Goal: Check status: Check status

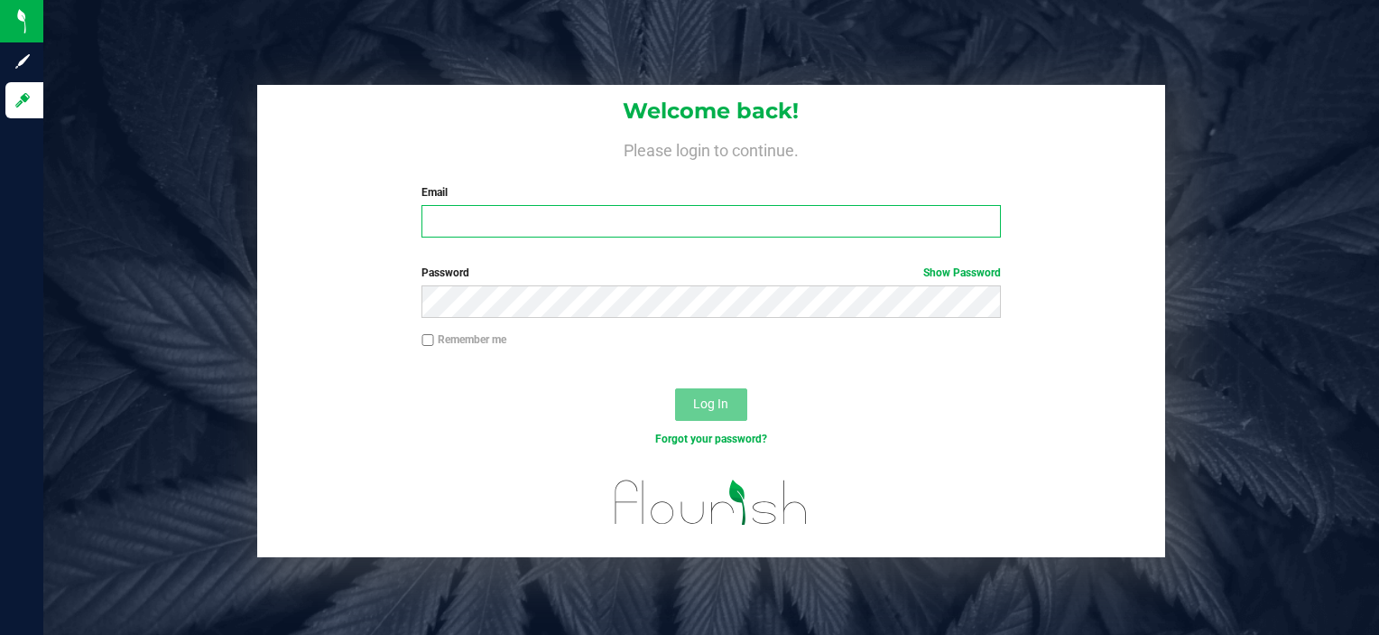
click at [455, 228] on input "Email" at bounding box center [711, 221] width 579 height 32
type input "[EMAIL_ADDRESS][DOMAIN_NAME]"
click at [675, 388] on button "Log In" at bounding box center [711, 404] width 72 height 32
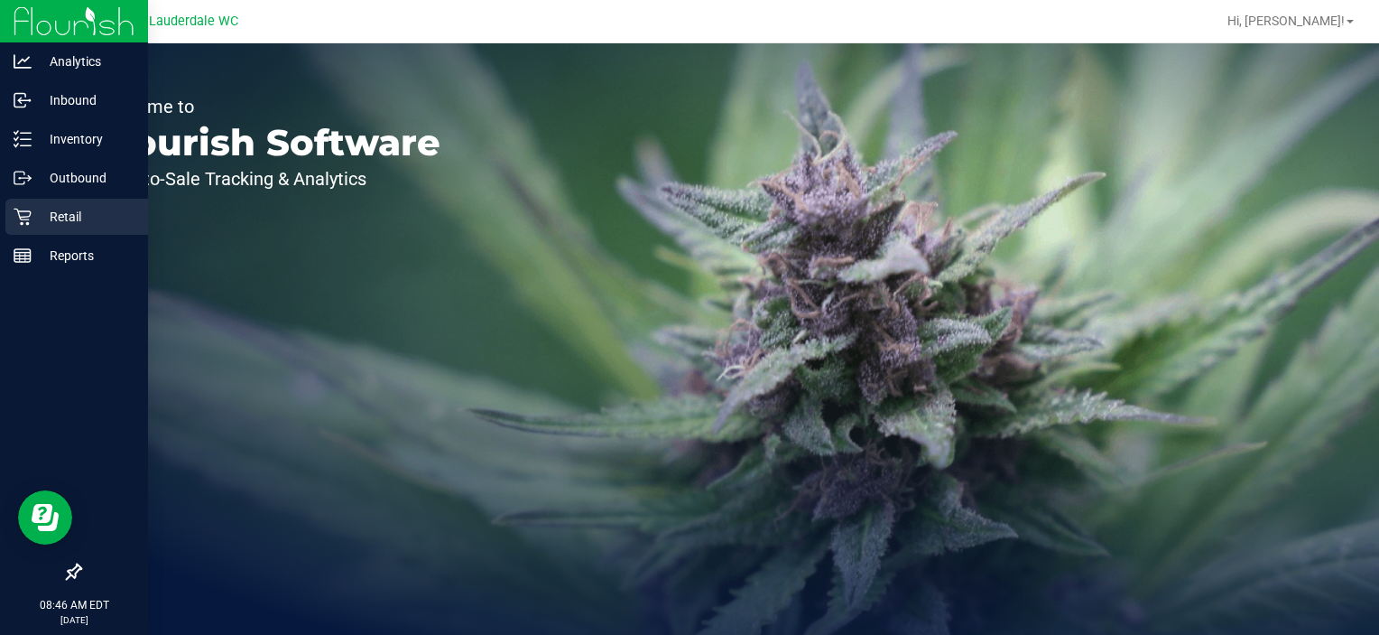
click at [14, 222] on icon at bounding box center [23, 217] width 18 height 18
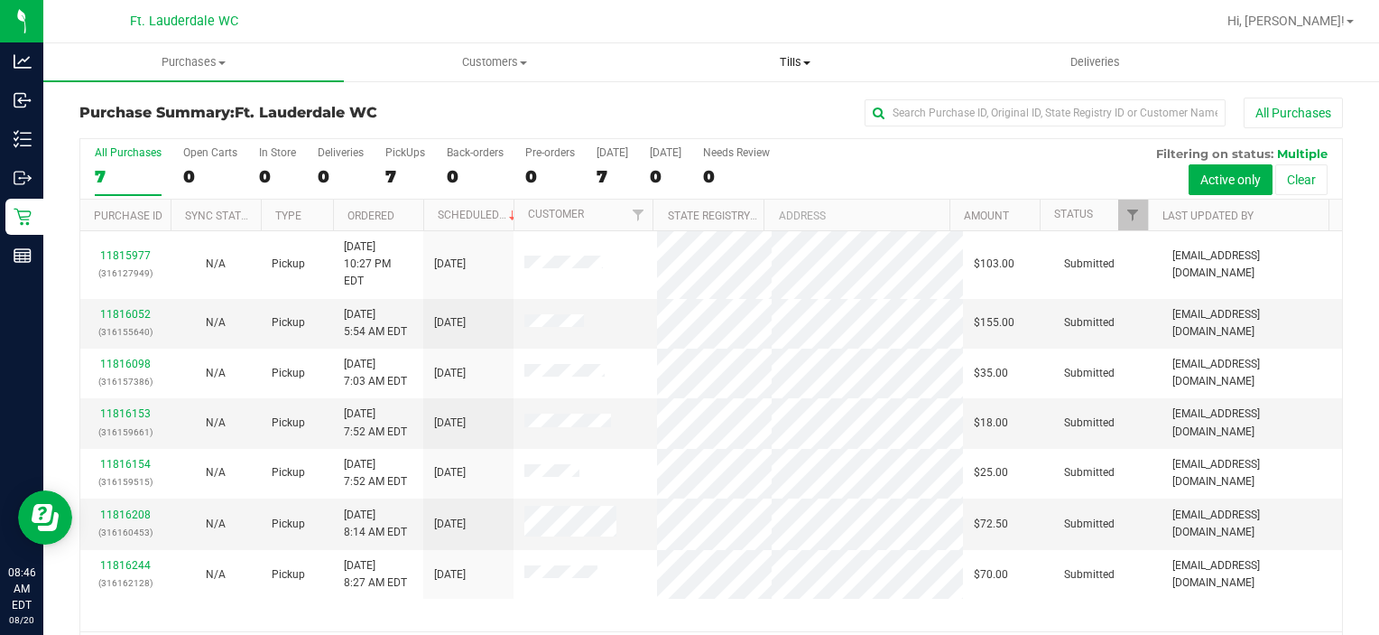
click at [792, 46] on uib-tab-heading "Tills Manage tills Reconcile e-payments" at bounding box center [794, 62] width 299 height 36
click at [737, 102] on span "Manage tills" at bounding box center [705, 108] width 122 height 15
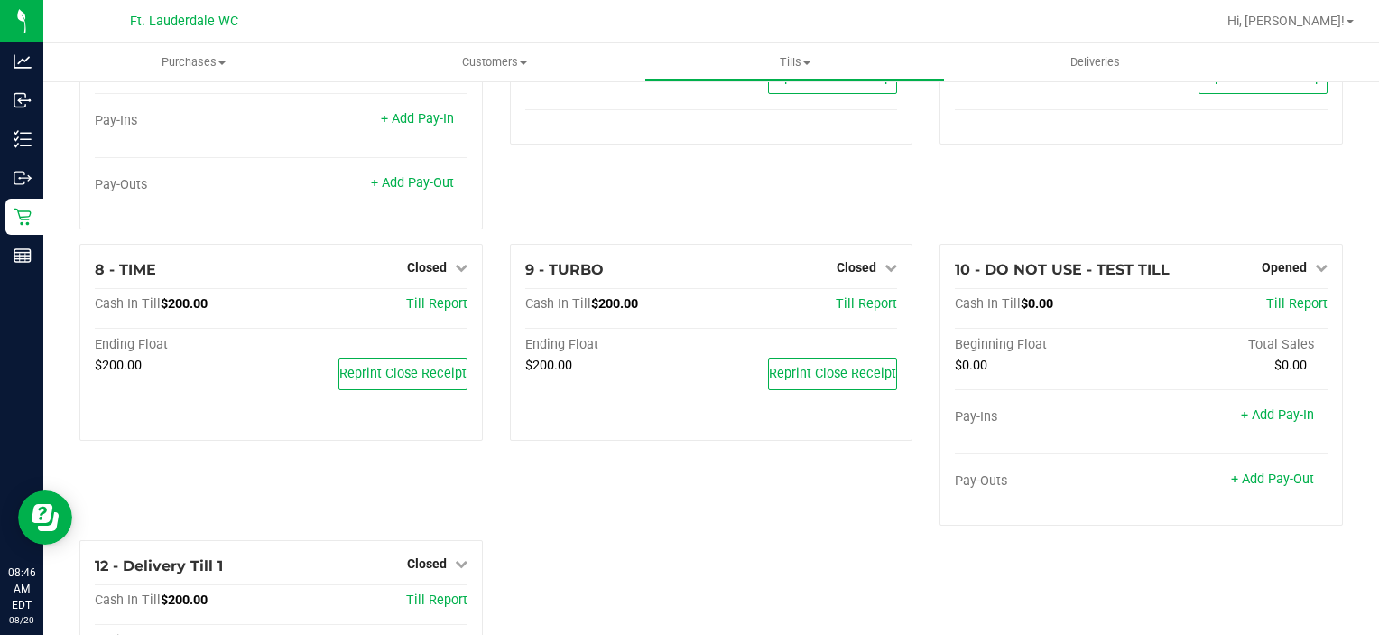
scroll to position [457, 0]
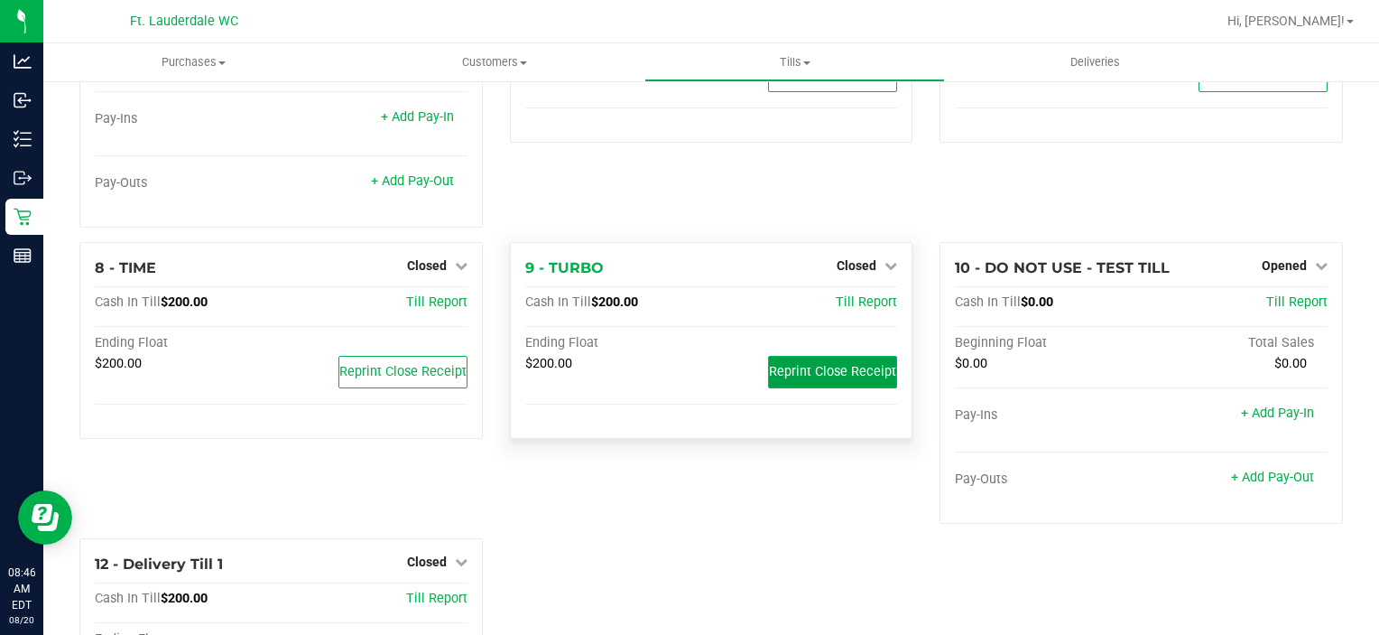
click at [819, 375] on span "Reprint Close Receipt" at bounding box center [832, 371] width 127 height 15
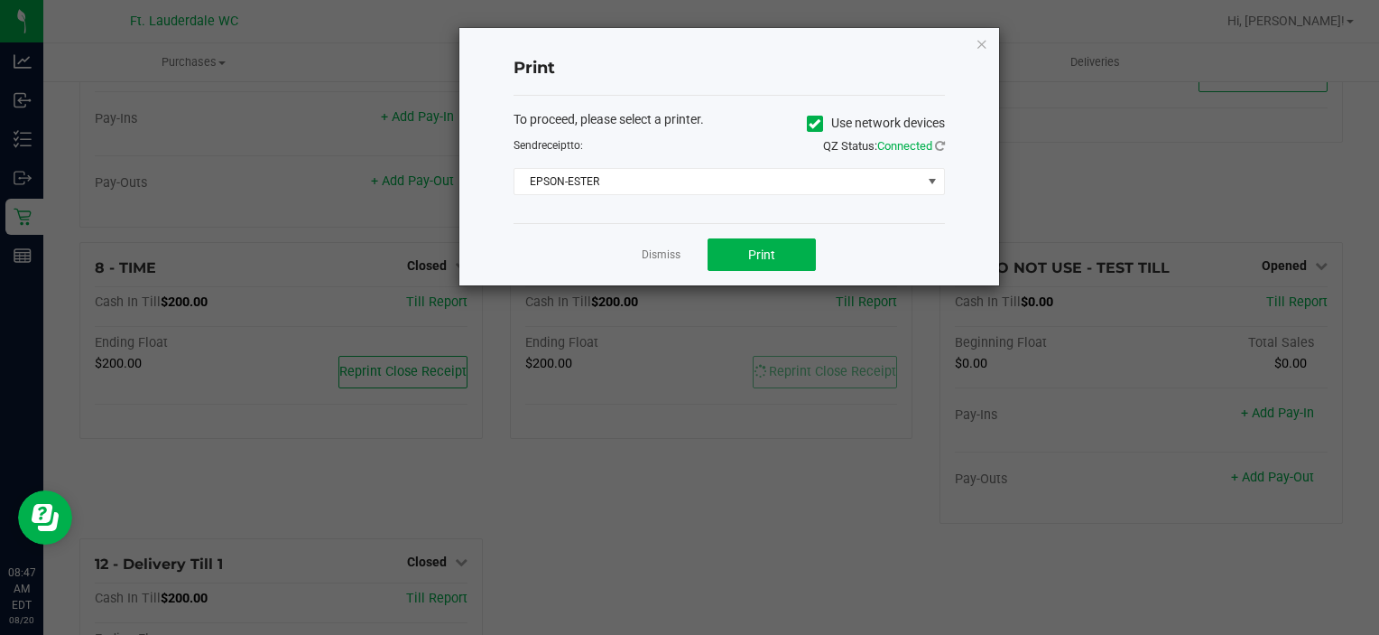
click at [654, 246] on app-cancel-button "Dismiss" at bounding box center [661, 255] width 39 height 19
click at [654, 248] on link "Dismiss" at bounding box center [661, 254] width 39 height 15
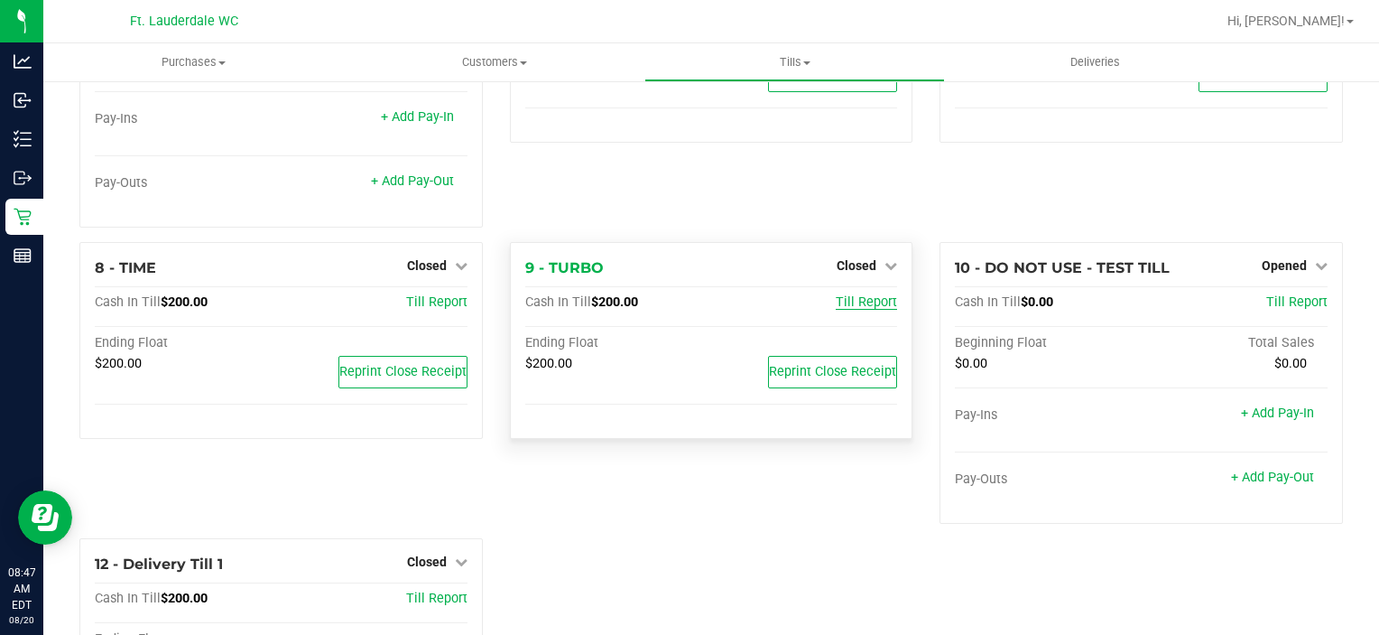
click at [857, 306] on span "Till Report" at bounding box center [866, 301] width 61 height 15
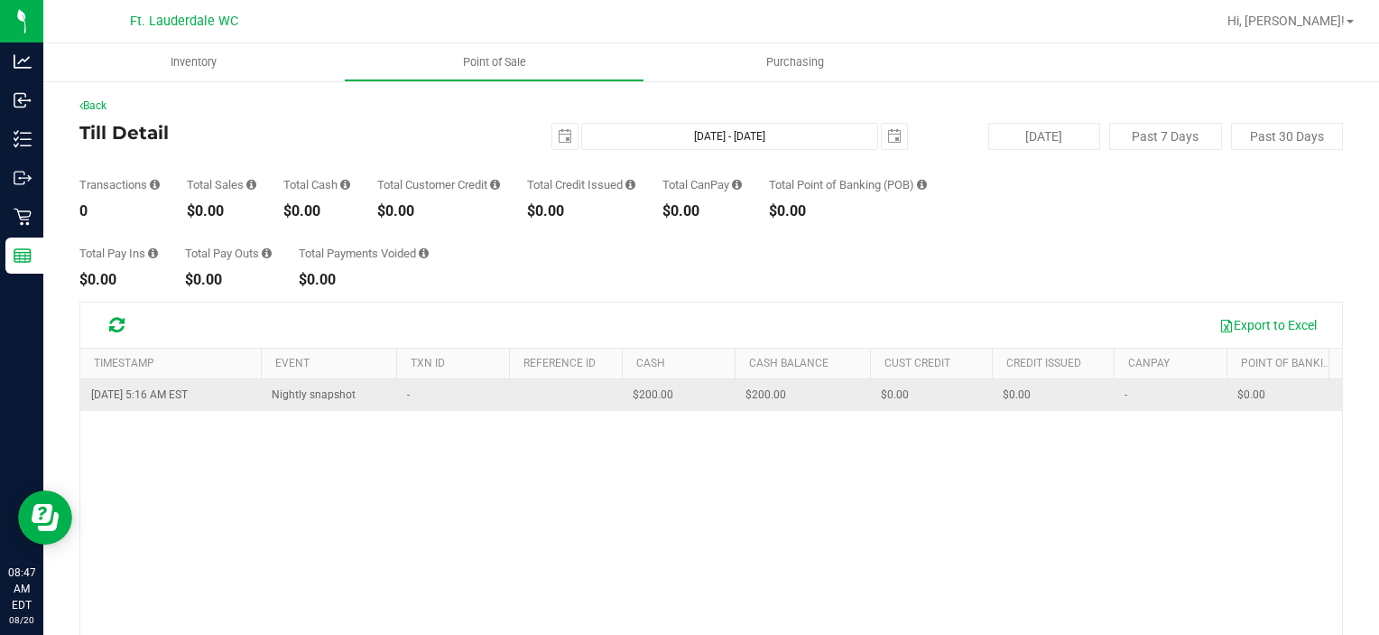
click at [794, 395] on td "$200.00" at bounding box center [802, 395] width 135 height 32
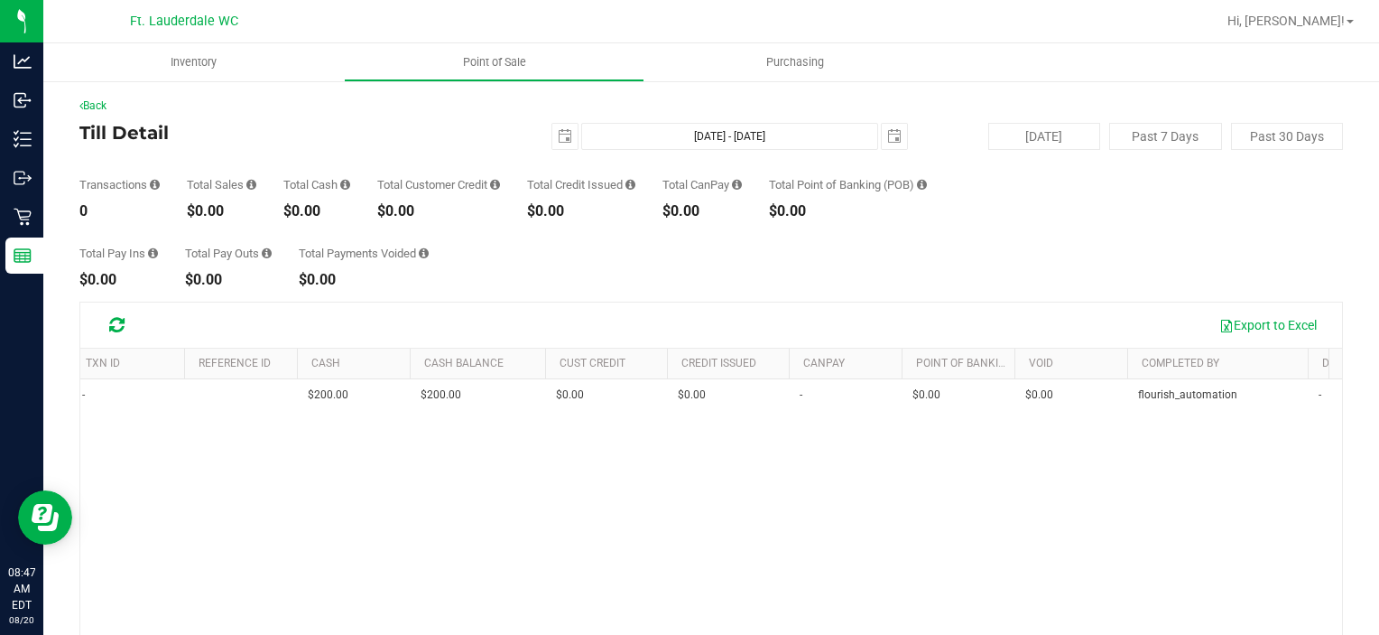
scroll to position [0, 235]
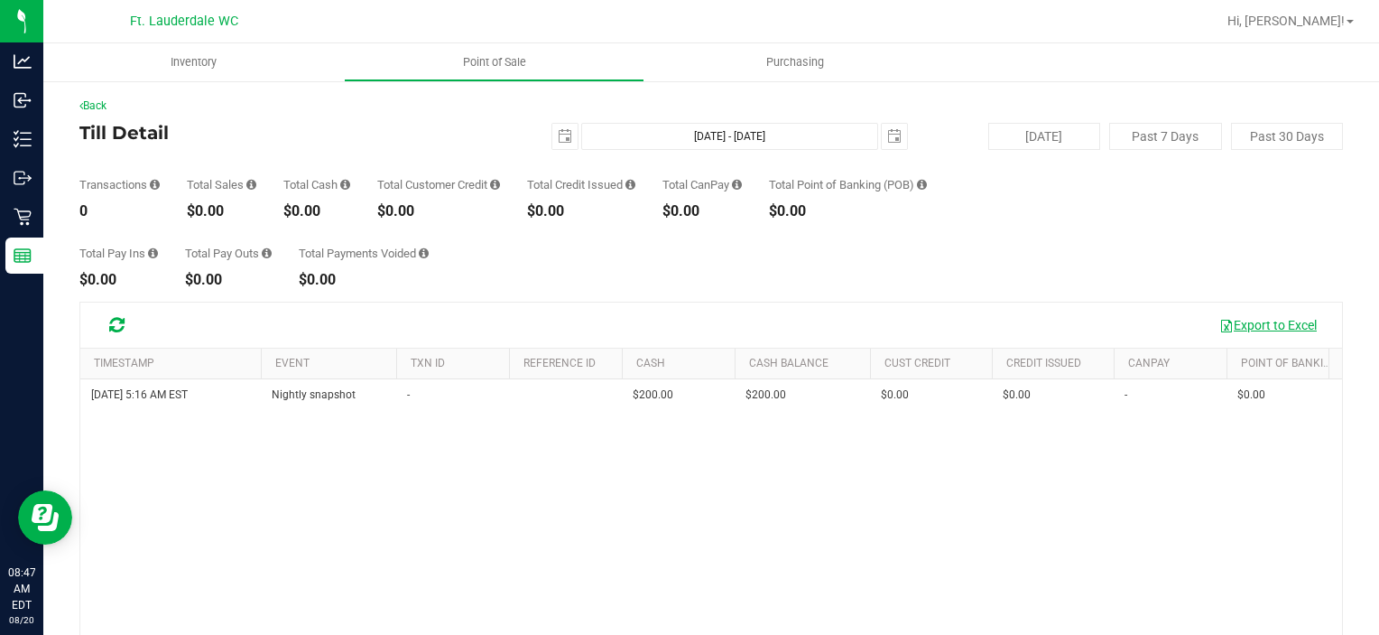
click at [1248, 320] on button "Export to Excel" at bounding box center [1268, 325] width 121 height 31
click at [564, 136] on span "select" at bounding box center [565, 136] width 14 height 14
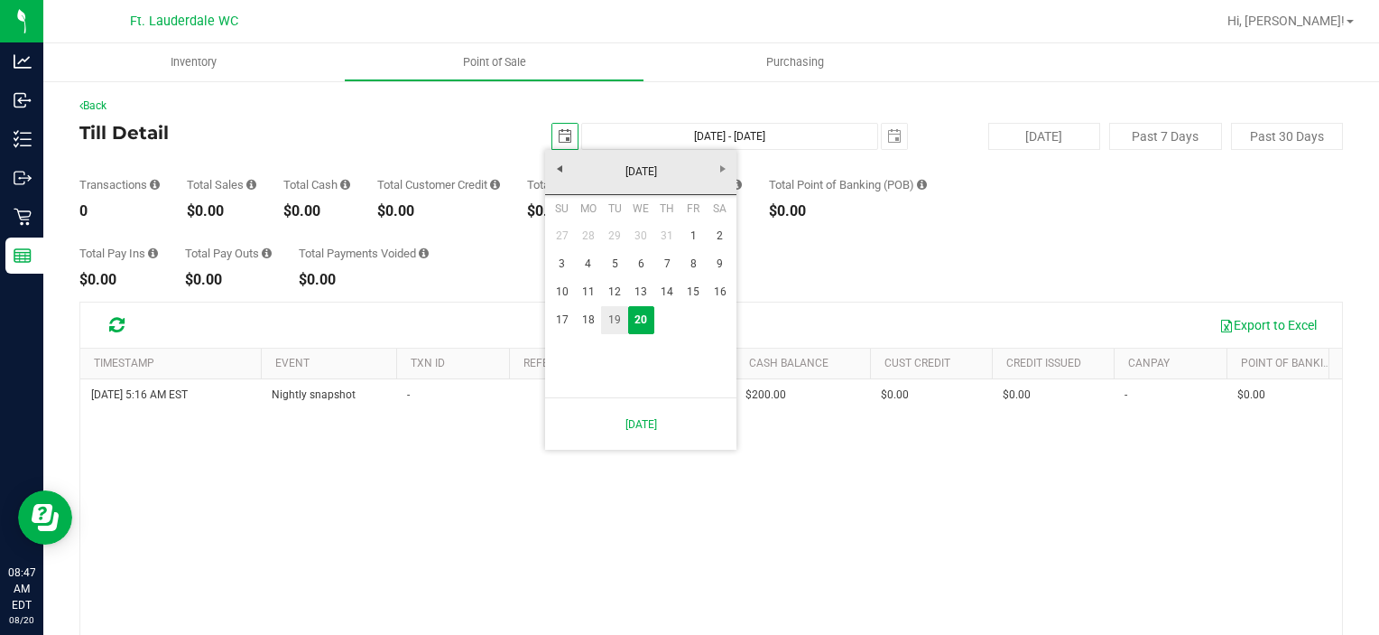
click at [623, 325] on link "19" at bounding box center [614, 320] width 26 height 28
type input "[DATE]"
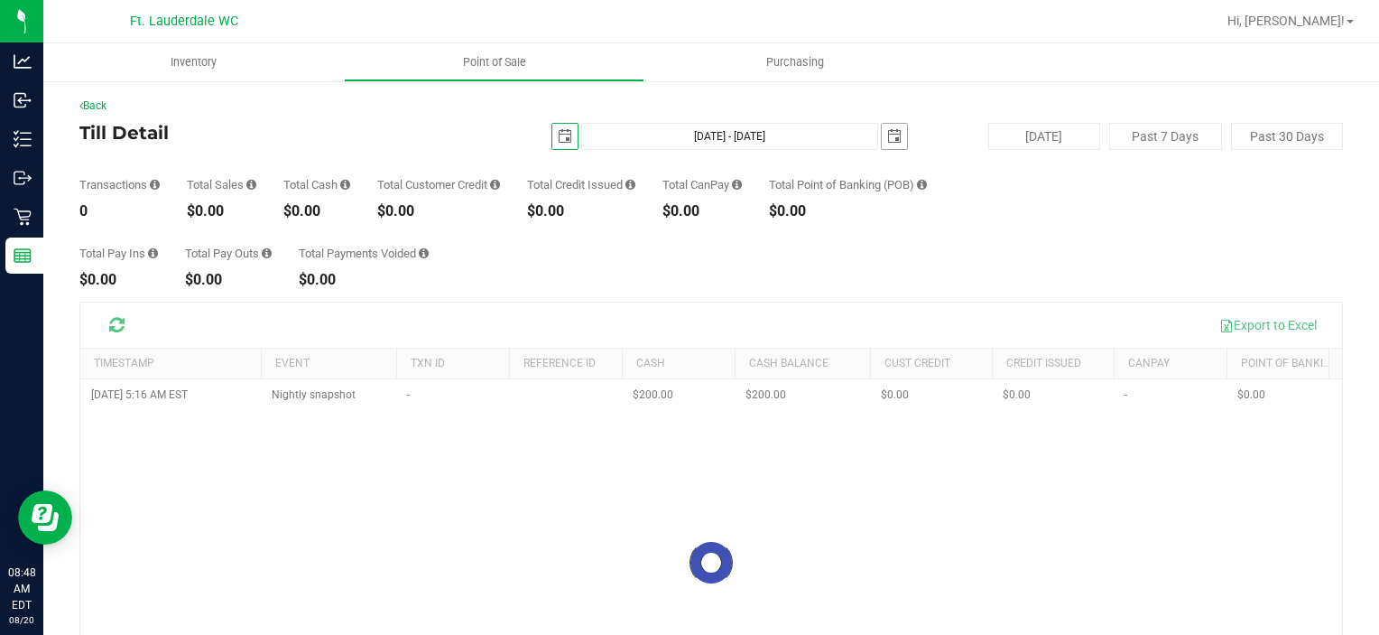
click at [892, 135] on span "select" at bounding box center [894, 136] width 14 height 14
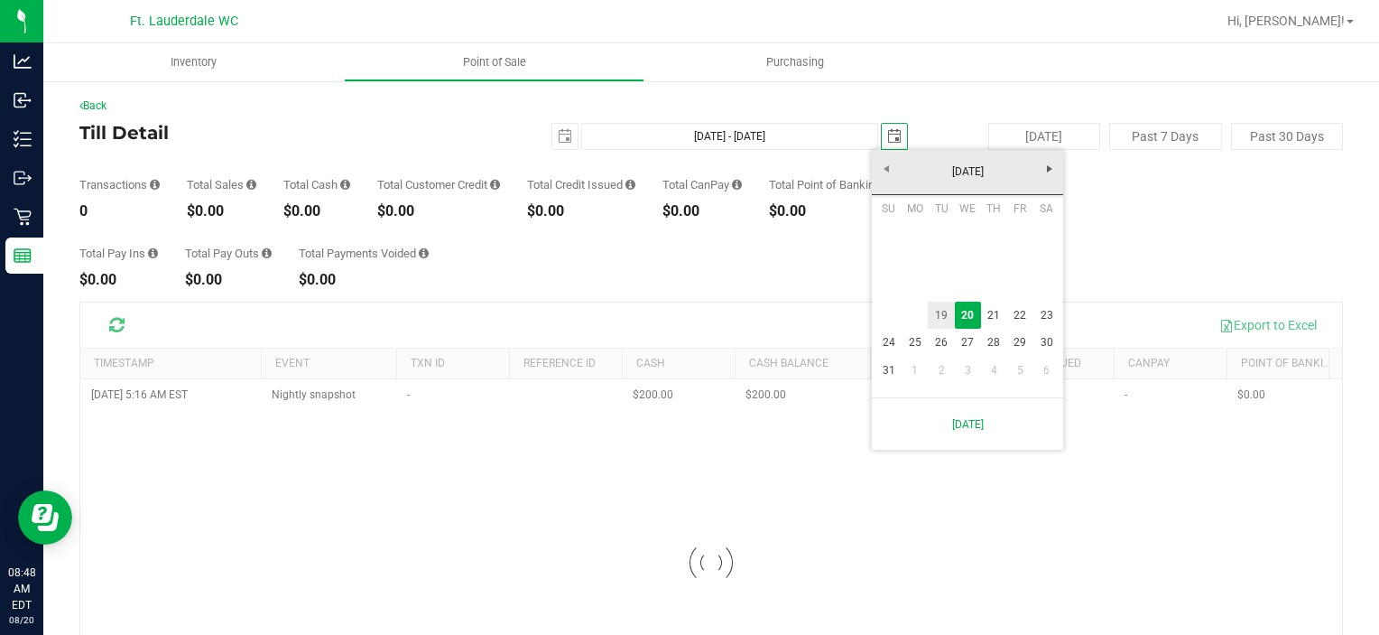
click at [935, 314] on link "19" at bounding box center [941, 315] width 26 height 28
type input "[DATE] - [DATE]"
type input "[DATE]"
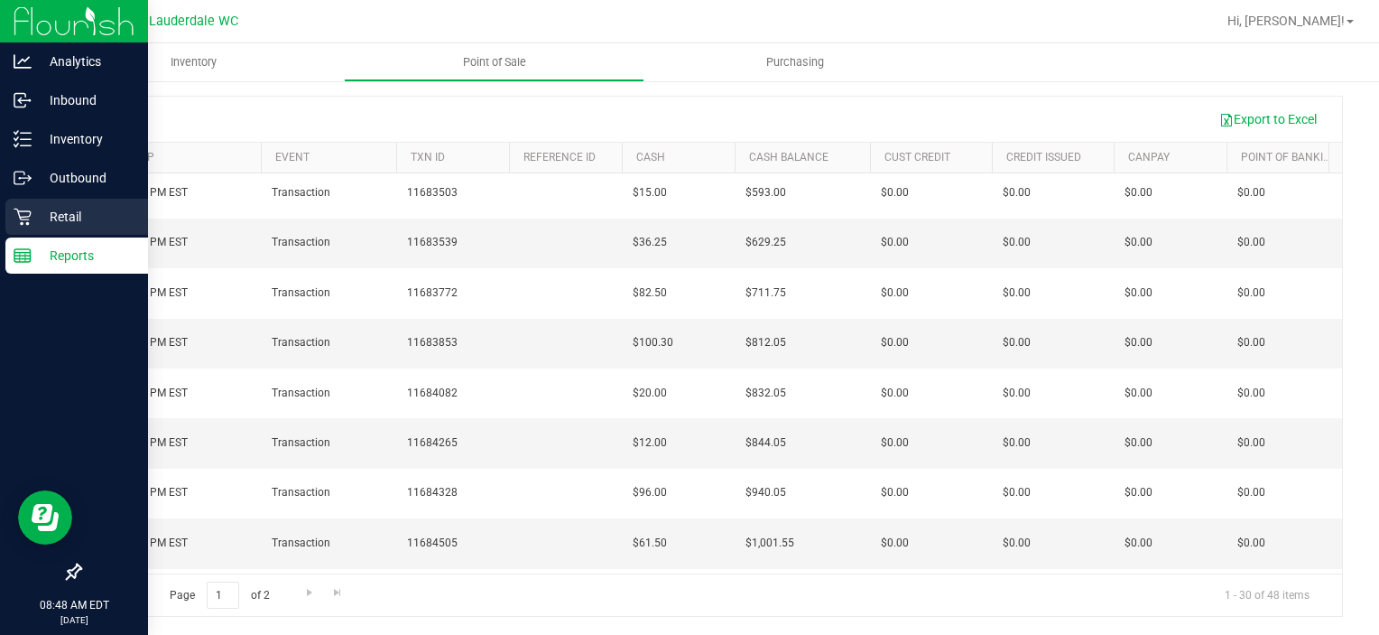
click at [32, 227] on p "Retail" at bounding box center [86, 217] width 108 height 22
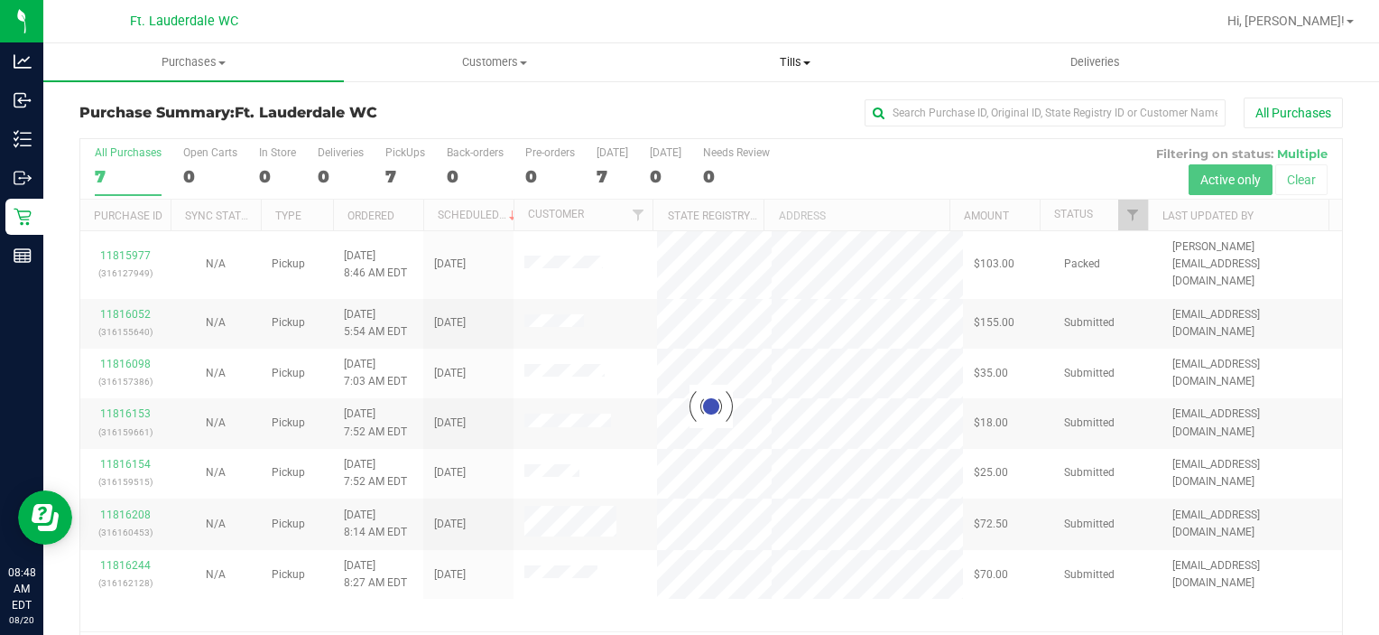
click at [805, 55] on span "Tills" at bounding box center [794, 62] width 299 height 16
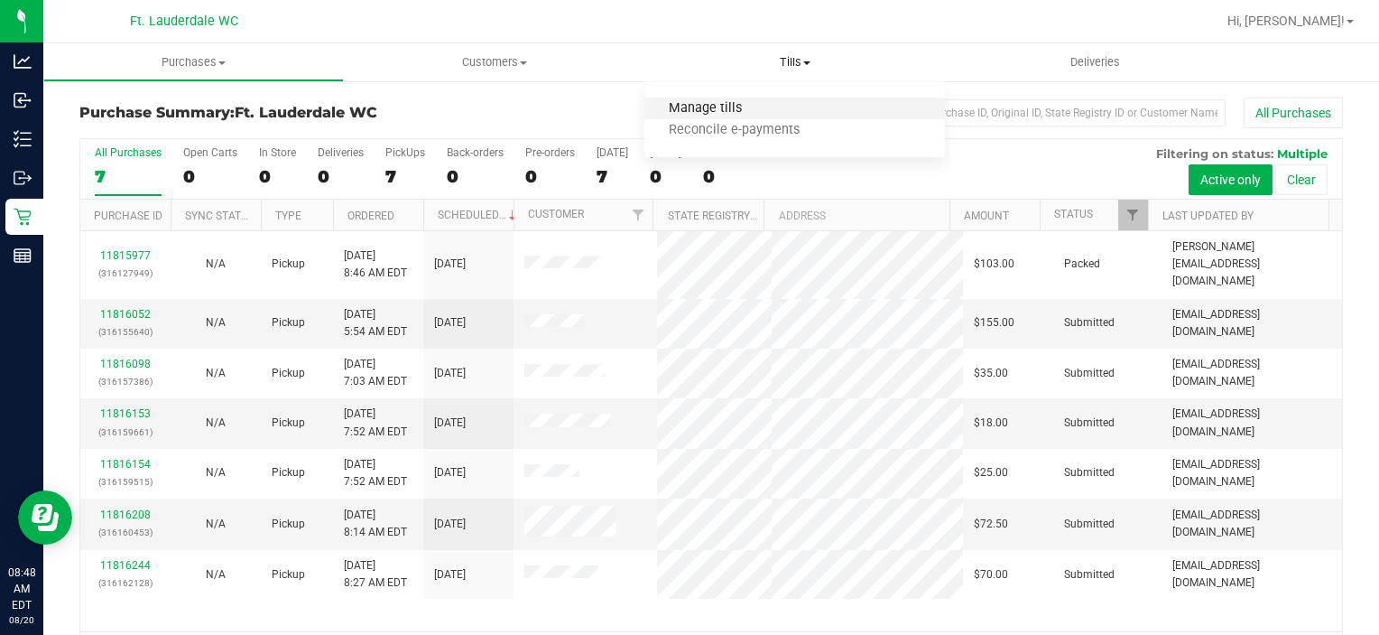
click at [719, 103] on span "Manage tills" at bounding box center [705, 108] width 122 height 15
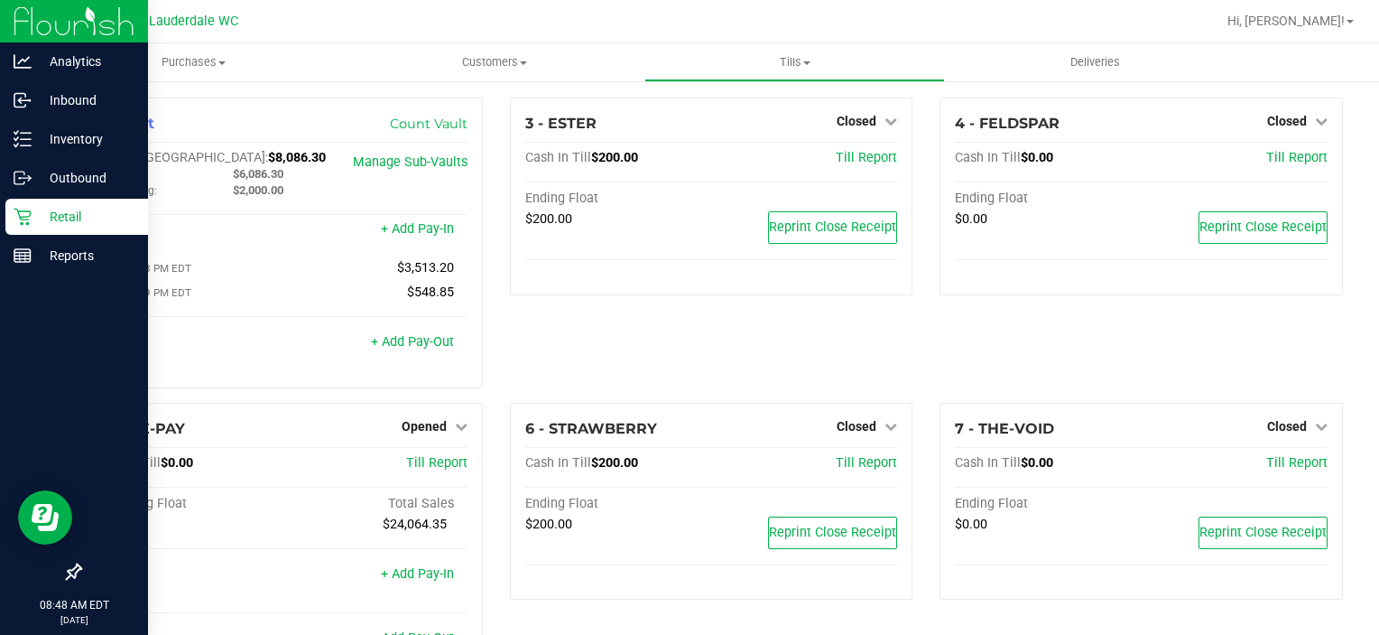
click at [30, 209] on icon at bounding box center [23, 217] width 18 height 18
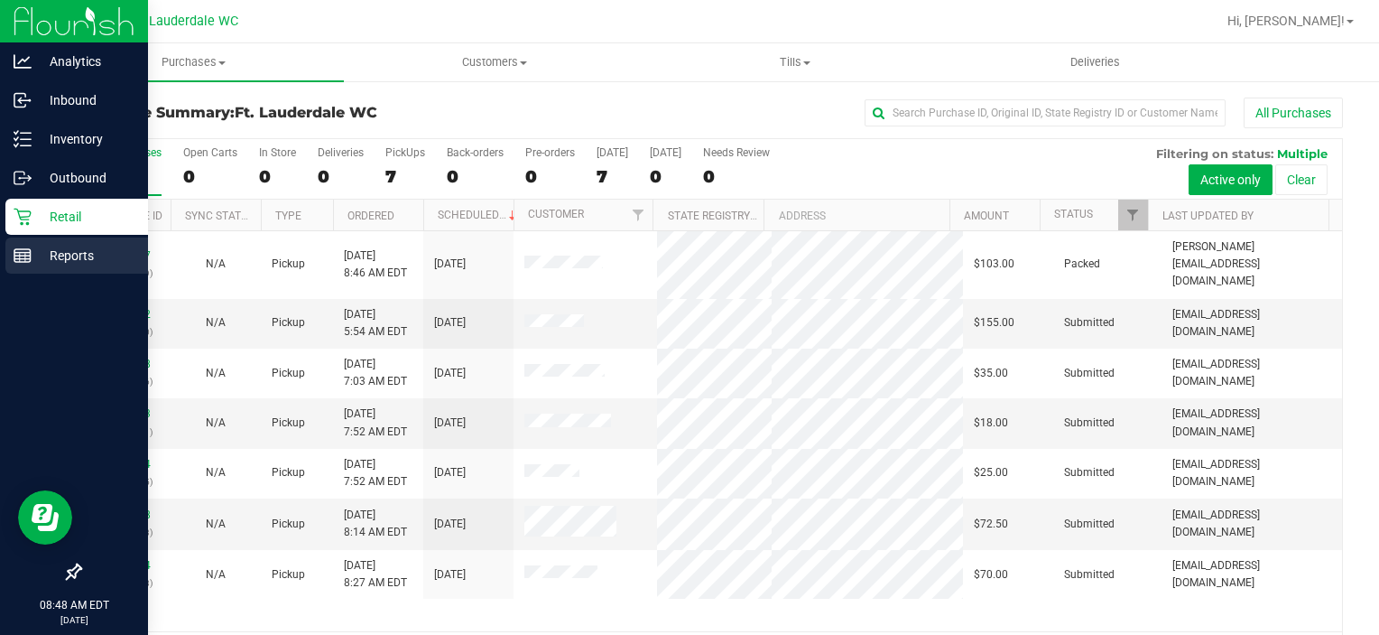
click at [25, 260] on line at bounding box center [25, 257] width 0 height 9
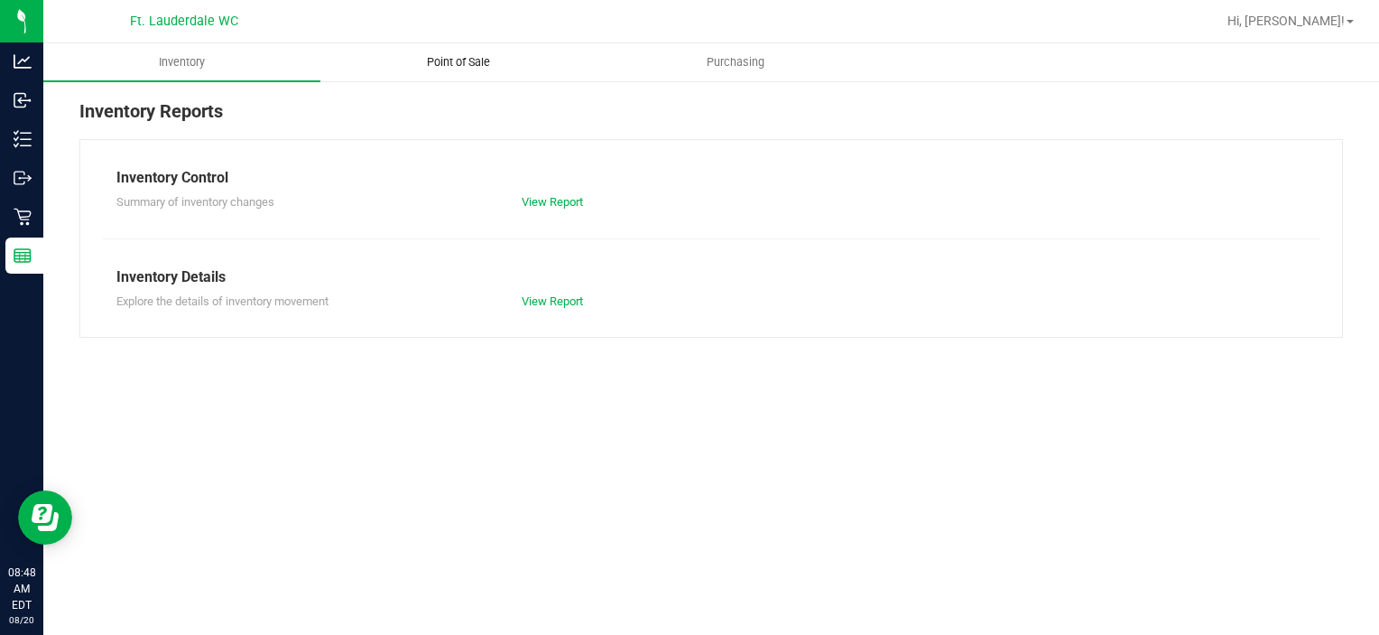
click at [445, 68] on span "Point of Sale" at bounding box center [459, 62] width 112 height 16
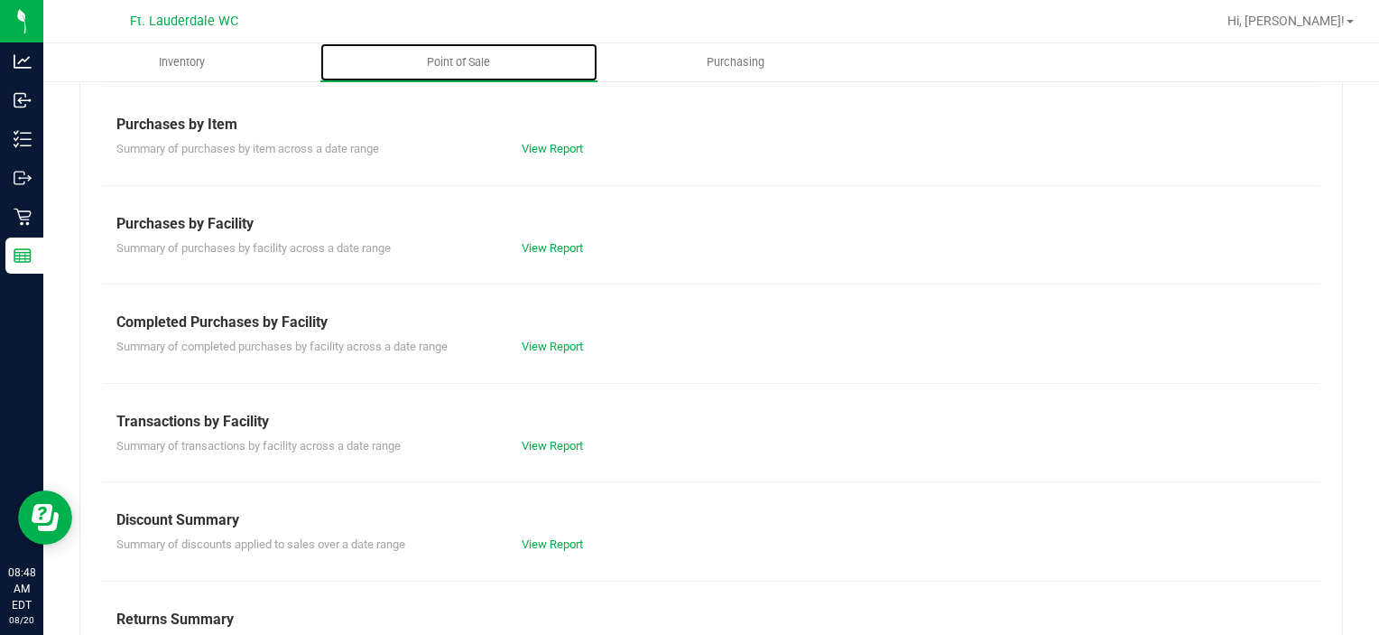
scroll to position [312, 0]
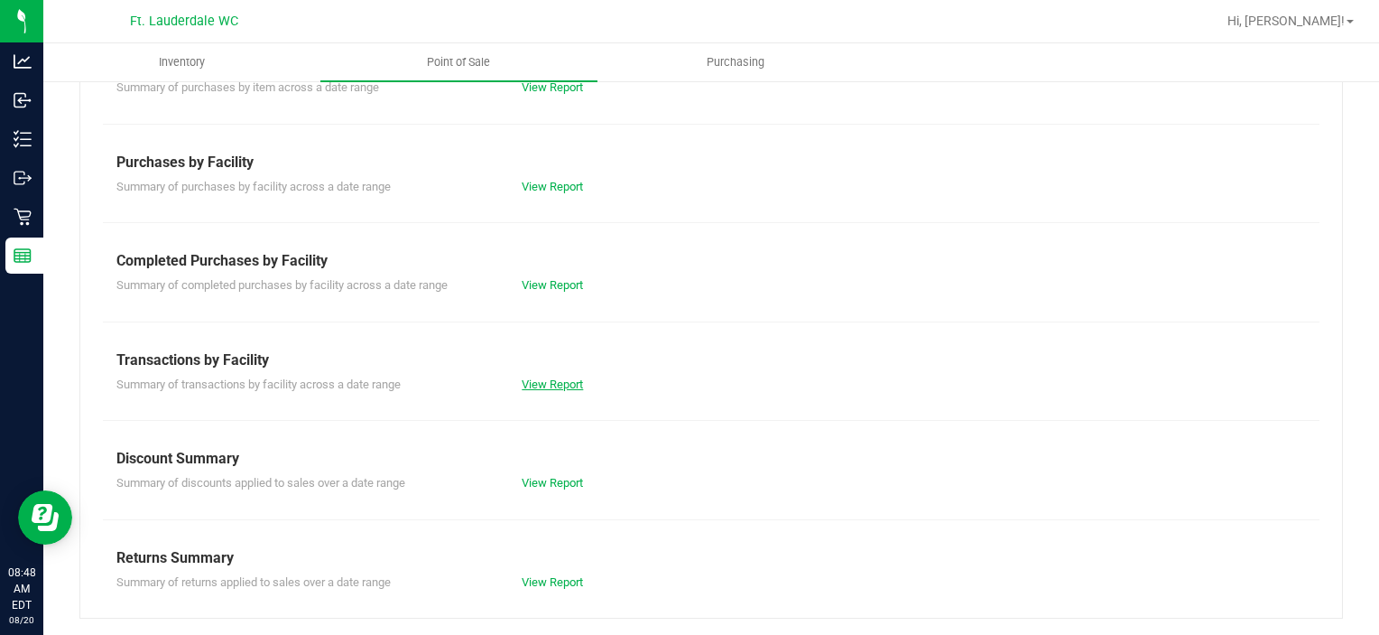
click at [552, 381] on link "View Report" at bounding box center [552, 384] width 61 height 14
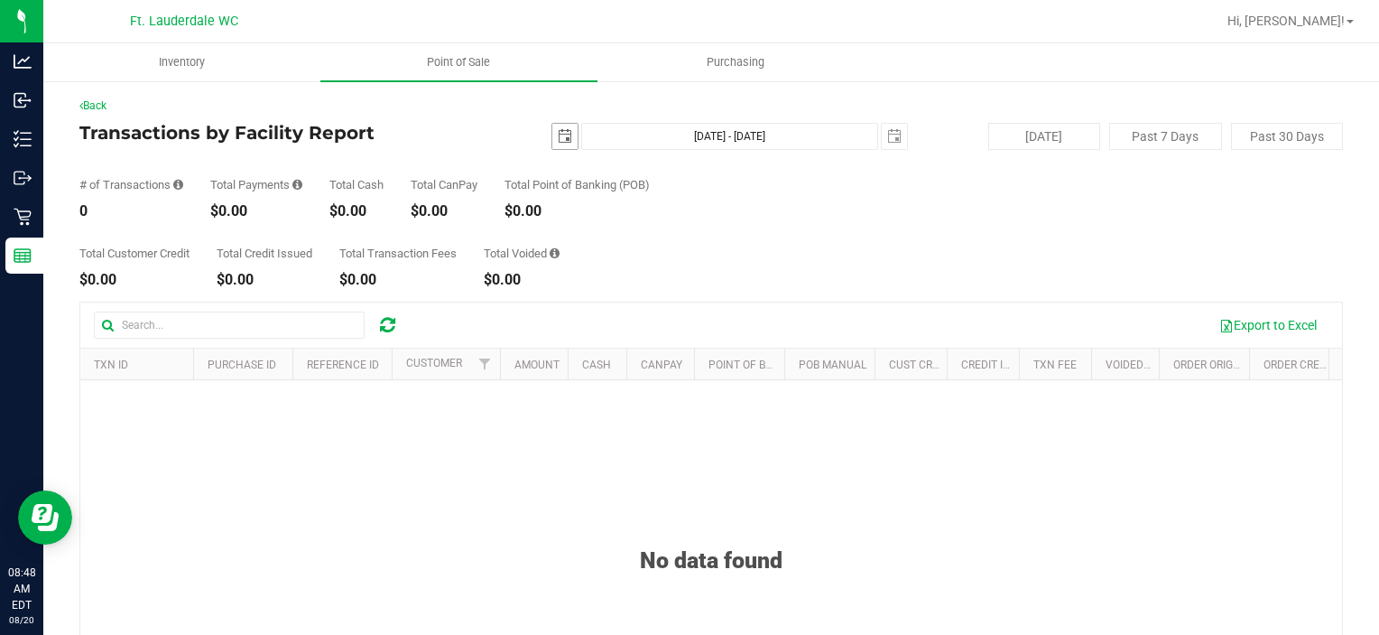
click at [572, 140] on div "[DATE] [DATE] - [DATE] [DATE]" at bounding box center [704, 136] width 435 height 27
click at [560, 139] on span "select" at bounding box center [565, 136] width 14 height 14
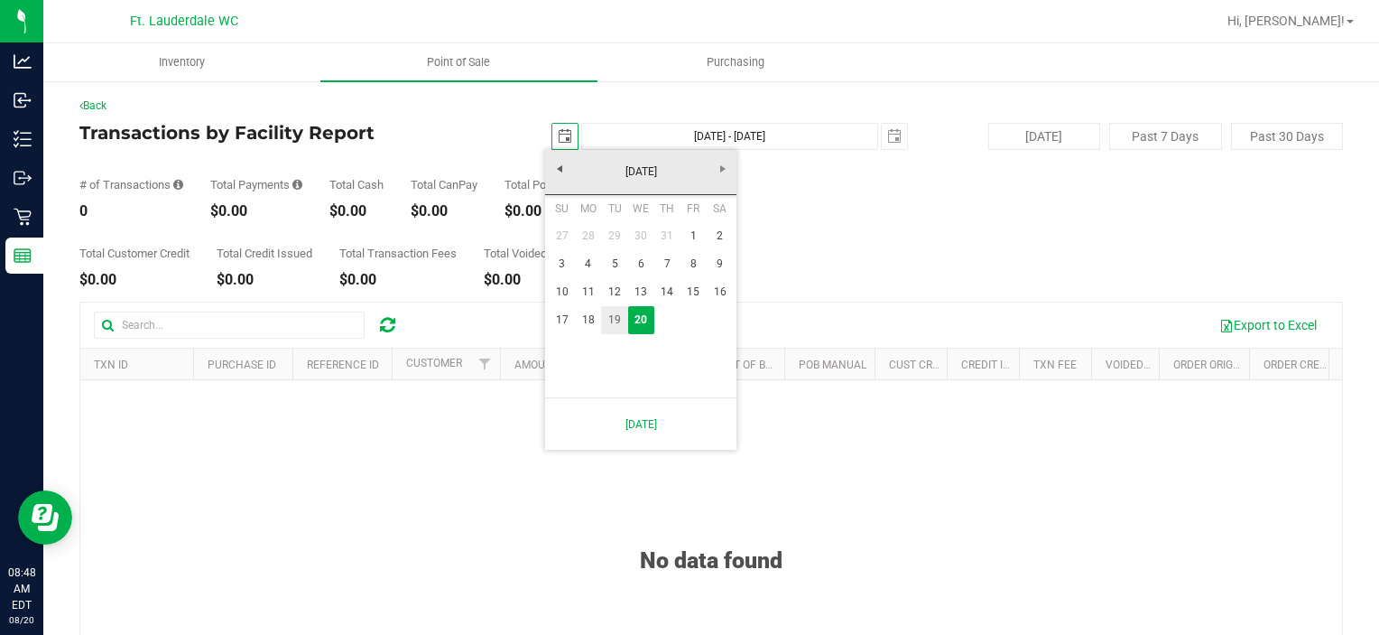
click at [616, 306] on link "19" at bounding box center [614, 320] width 26 height 28
type input "[DATE]"
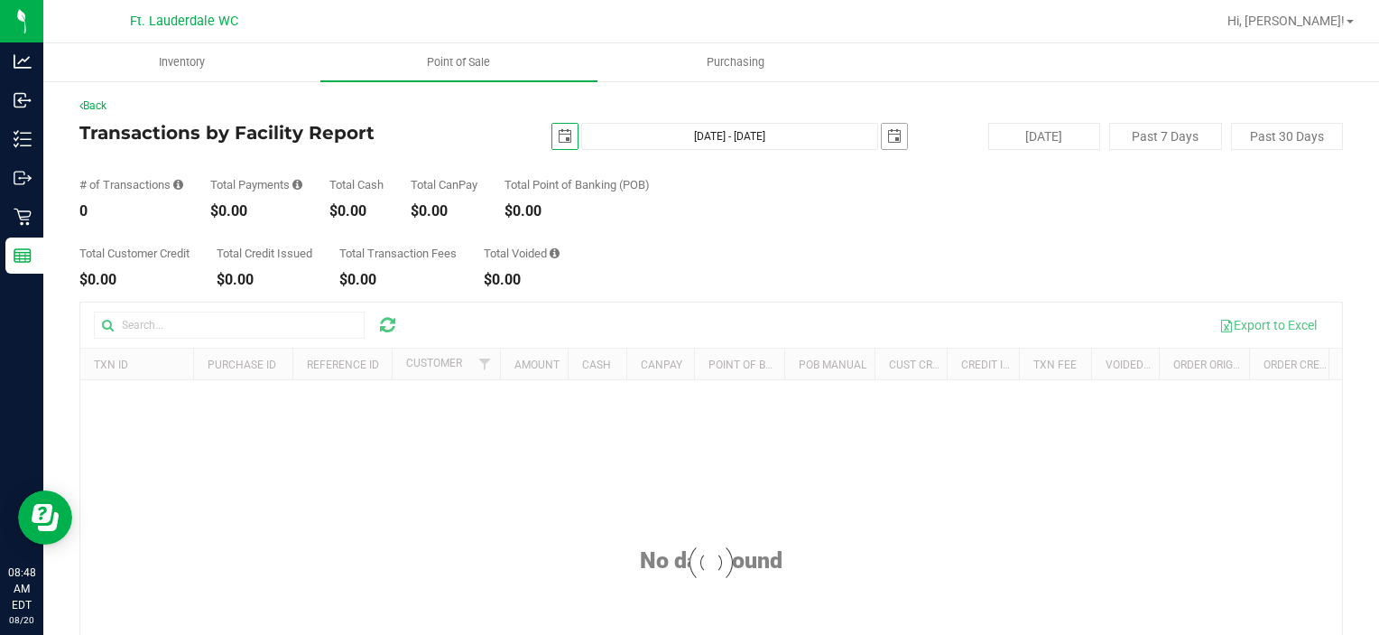
click at [887, 136] on span "select" at bounding box center [894, 136] width 14 height 14
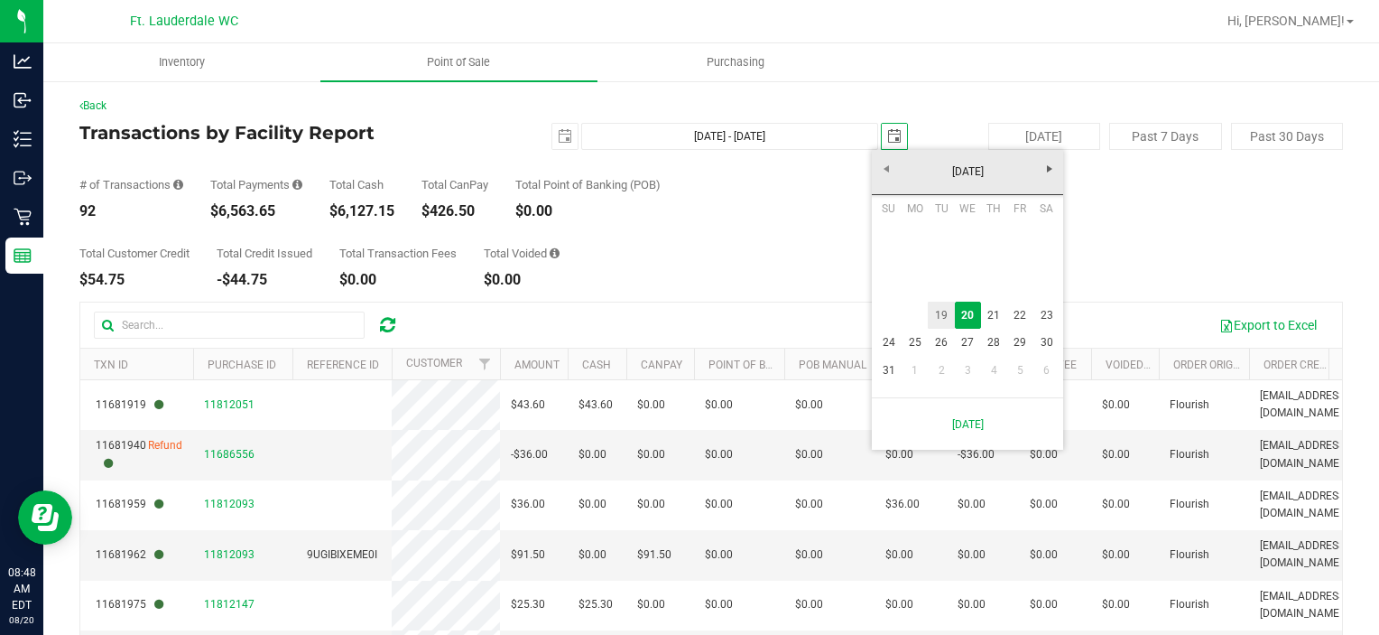
click at [930, 309] on link "19" at bounding box center [941, 315] width 26 height 28
type input "[DATE] - [DATE]"
type input "[DATE]"
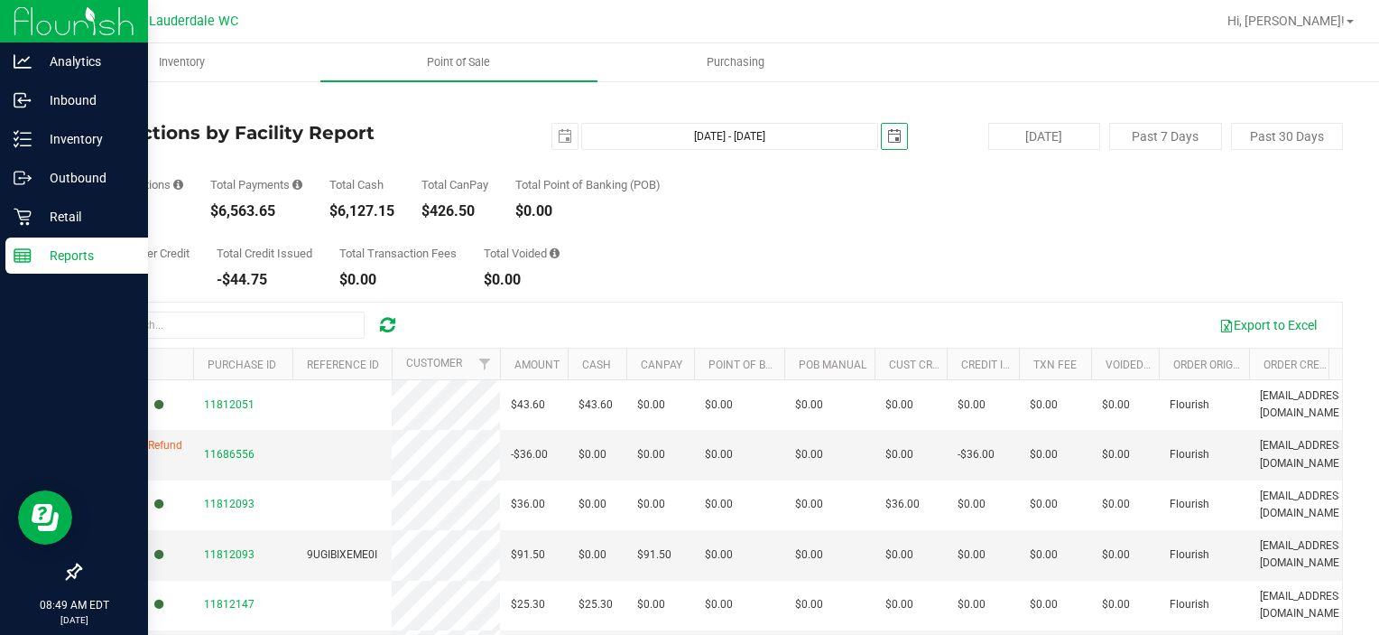
click at [32, 254] on p "Reports" at bounding box center [86, 256] width 108 height 22
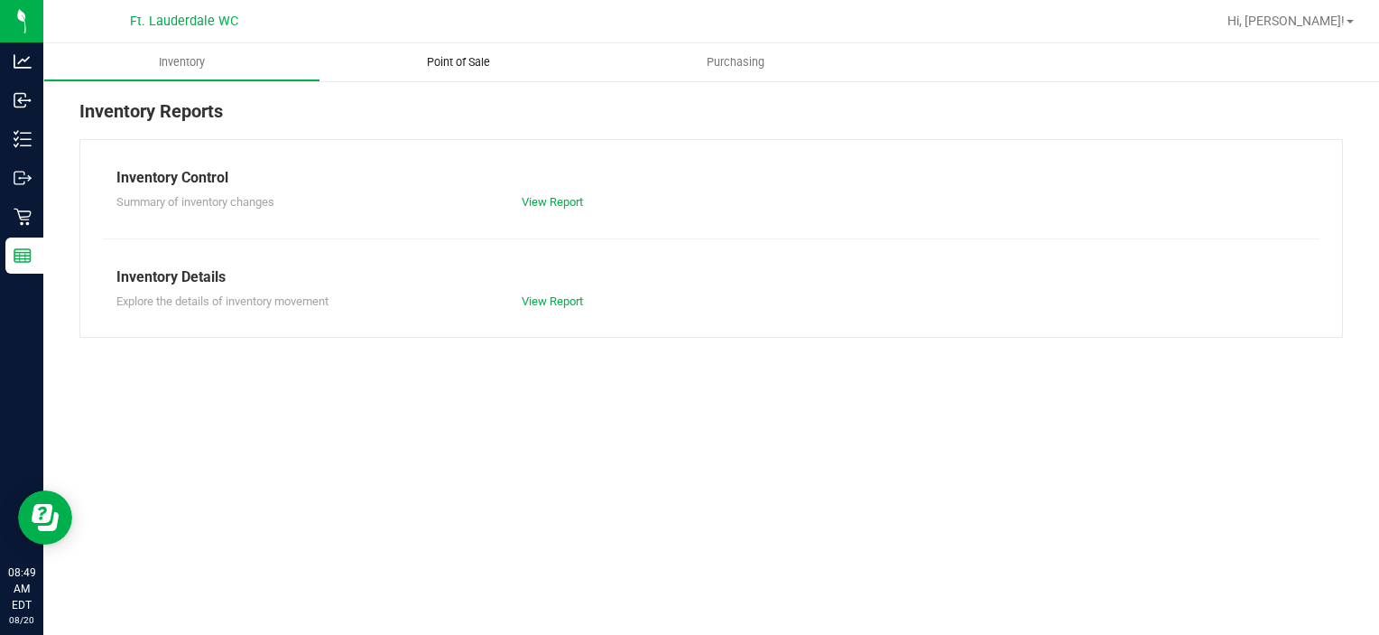
click at [465, 62] on span "Point of Sale" at bounding box center [459, 62] width 112 height 16
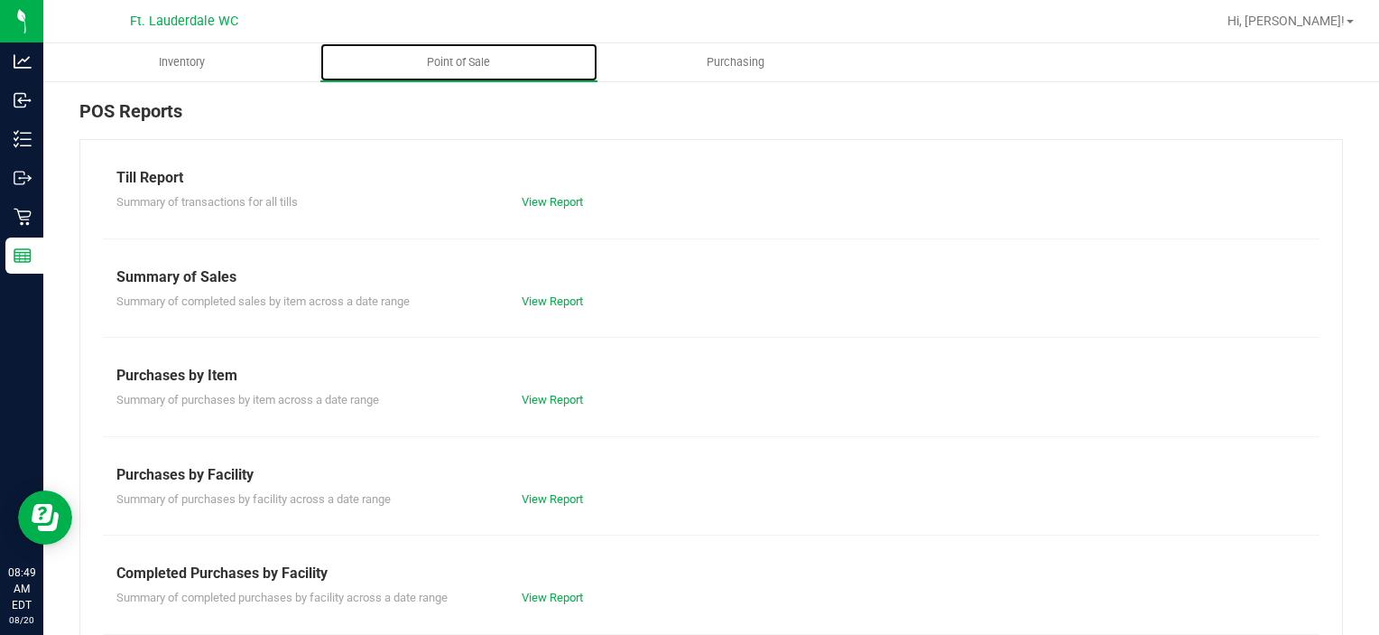
scroll to position [312, 0]
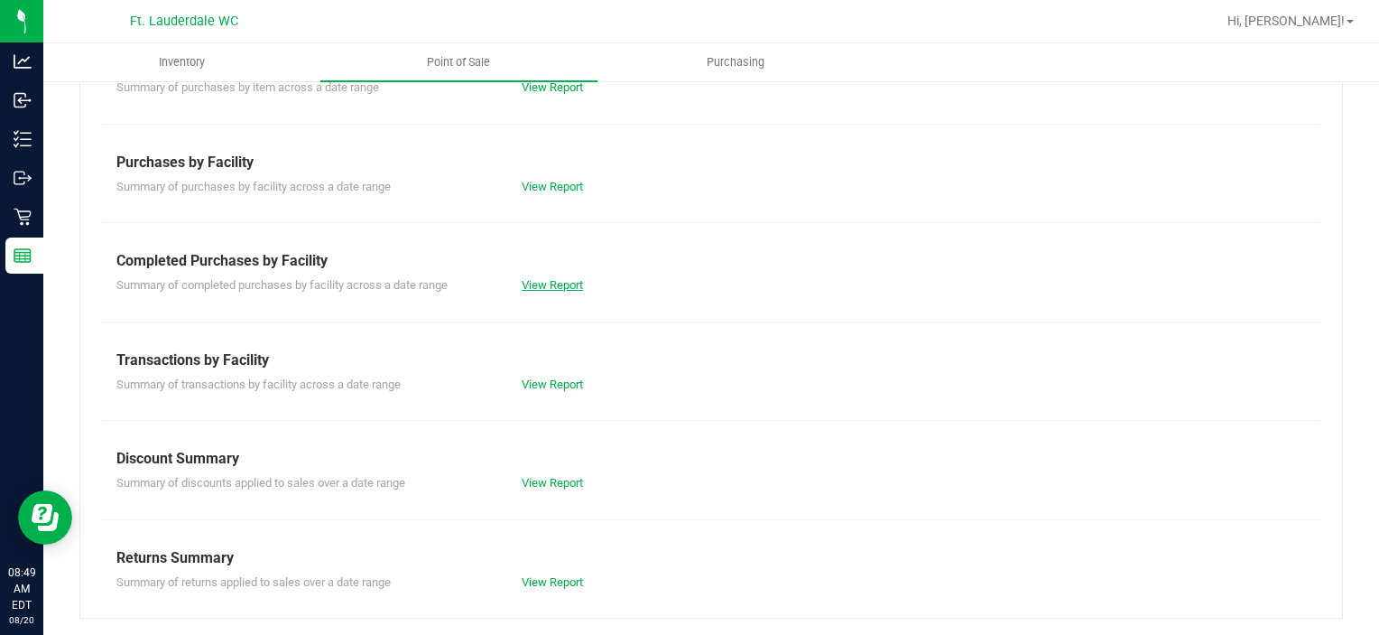
click at [570, 289] on link "View Report" at bounding box center [552, 285] width 61 height 14
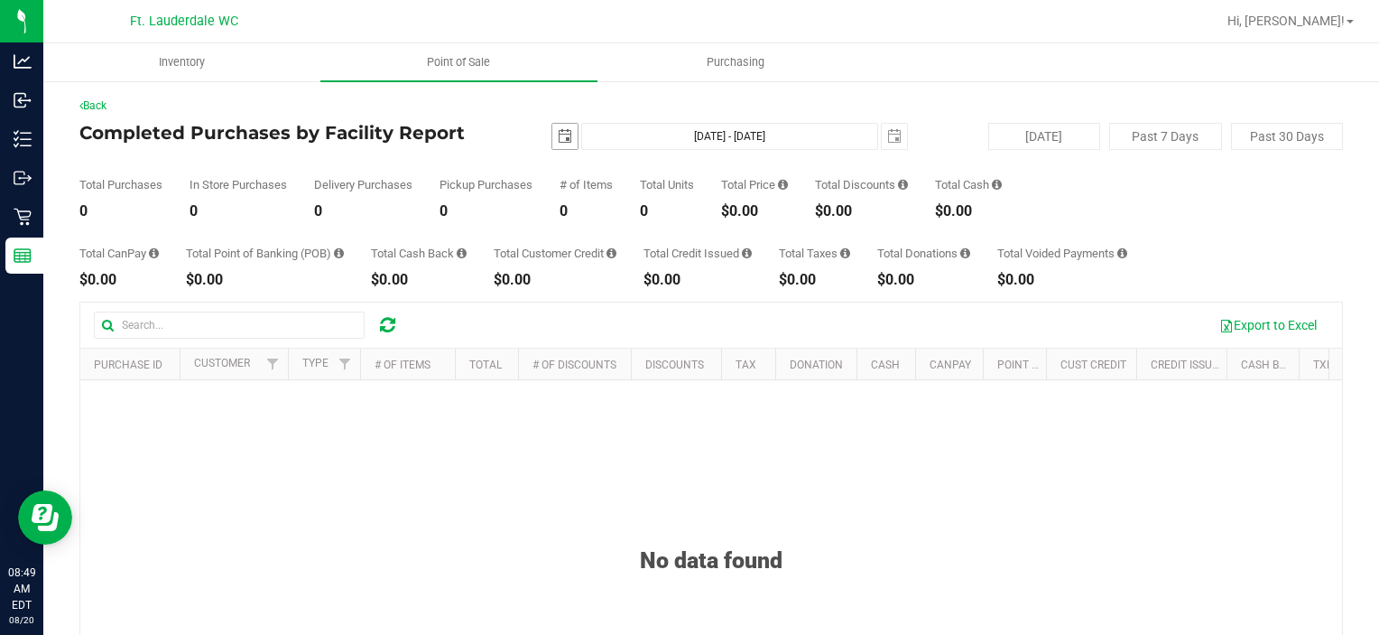
click at [558, 137] on span "select" at bounding box center [565, 136] width 14 height 14
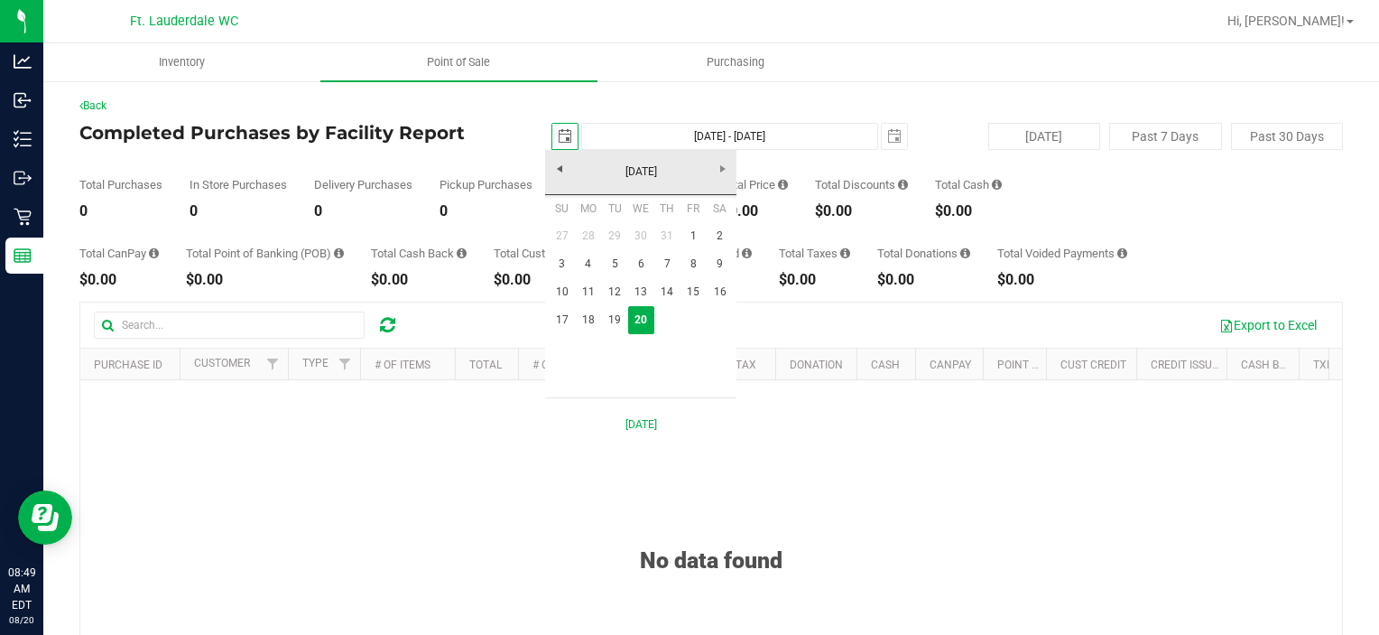
scroll to position [0, 44]
click at [620, 319] on link "19" at bounding box center [614, 320] width 26 height 28
type input "[DATE]"
type input "[DATE] - [DATE]"
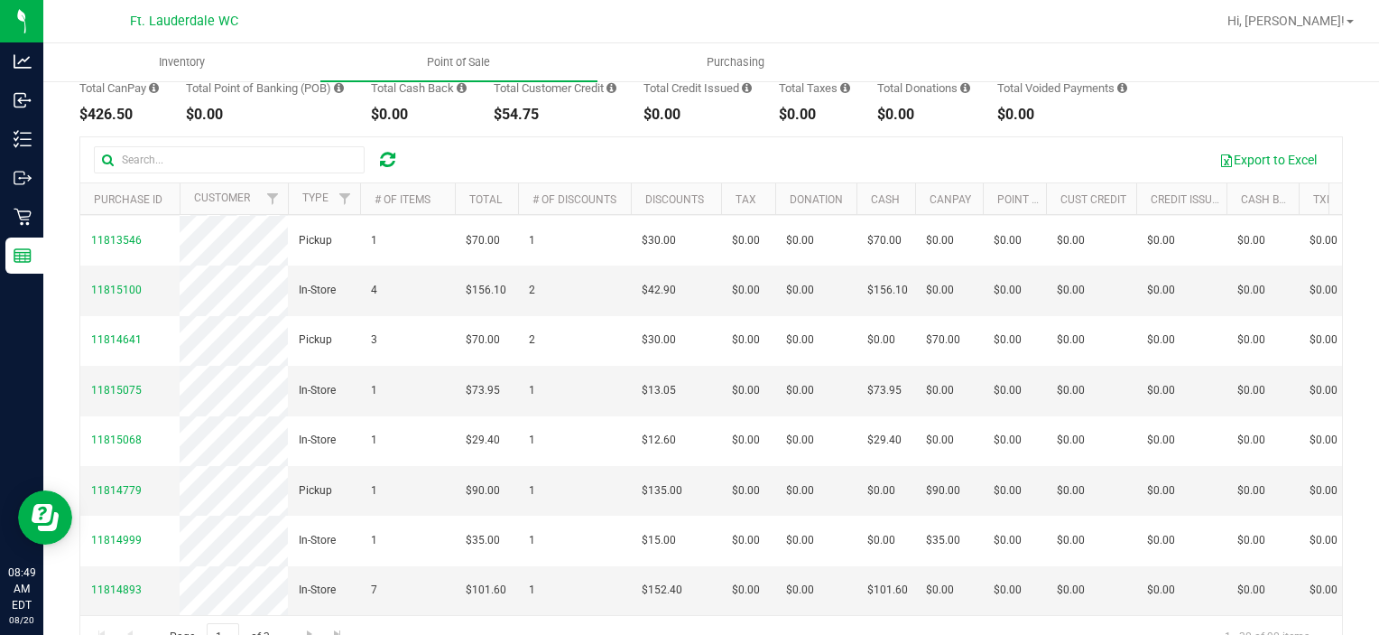
scroll to position [208, 0]
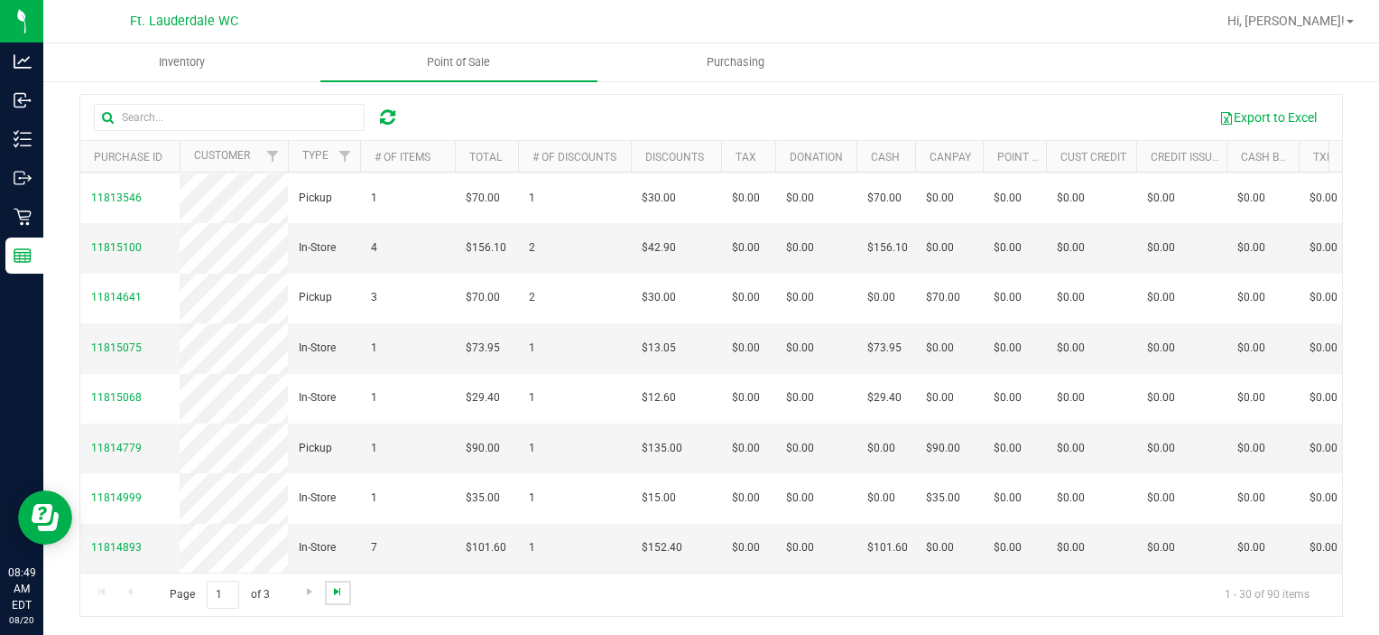
click at [338, 588] on span "Go to the last page" at bounding box center [337, 591] width 14 height 14
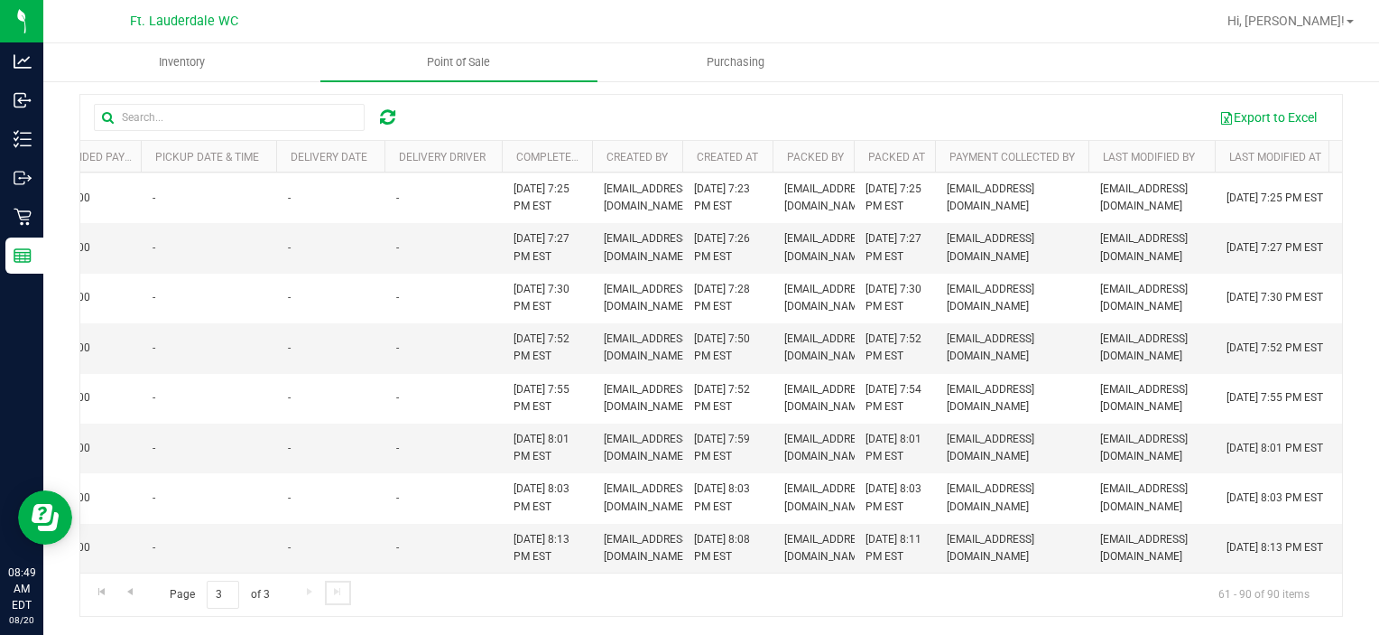
scroll to position [1488, 1321]
click at [305, 602] on div "Page 3 of 3 61 - 90 of 90 items" at bounding box center [711, 593] width 1262 height 43
click at [304, 598] on div "Page 3 of 3 61 - 90 of 90 items" at bounding box center [711, 593] width 1262 height 43
click at [304, 594] on div "Page 3 of 3 61 - 90 of 90 items" at bounding box center [711, 593] width 1262 height 43
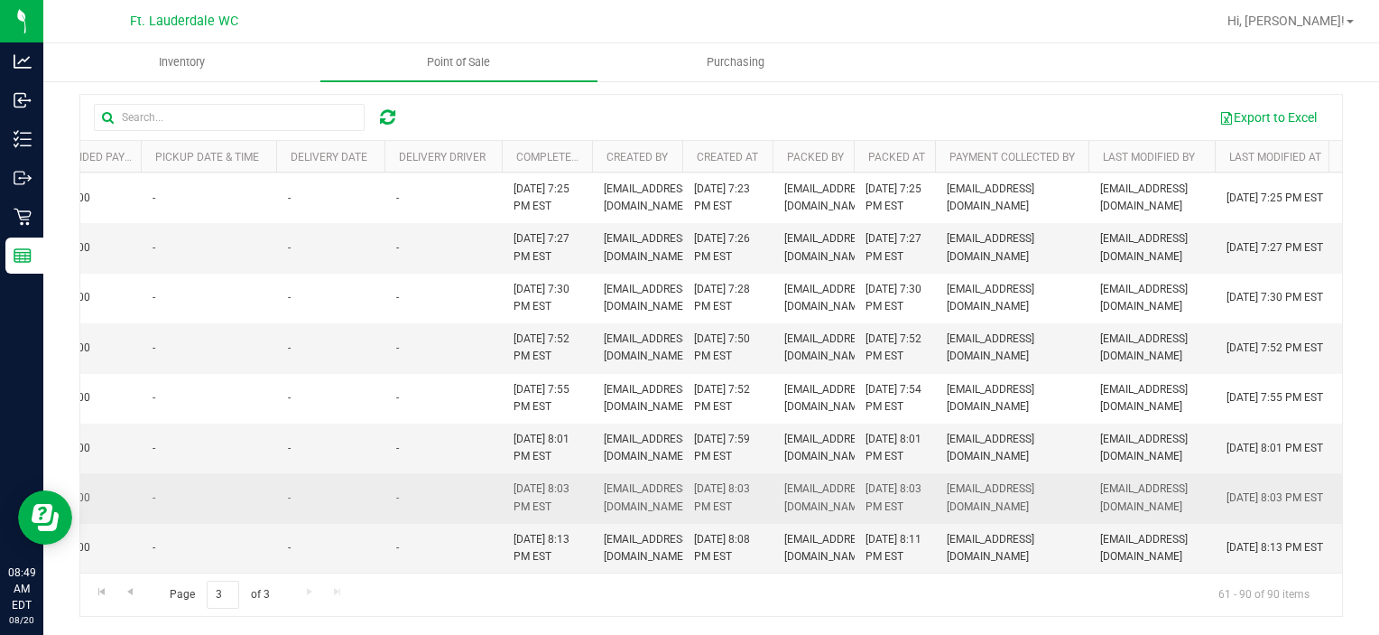
scroll to position [1482, 1347]
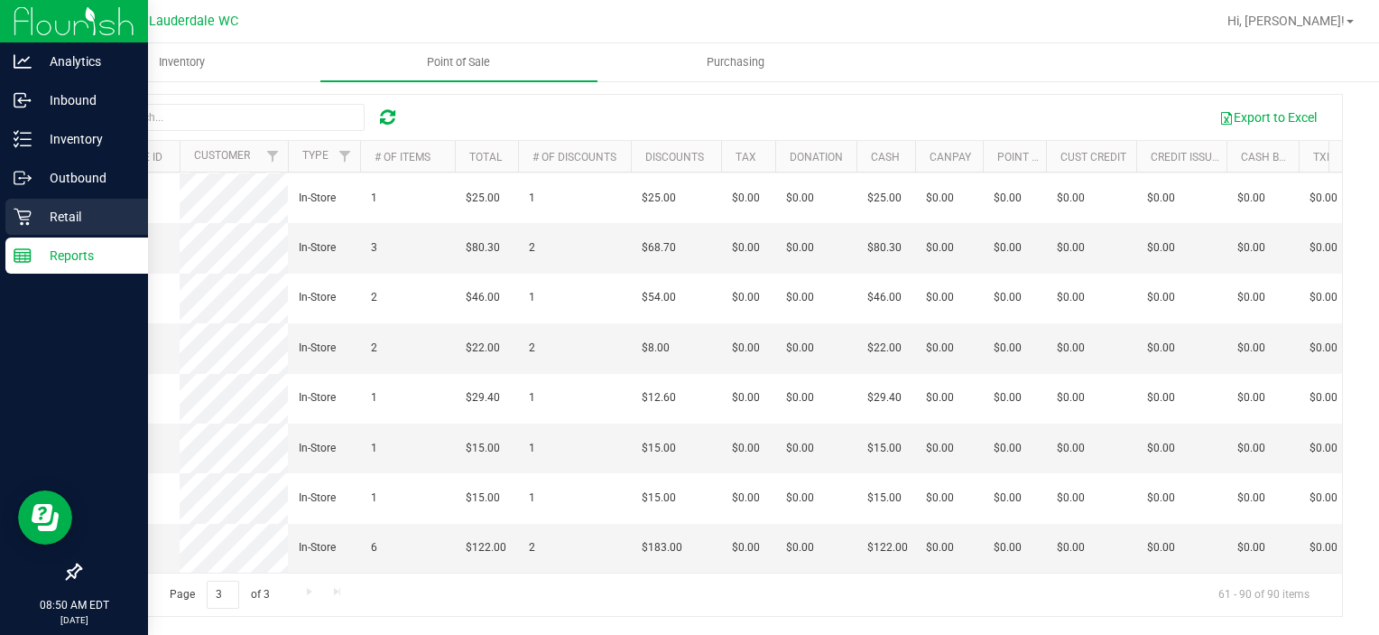
click at [20, 233] on div "Retail" at bounding box center [76, 217] width 143 height 36
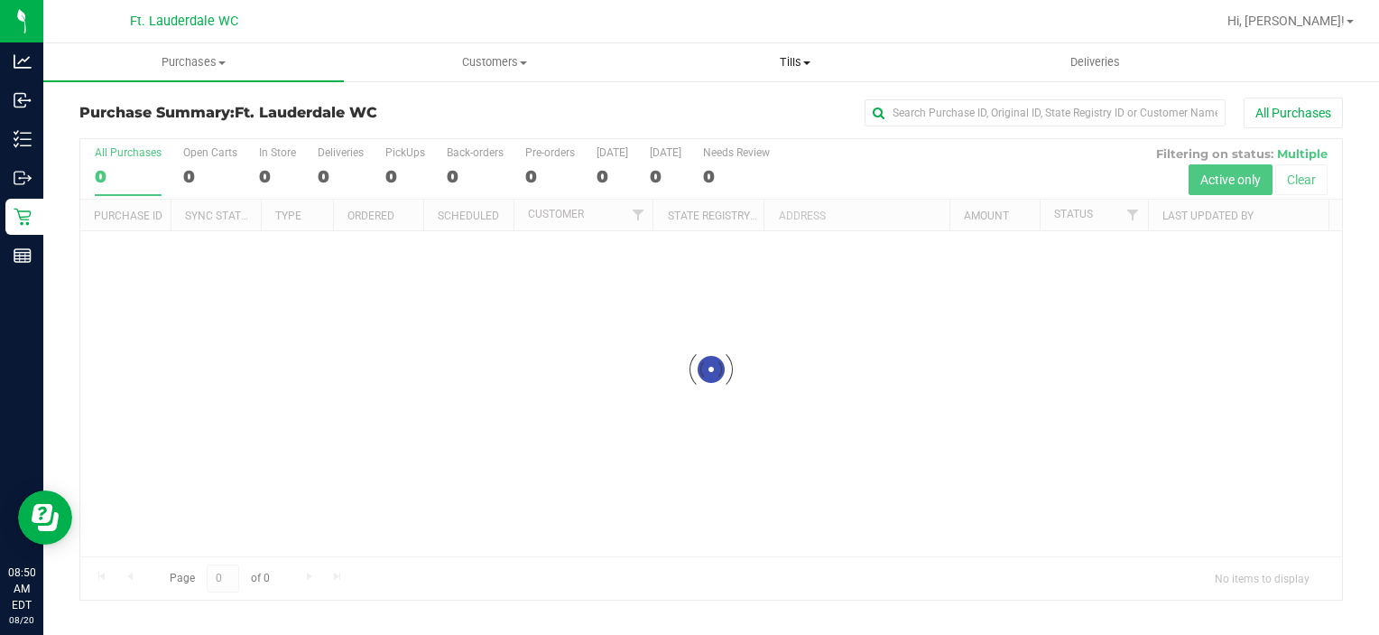
click at [802, 69] on span "Tills" at bounding box center [794, 62] width 299 height 16
click at [756, 107] on span "Manage tills" at bounding box center [705, 108] width 122 height 15
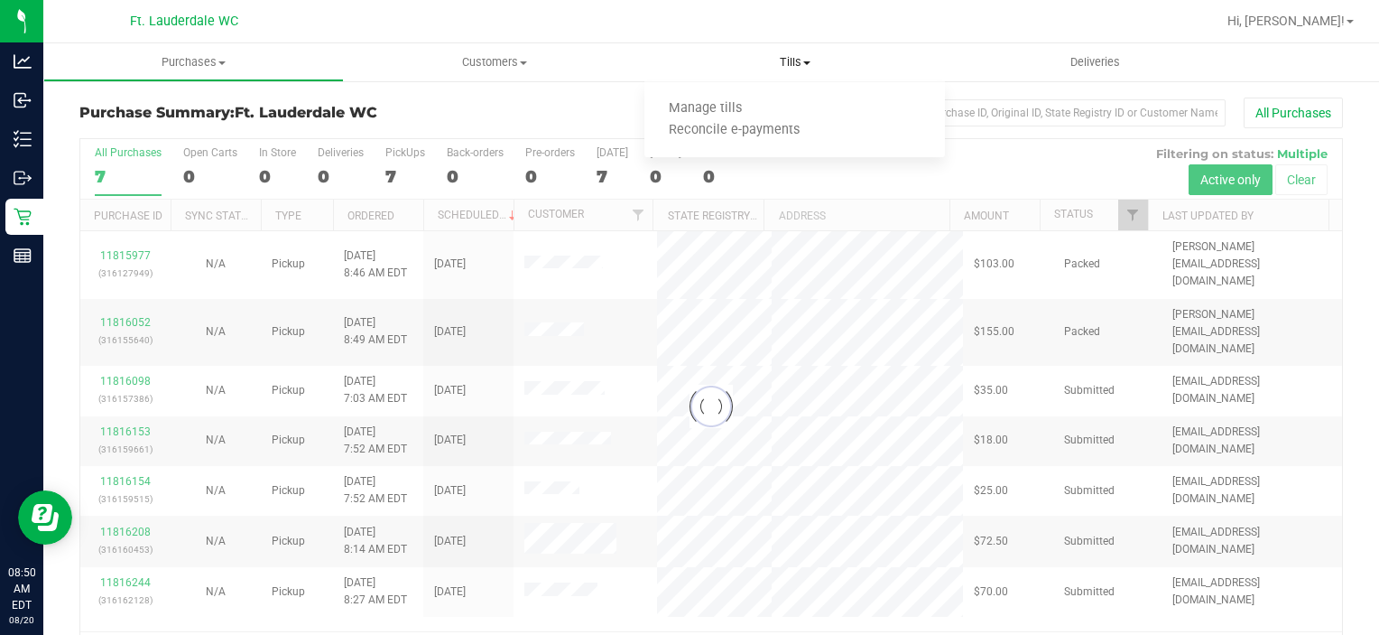
click at [749, 97] on ul "Manage tills Reconcile e-payments" at bounding box center [794, 120] width 301 height 76
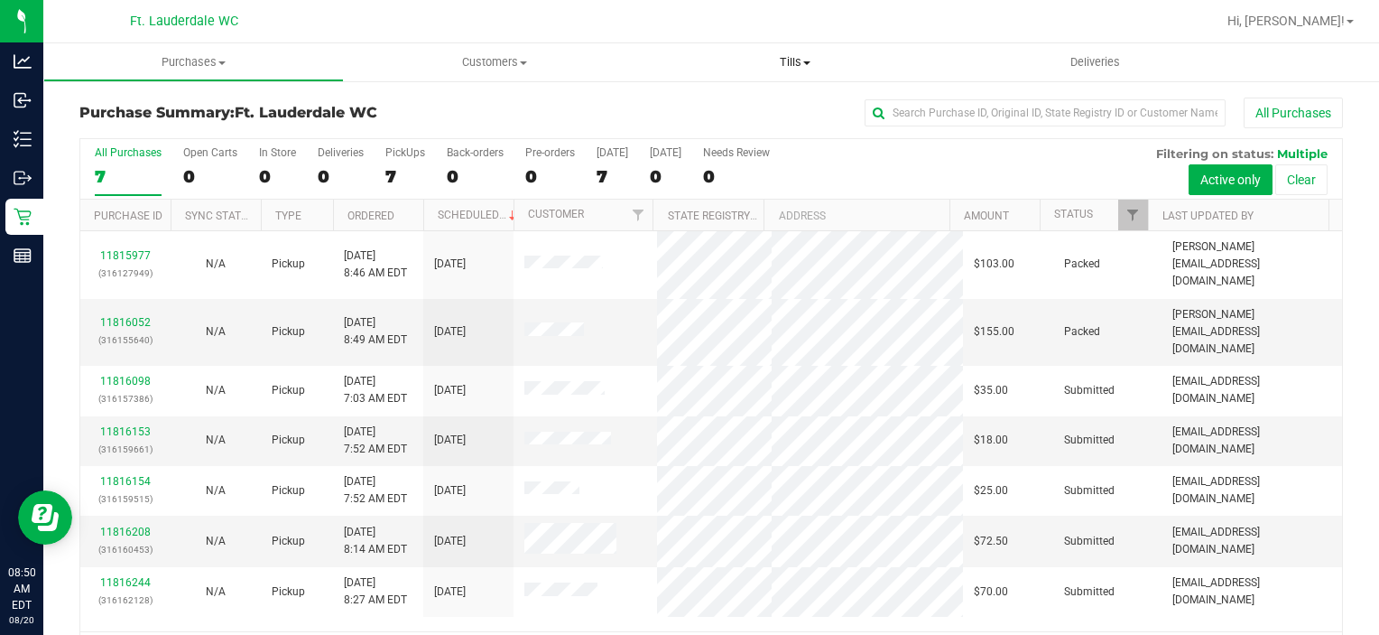
click at [794, 58] on span "Tills" at bounding box center [794, 62] width 301 height 16
click at [753, 107] on span "Manage tills" at bounding box center [705, 108] width 122 height 15
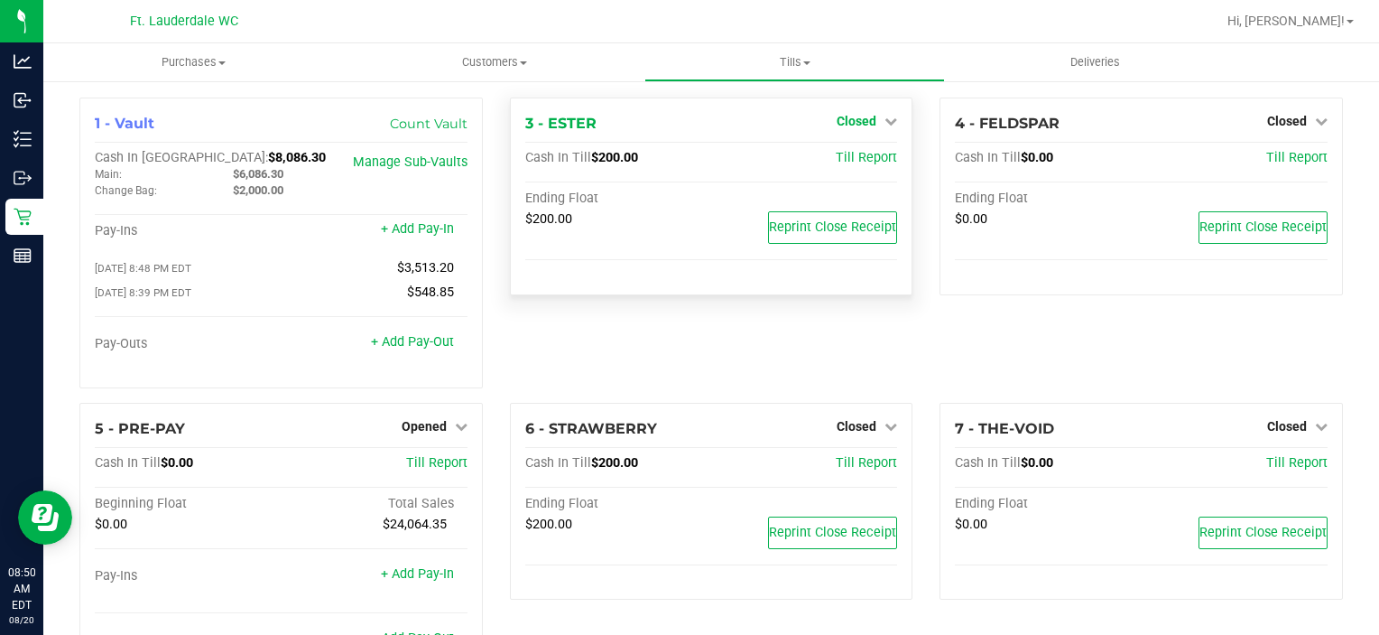
click at [885, 117] on icon at bounding box center [891, 121] width 13 height 13
click at [839, 165] on link "Open Till" at bounding box center [856, 159] width 48 height 14
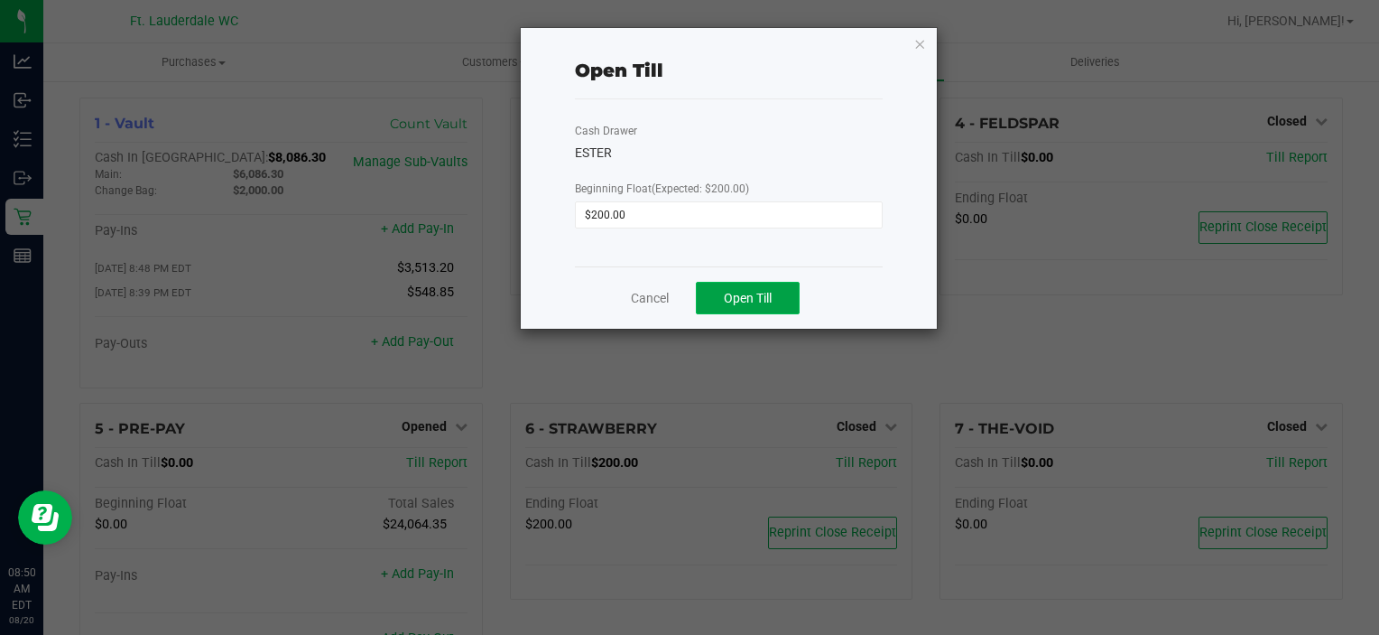
click at [741, 305] on button "Open Till" at bounding box center [748, 298] width 104 height 32
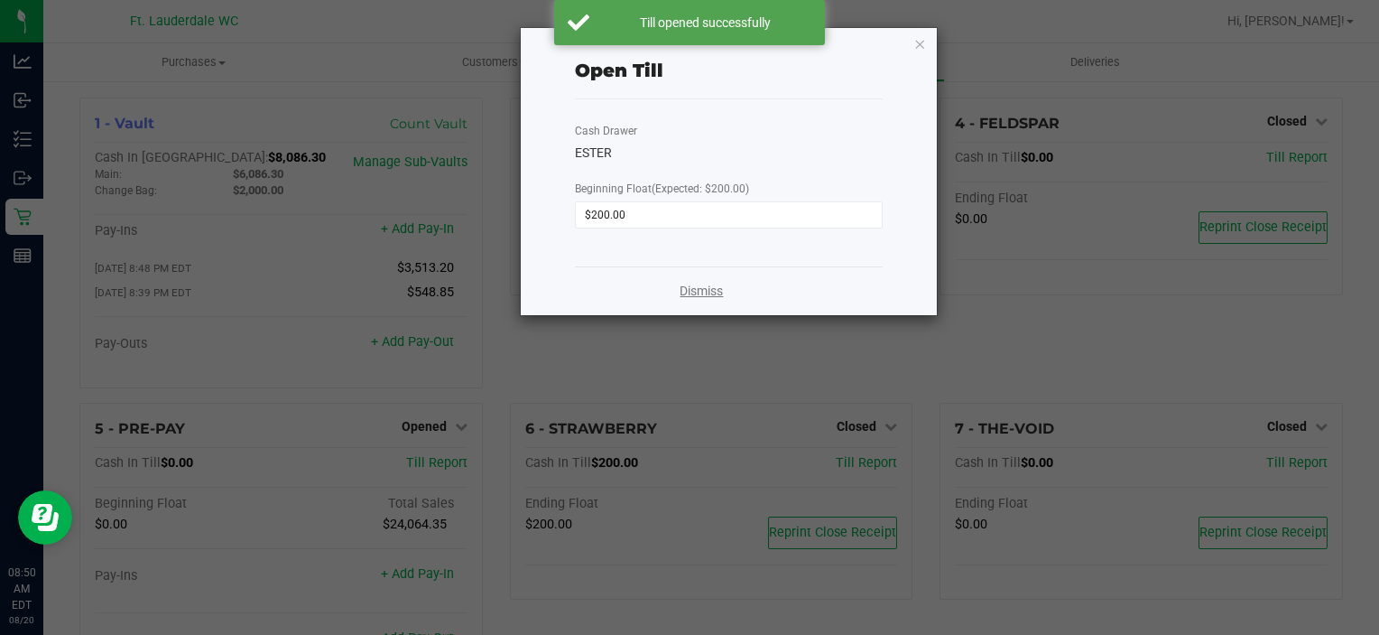
click at [701, 299] on link "Dismiss" at bounding box center [701, 291] width 43 height 19
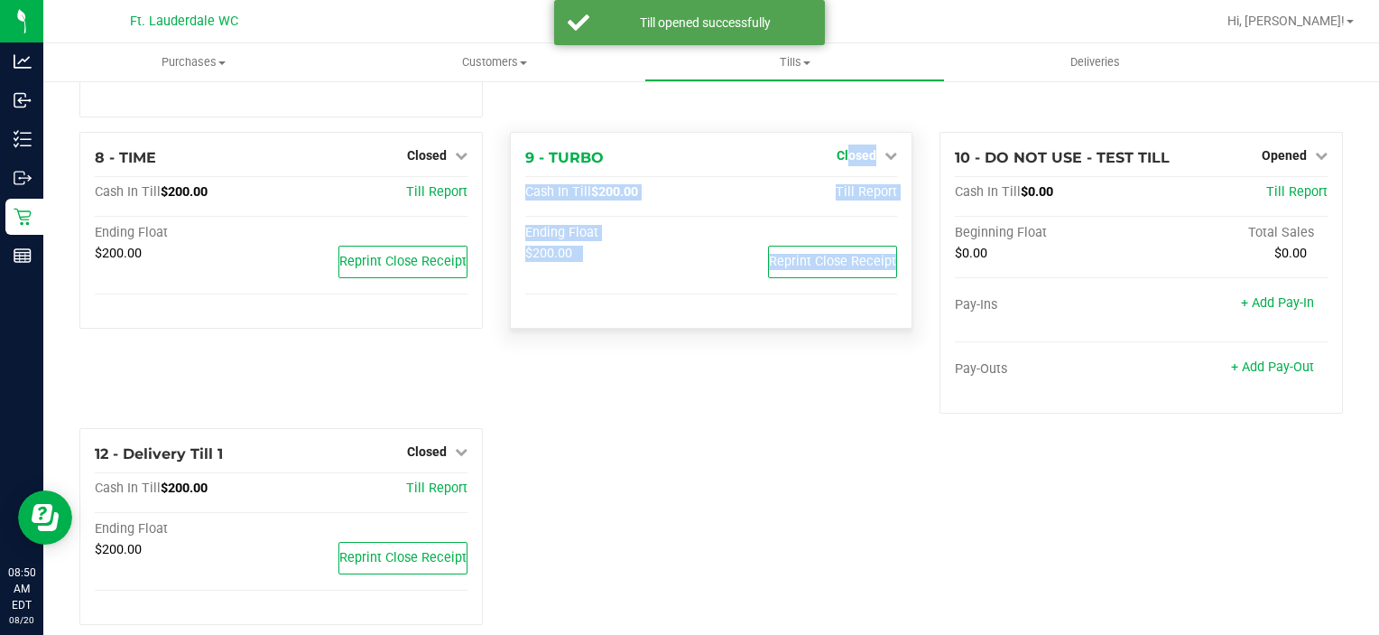
drag, startPoint x: 711, startPoint y: 310, endPoint x: 840, endPoint y: 161, distance: 197.1
click at [840, 161] on div "9 - TURBO Closed Open Till Cash In Till $200.00 Till Report Ending Float $200.0…" at bounding box center [711, 231] width 403 height 198
click at [840, 161] on span "Closed" at bounding box center [857, 155] width 40 height 14
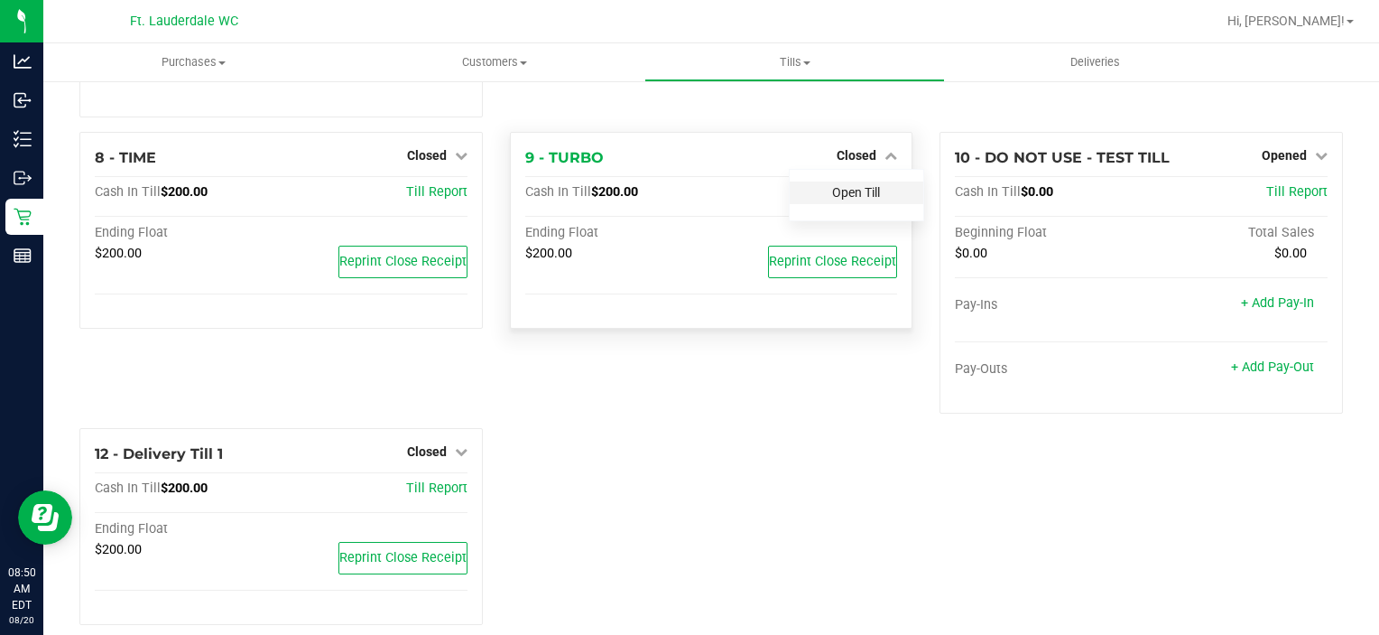
click at [848, 193] on link "Open Till" at bounding box center [856, 192] width 48 height 14
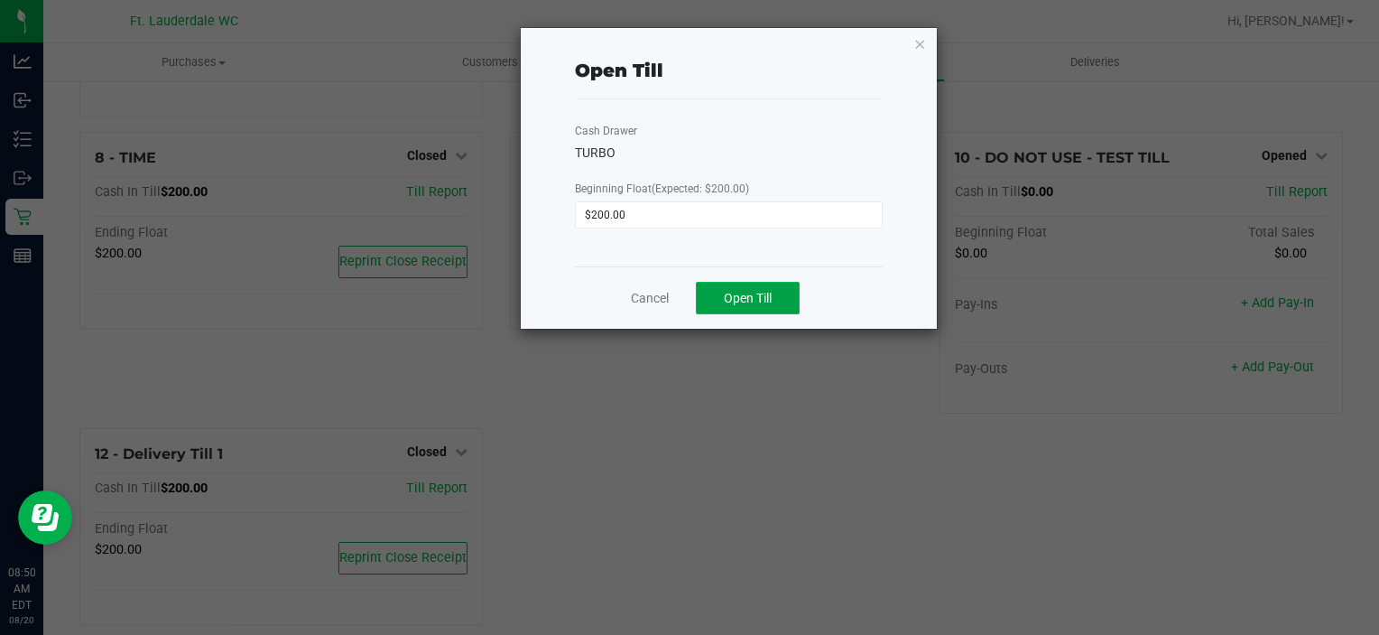
click at [778, 296] on button "Open Till" at bounding box center [748, 298] width 104 height 32
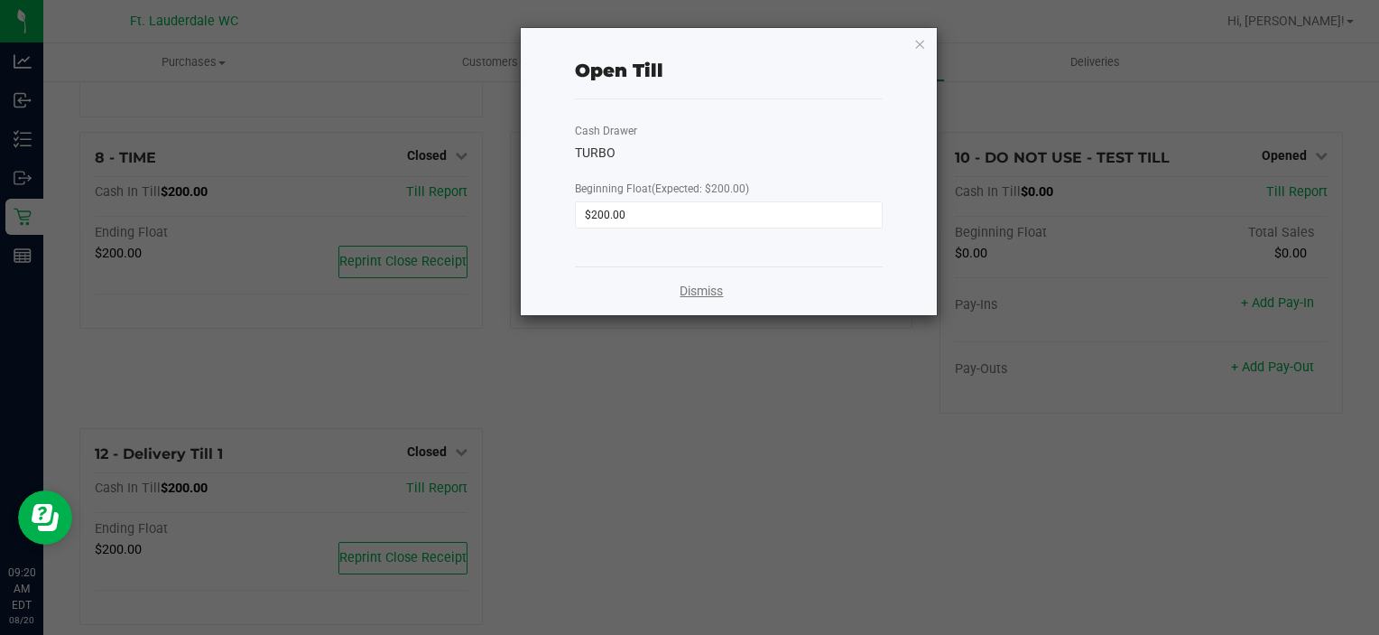
click at [700, 288] on link "Dismiss" at bounding box center [701, 291] width 43 height 19
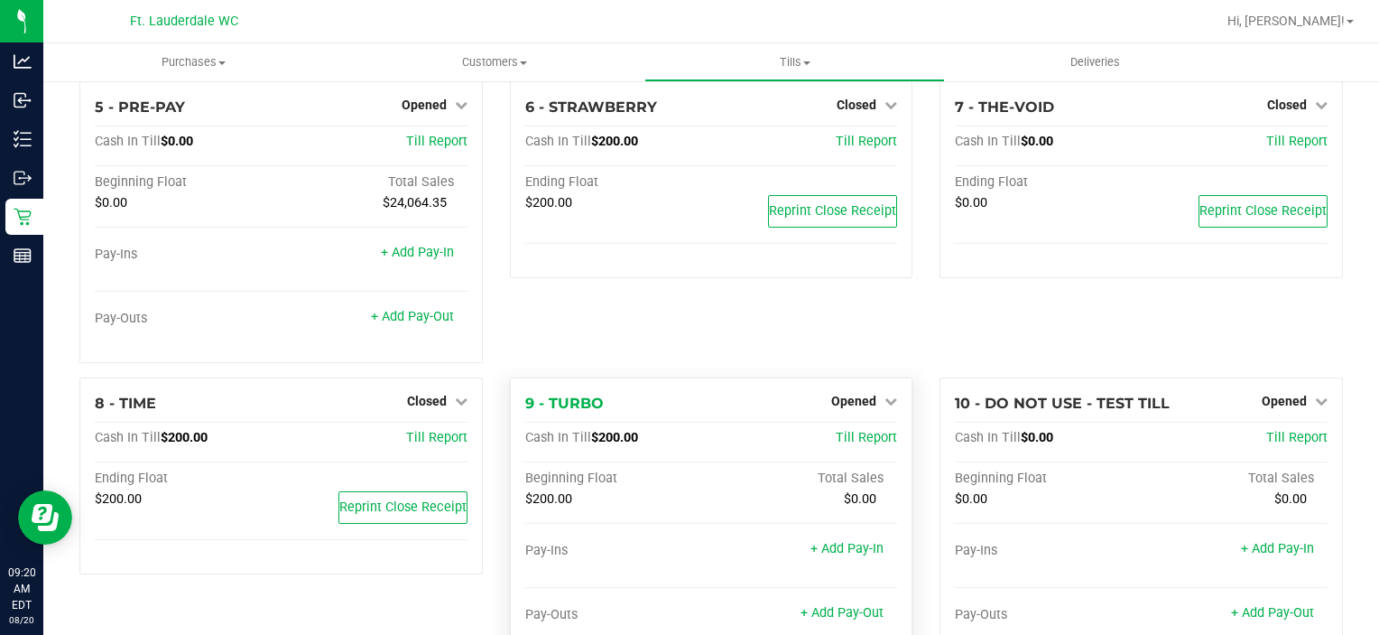
click at [545, 381] on div "9 - TURBO Opened Close Till Cash In Till $200.00 Till Report Beginning Float To…" at bounding box center [711, 518] width 403 height 282
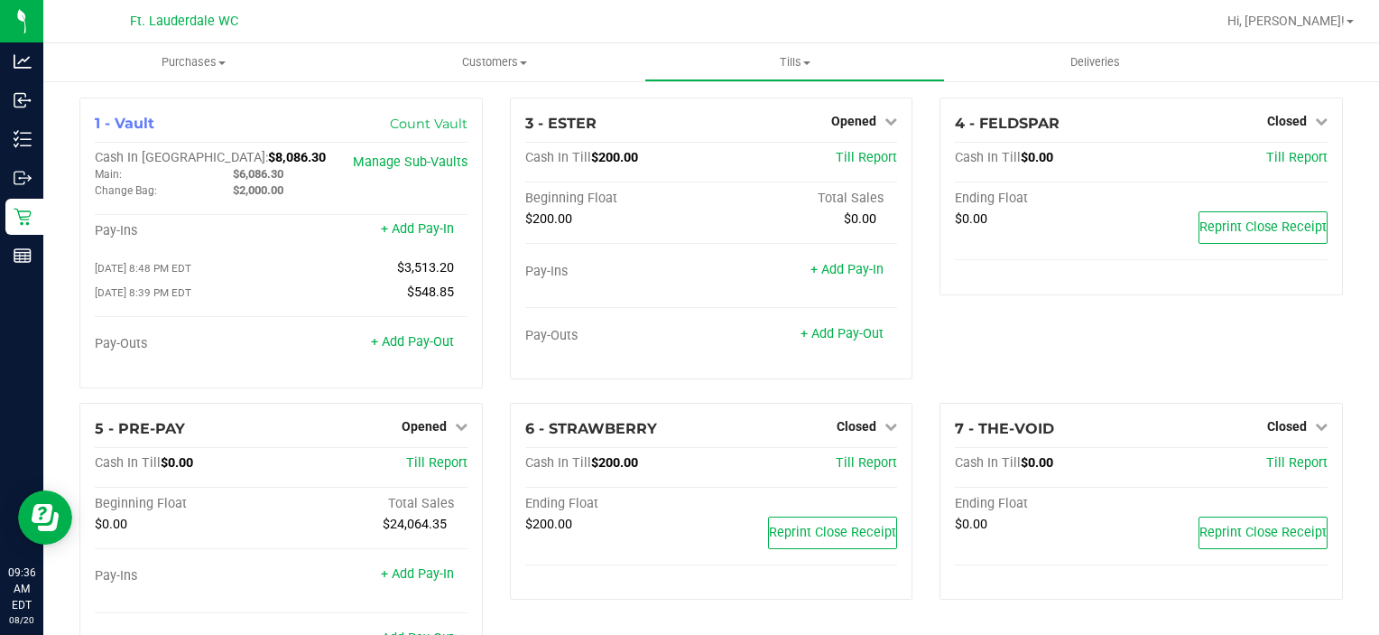
drag, startPoint x: 378, startPoint y: 256, endPoint x: 326, endPoint y: 649, distance: 396.1
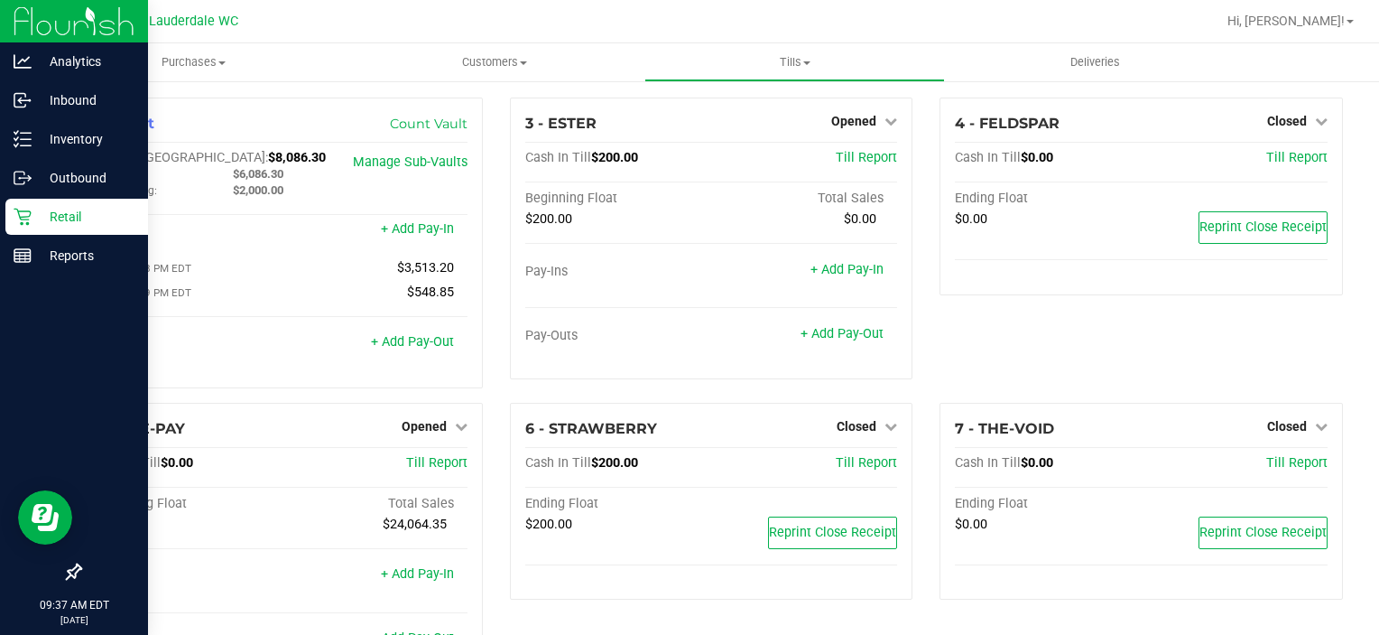
click at [35, 214] on p "Retail" at bounding box center [86, 217] width 108 height 22
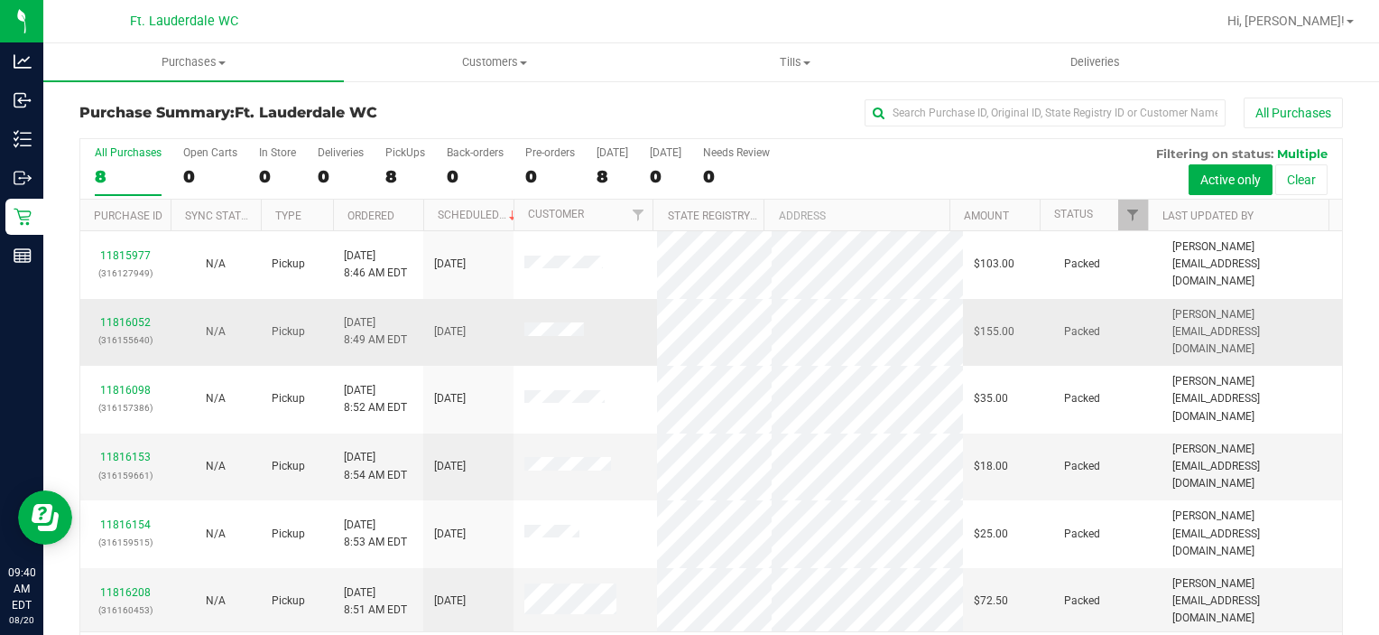
scroll to position [56, 0]
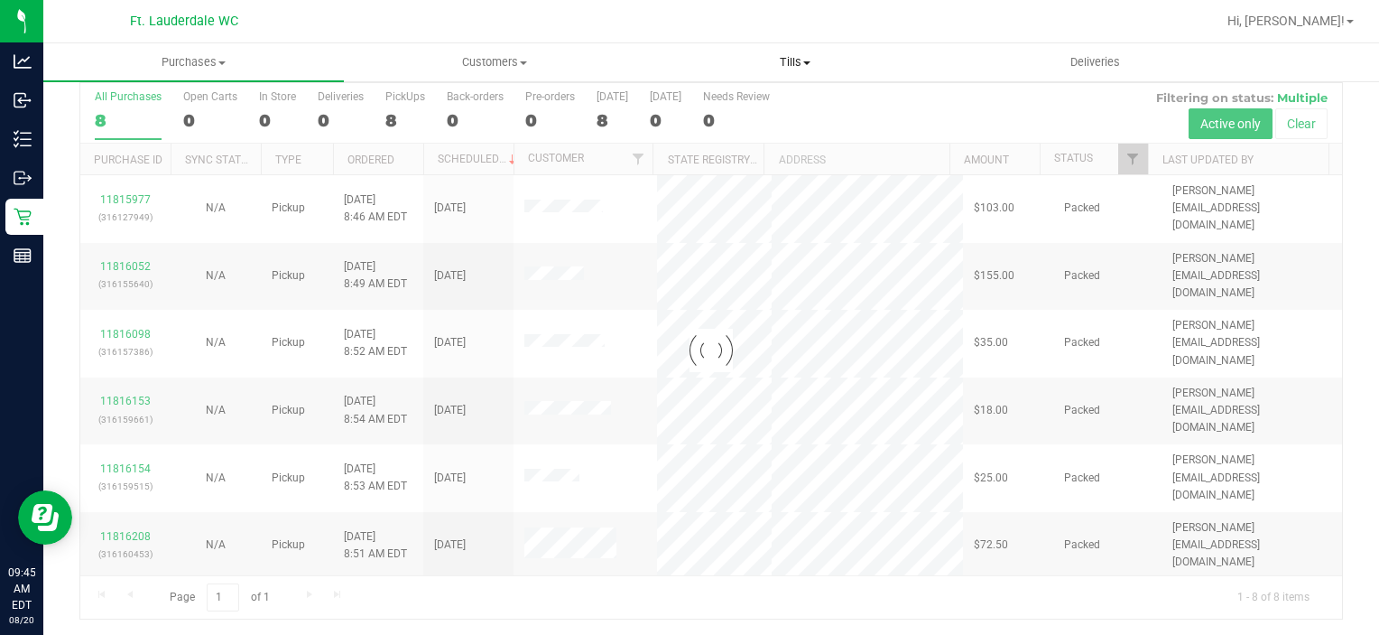
click at [793, 71] on uib-tab-heading "Tills Manage tills Reconcile e-payments" at bounding box center [794, 62] width 299 height 36
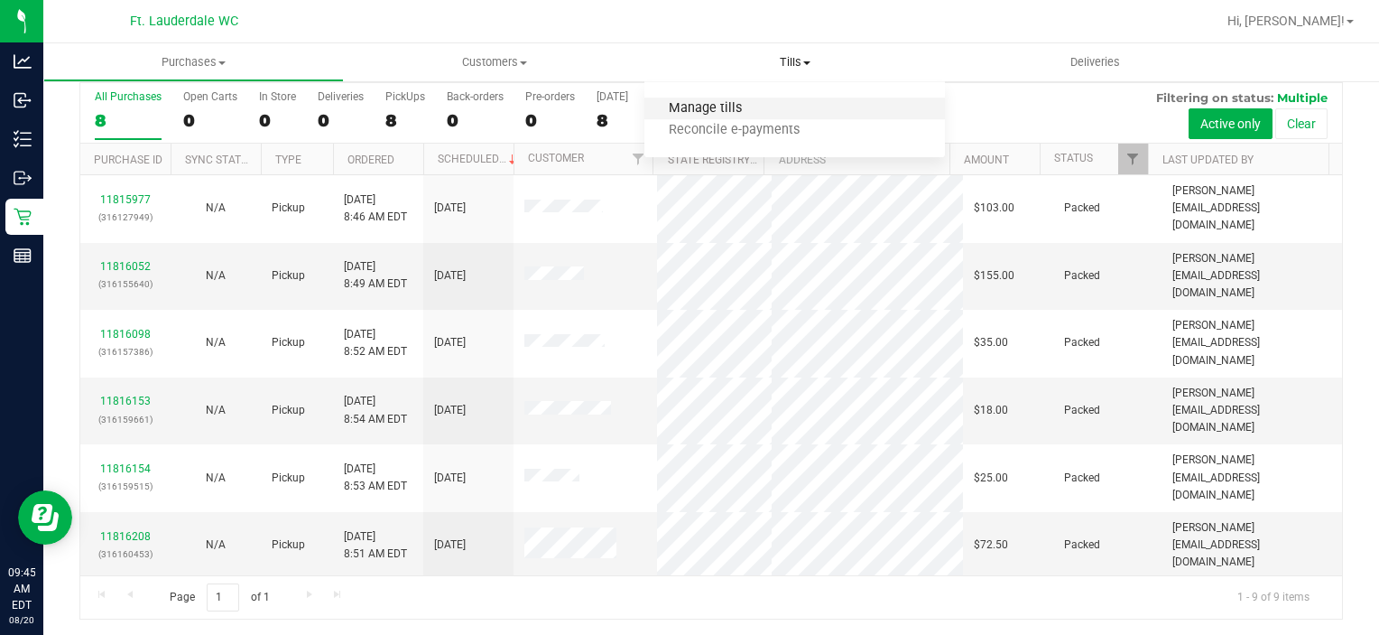
click at [761, 115] on span "Manage tills" at bounding box center [705, 108] width 122 height 15
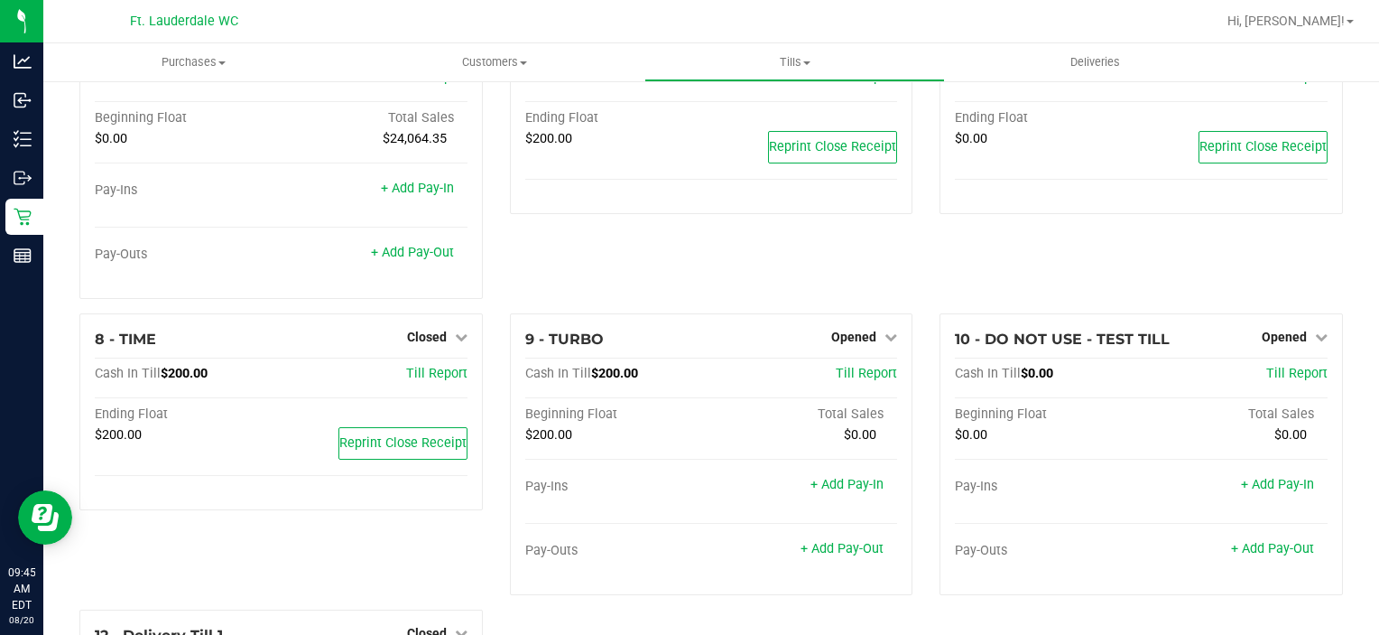
scroll to position [386, 0]
click at [856, 371] on span "Till Report" at bounding box center [866, 372] width 61 height 15
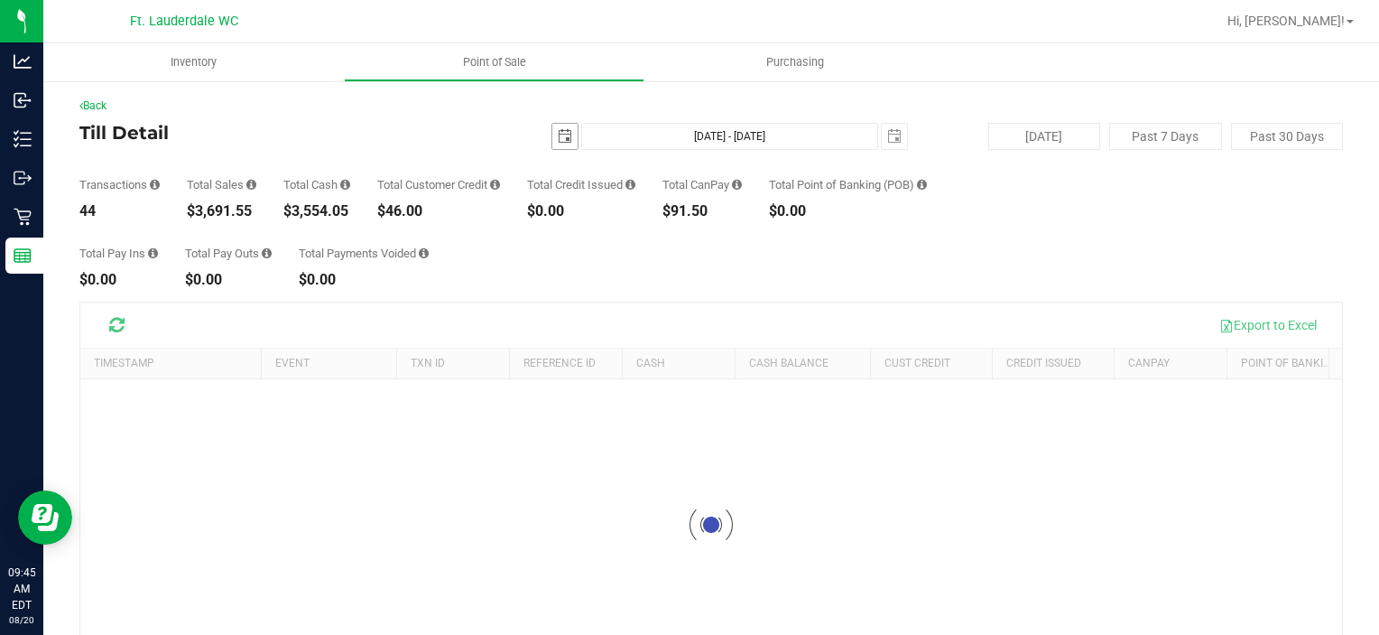
click at [565, 141] on span "select" at bounding box center [565, 136] width 14 height 14
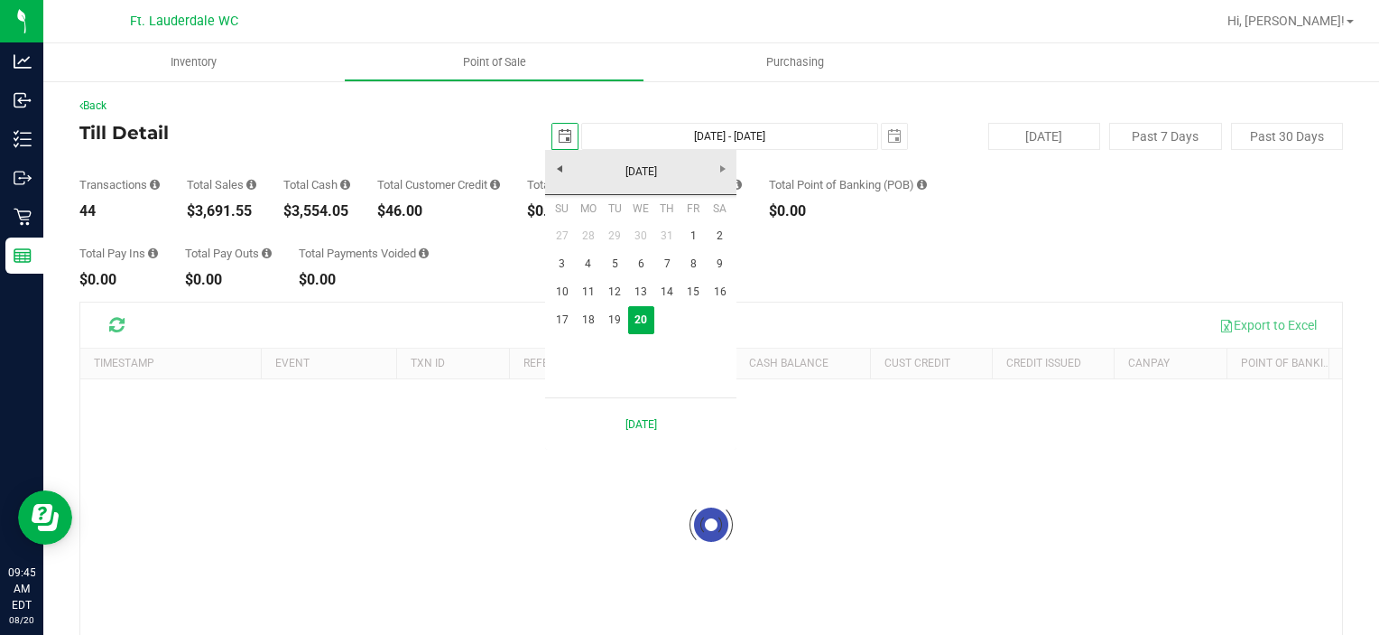
scroll to position [0, 44]
click at [632, 317] on link "20" at bounding box center [641, 320] width 26 height 28
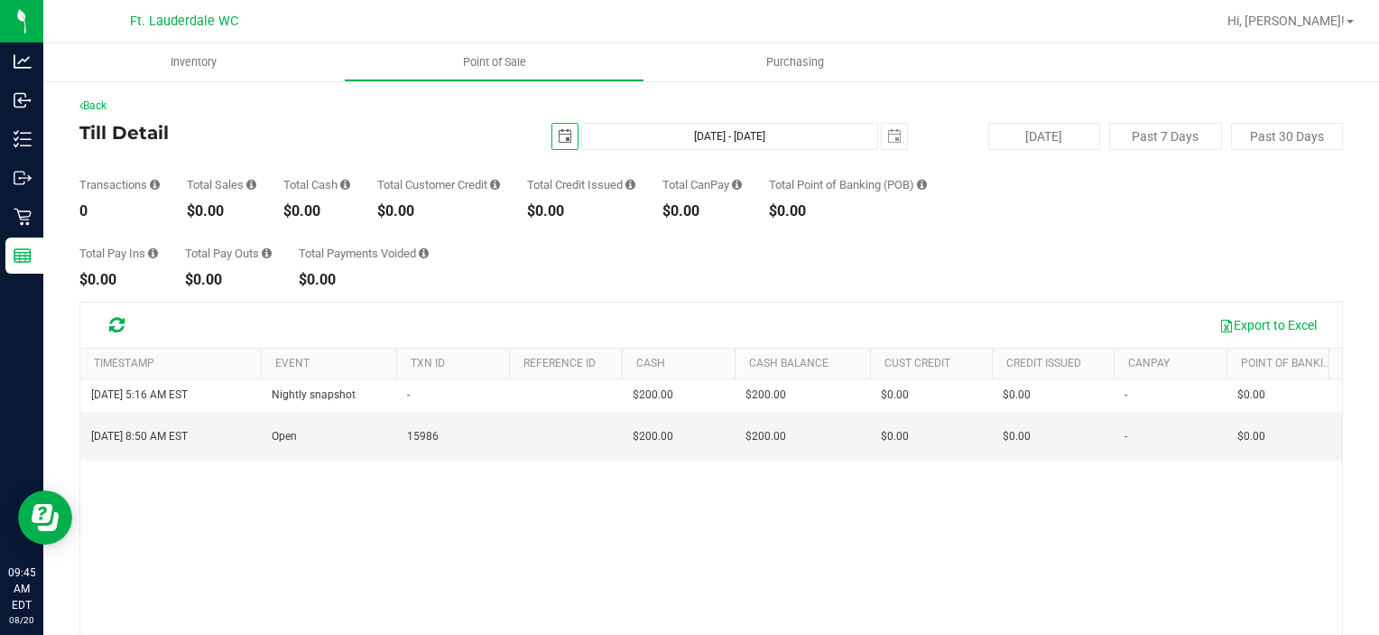
click at [559, 137] on span "select" at bounding box center [565, 136] width 14 height 14
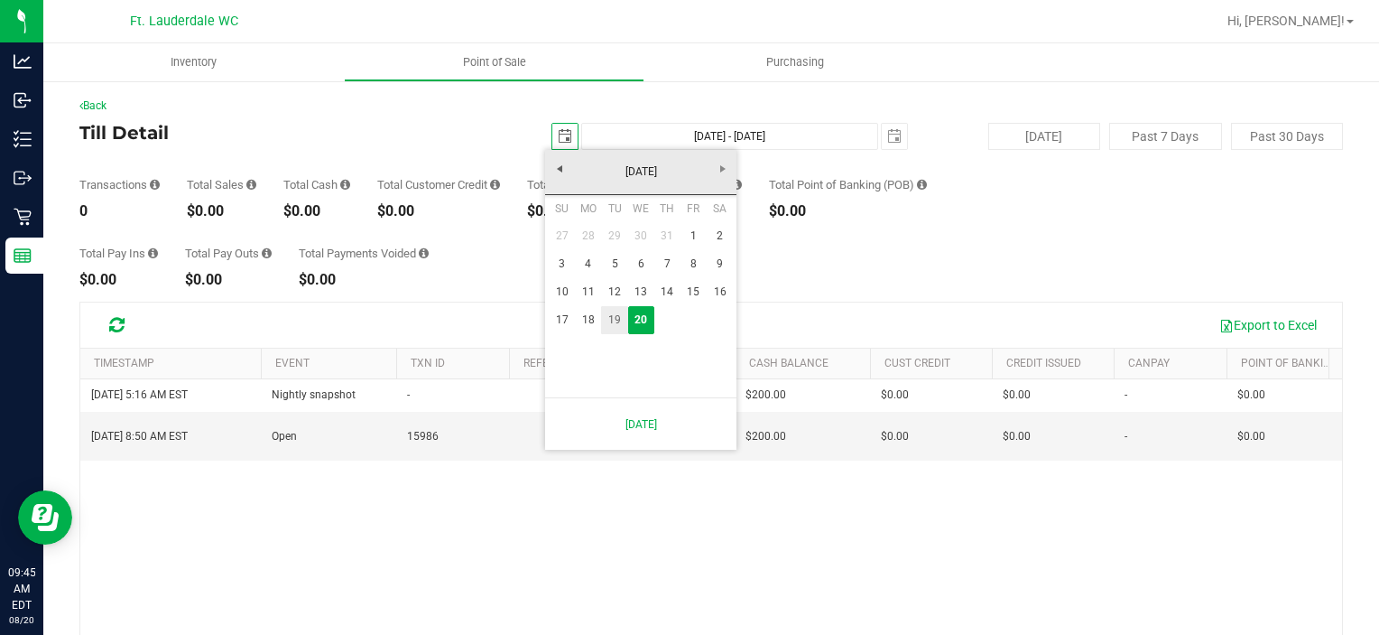
click at [613, 322] on link "19" at bounding box center [614, 320] width 26 height 28
type input "[DATE]"
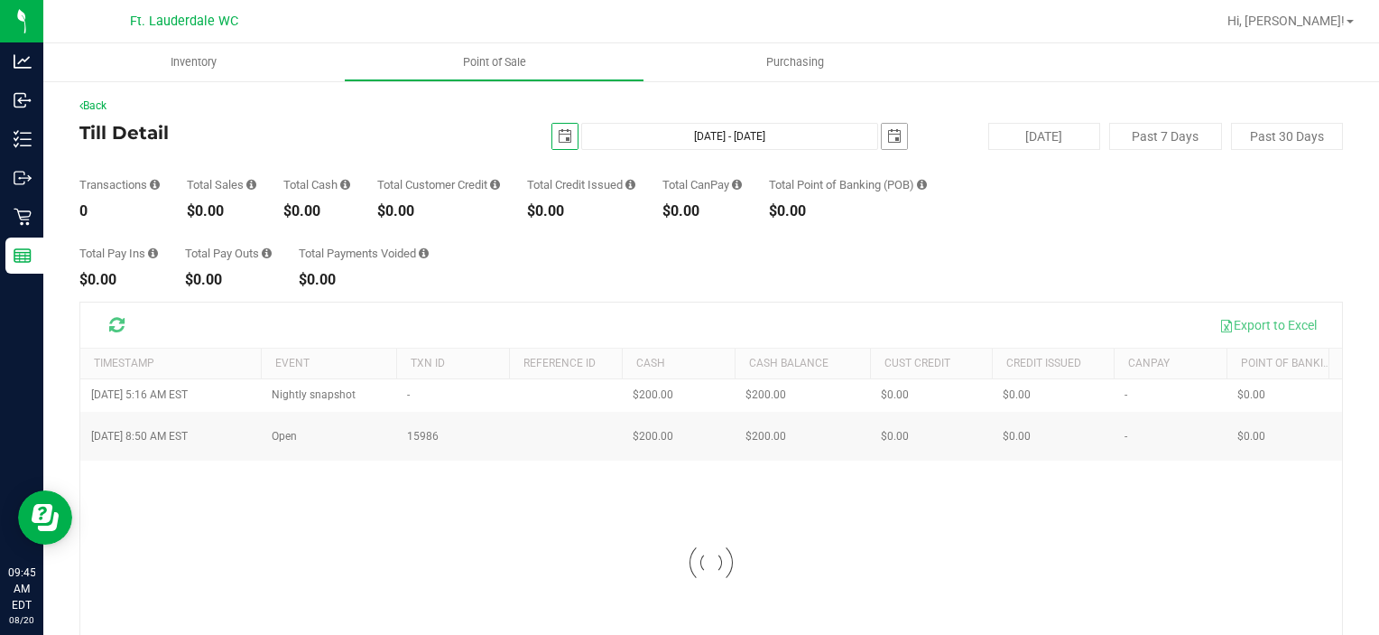
click at [891, 143] on span "select" at bounding box center [894, 136] width 14 height 14
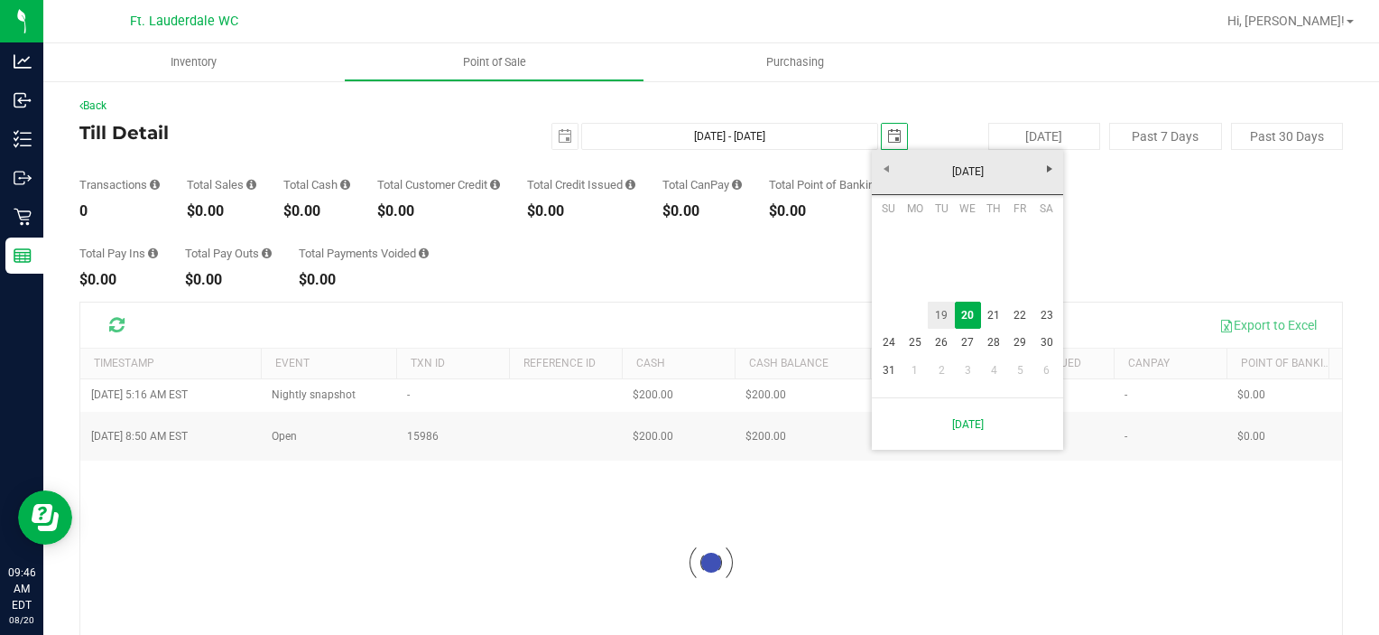
click at [945, 311] on link "19" at bounding box center [941, 315] width 26 height 28
type input "[DATE] - [DATE]"
type input "[DATE]"
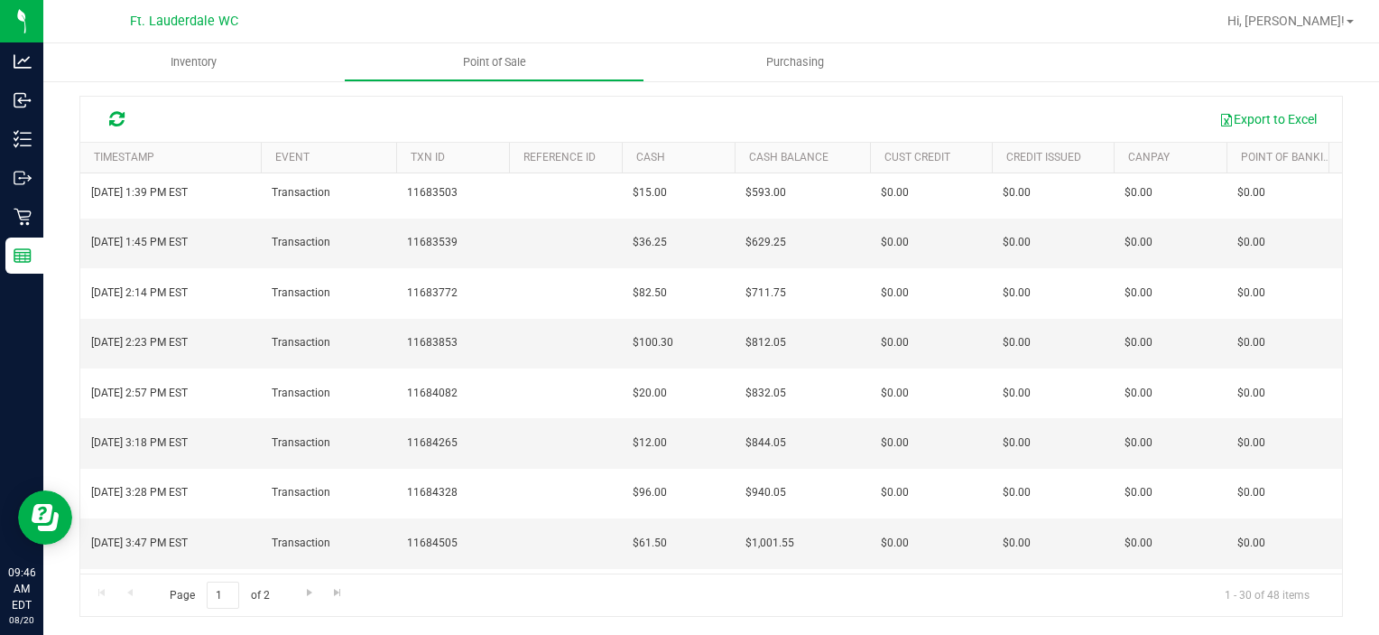
copy span "11685013"
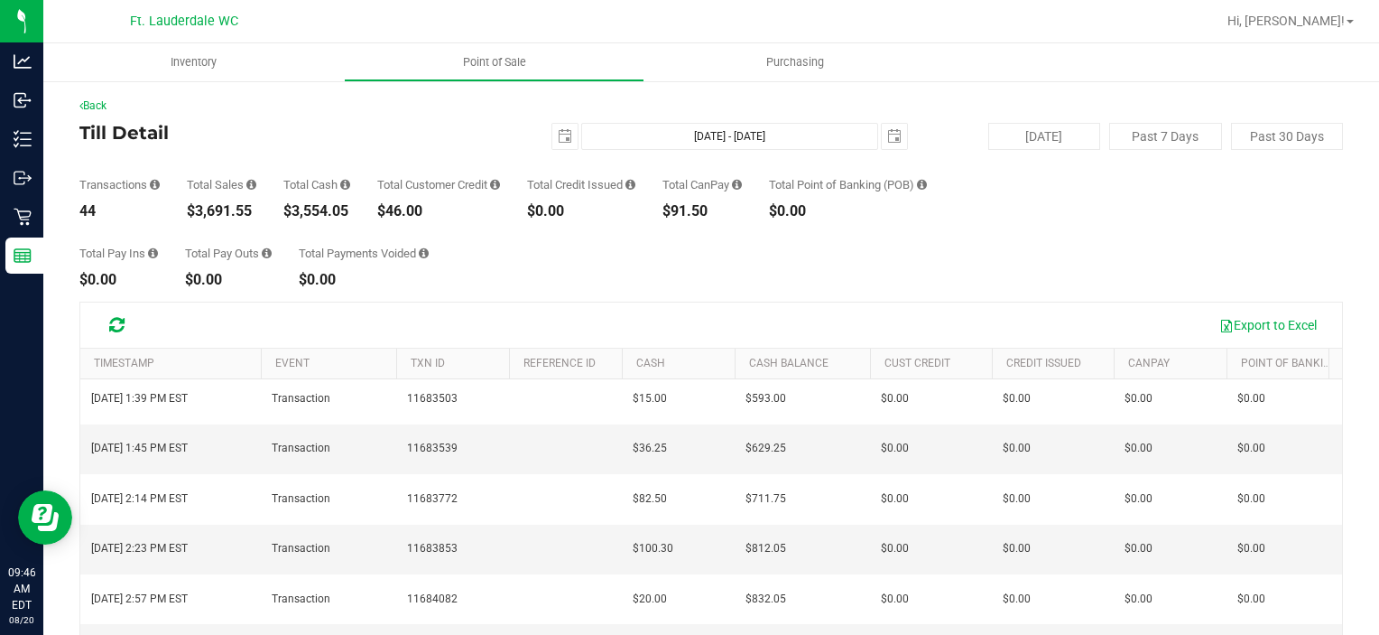
copy span "11685013"
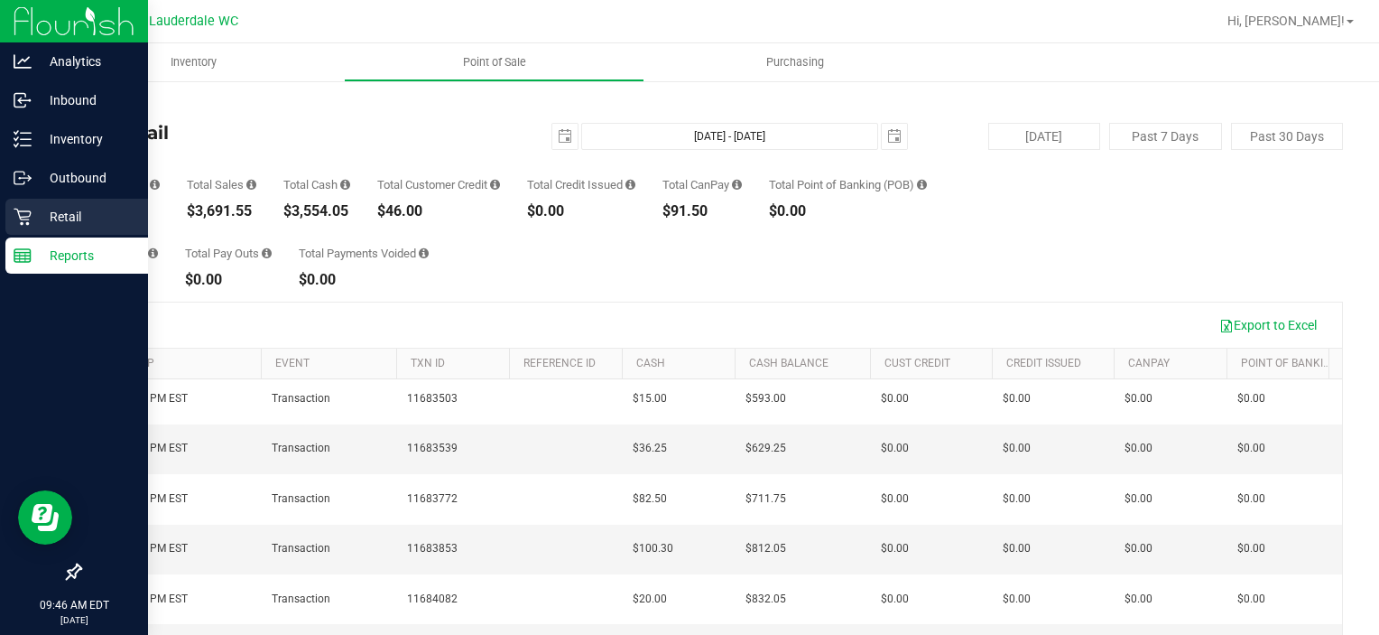
click at [65, 221] on p "Retail" at bounding box center [86, 217] width 108 height 22
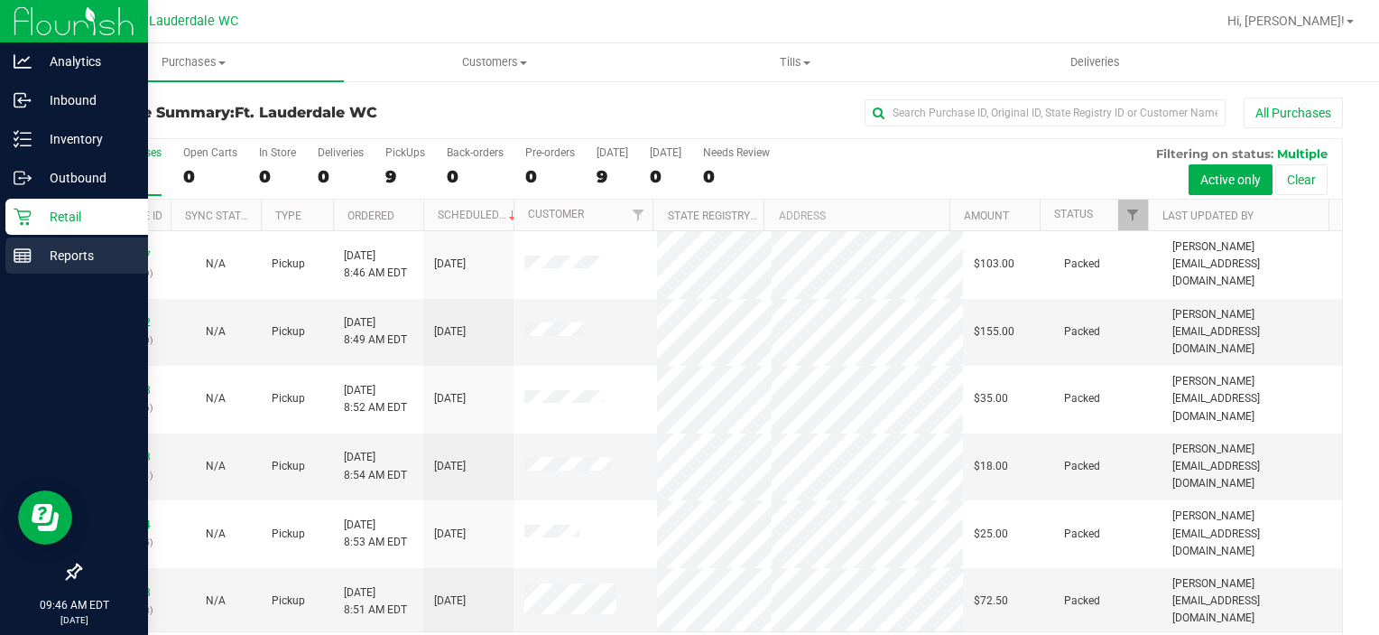
click at [21, 262] on rect at bounding box center [22, 255] width 16 height 13
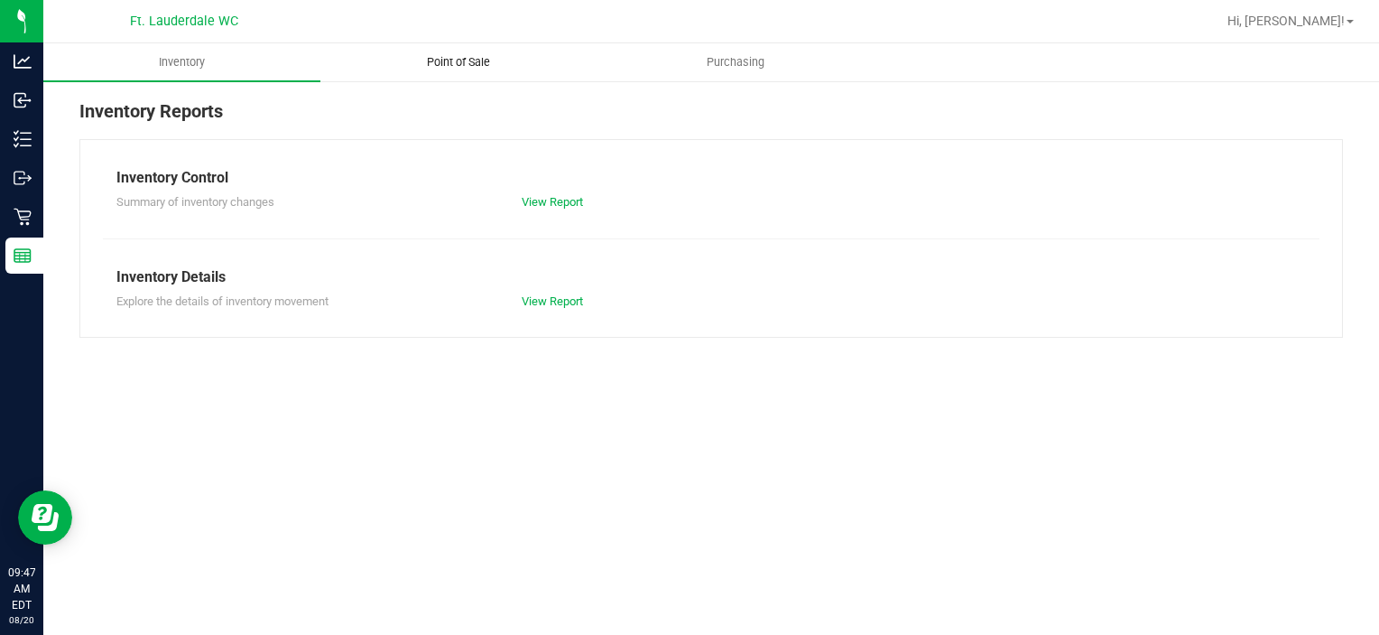
click at [452, 55] on span "Point of Sale" at bounding box center [459, 62] width 112 height 16
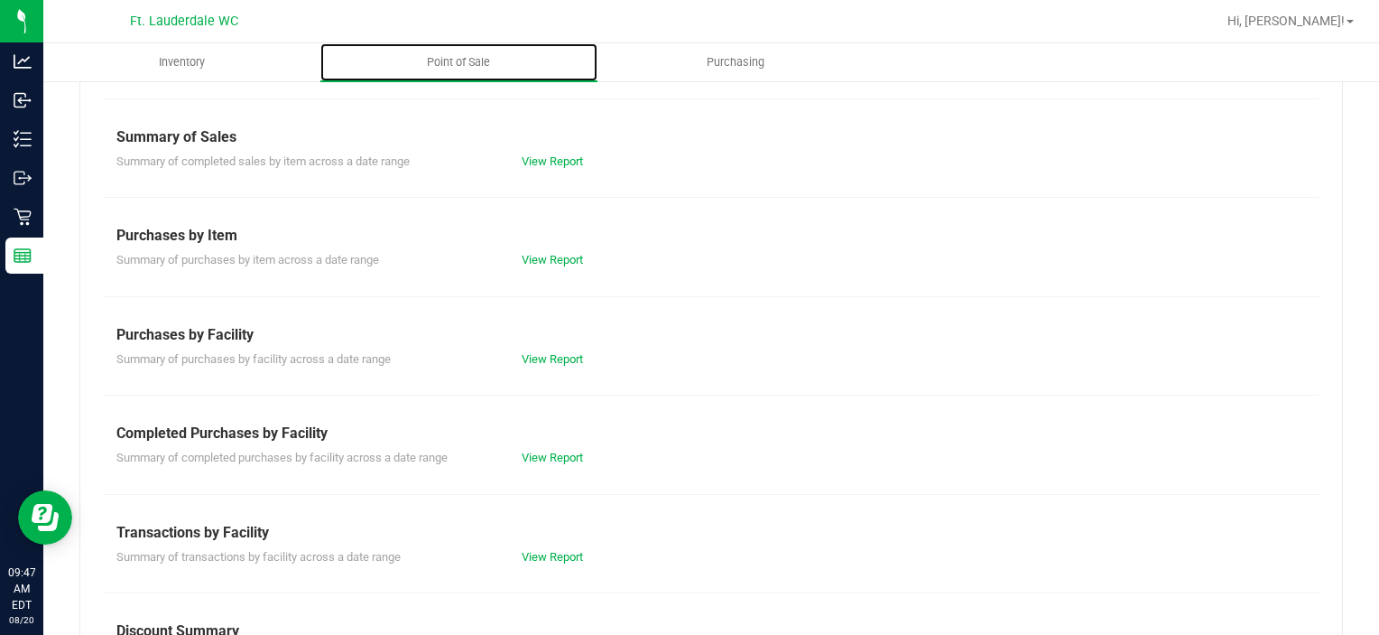
scroll to position [141, 0]
click at [563, 449] on link "View Report" at bounding box center [552, 456] width 61 height 14
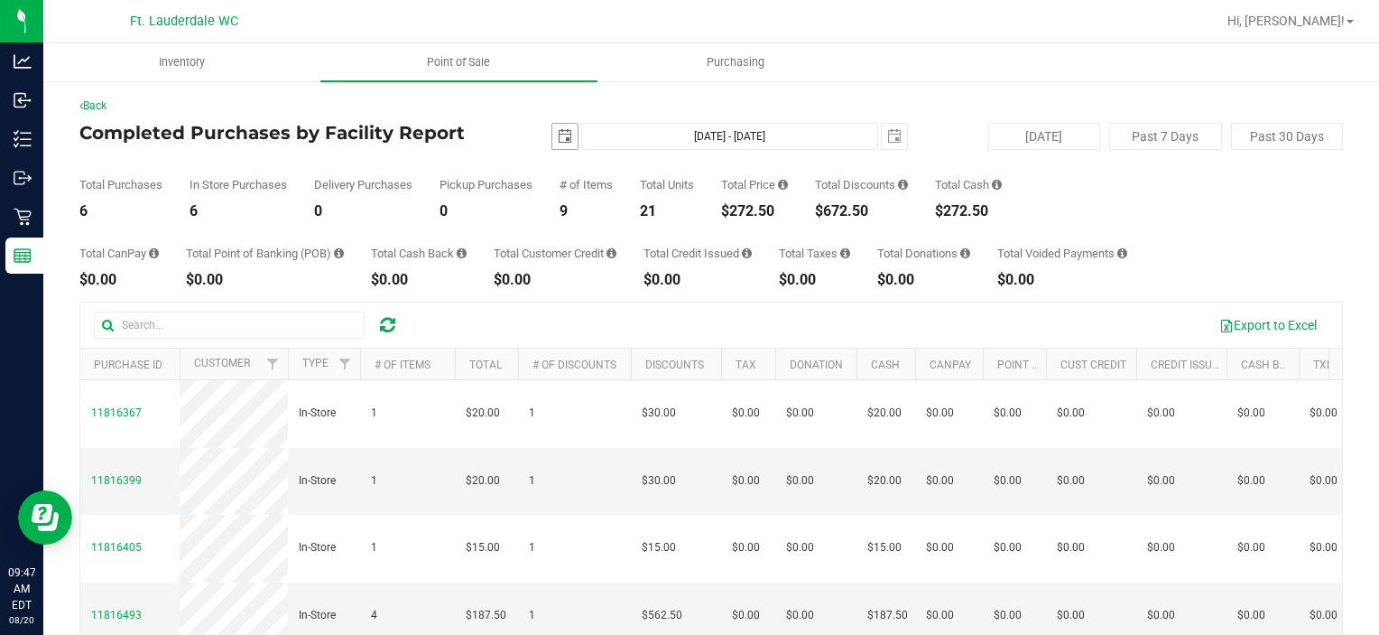
click at [565, 134] on span "select" at bounding box center [565, 136] width 14 height 14
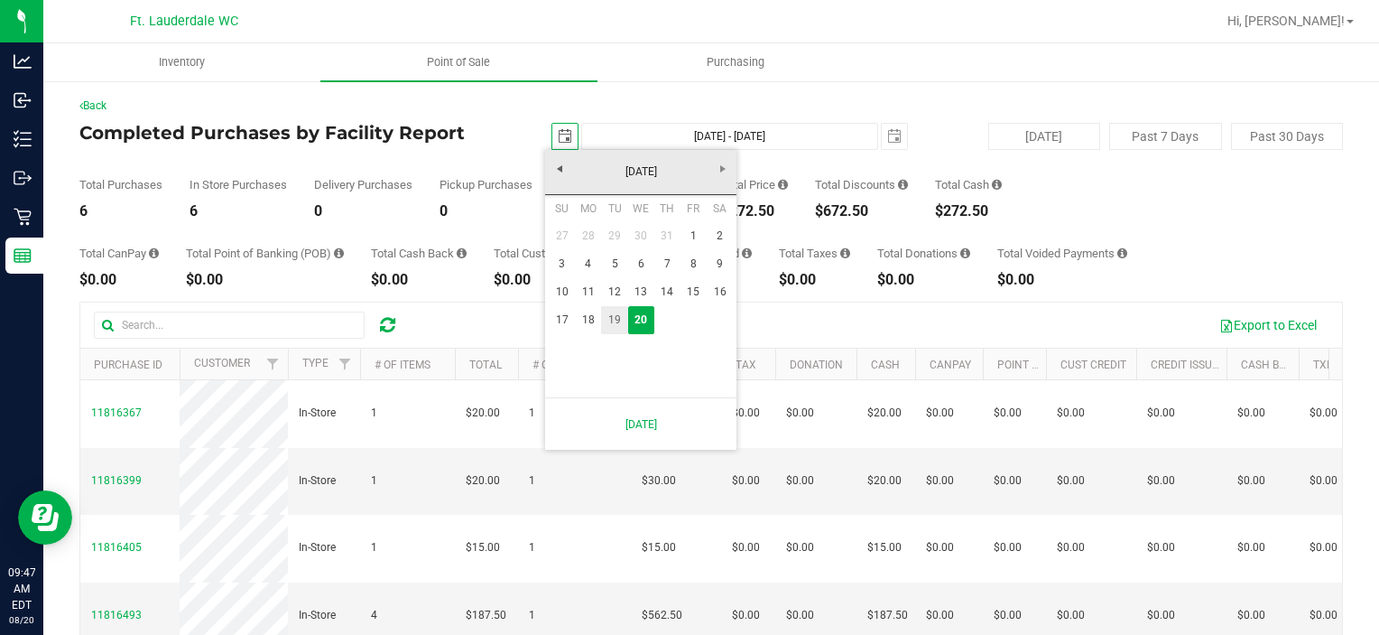
click at [610, 318] on link "19" at bounding box center [614, 320] width 26 height 28
type input "[DATE]"
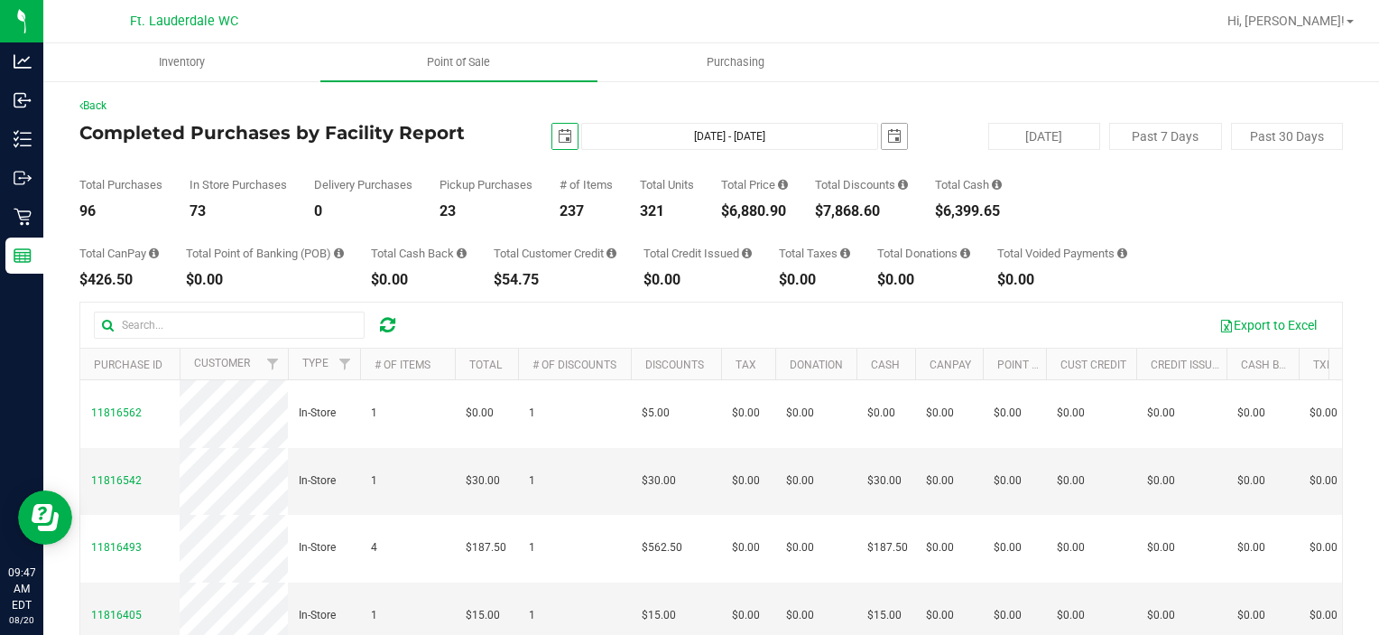
click at [886, 144] on span "select" at bounding box center [894, 136] width 25 height 25
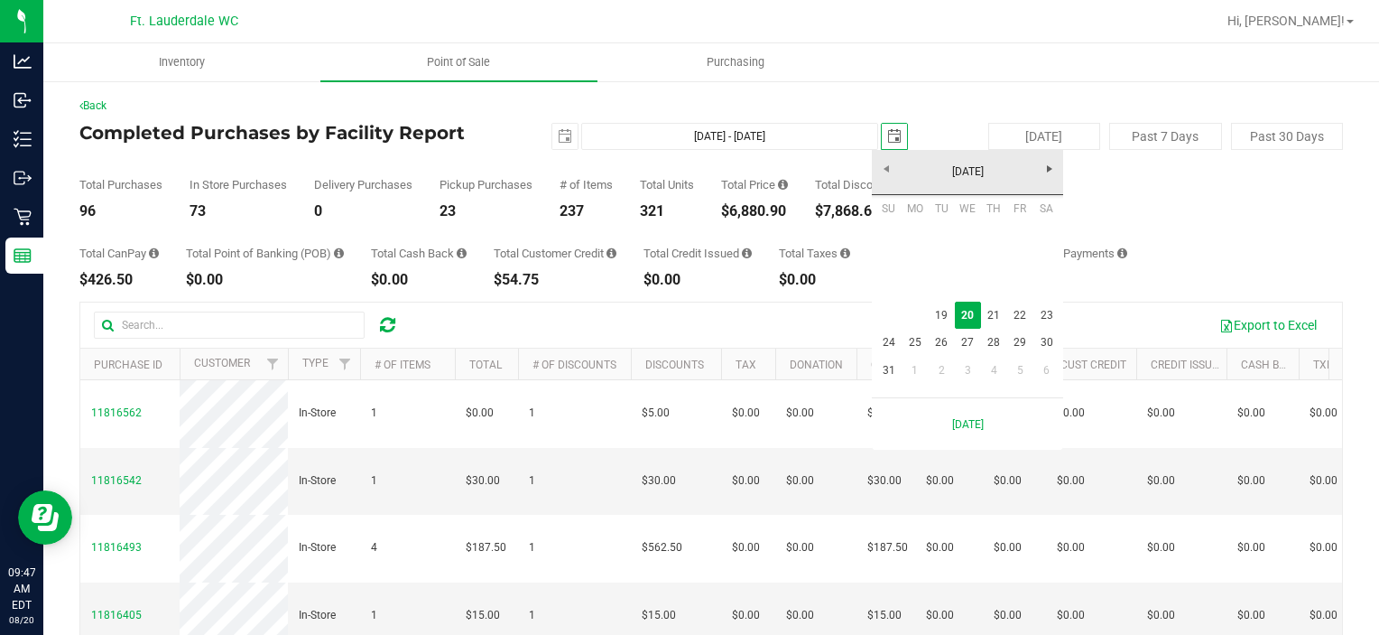
scroll to position [0, 44]
click at [937, 312] on link "19" at bounding box center [941, 315] width 26 height 28
type input "[DATE] - [DATE]"
type input "[DATE]"
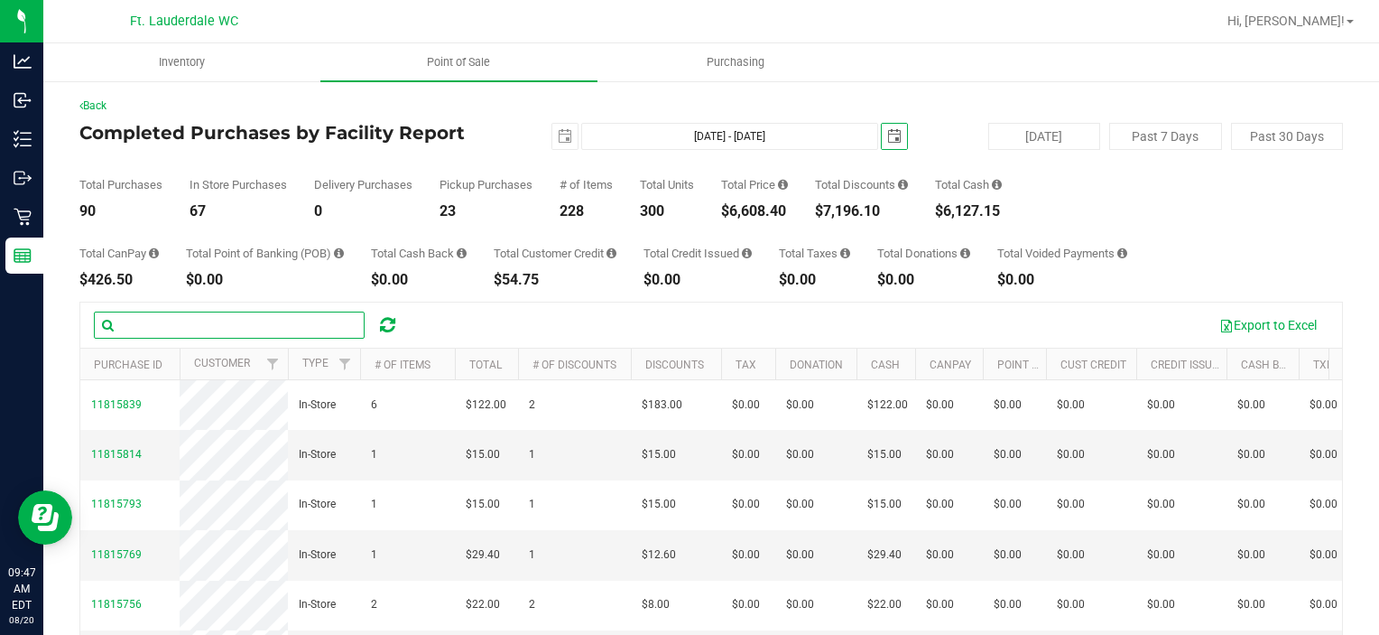
click at [300, 324] on input "text" at bounding box center [229, 324] width 271 height 27
paste input "11685013"
type input "11685013"
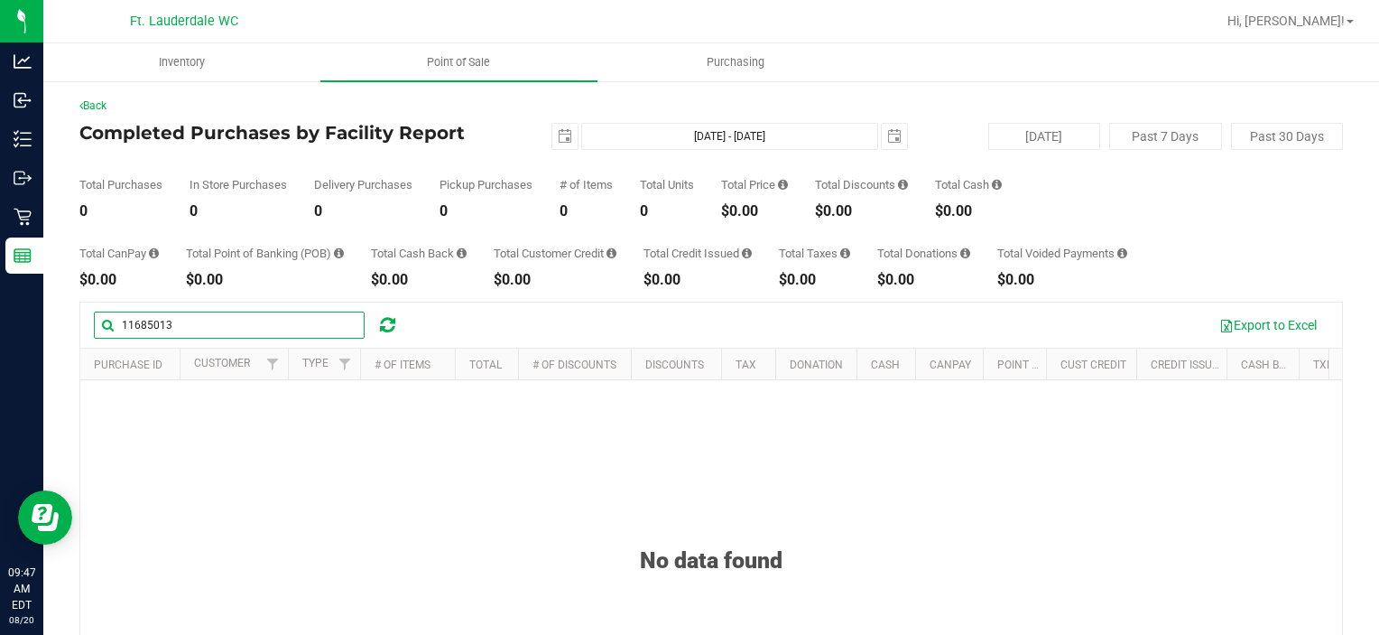
click at [125, 326] on input "11685013" at bounding box center [229, 324] width 271 height 27
click at [121, 327] on input "11685013" at bounding box center [229, 324] width 271 height 27
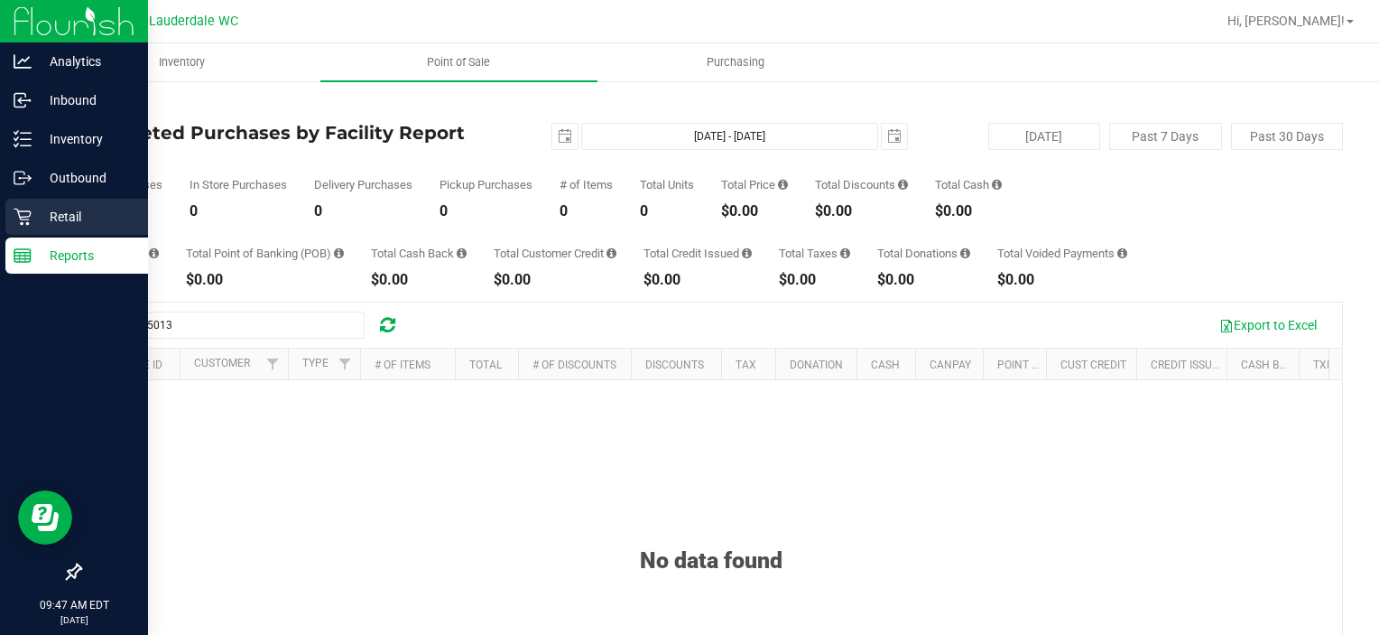
click at [21, 216] on icon at bounding box center [23, 217] width 18 height 18
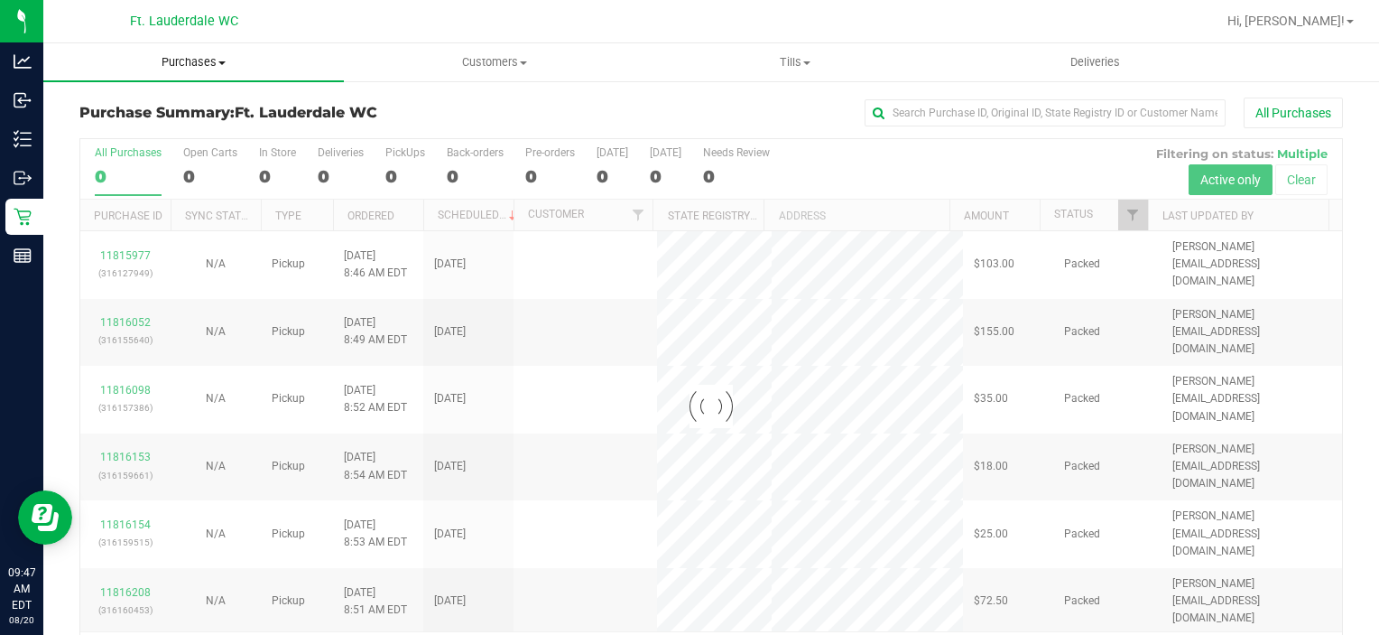
click at [220, 57] on span "Purchases" at bounding box center [193, 62] width 301 height 16
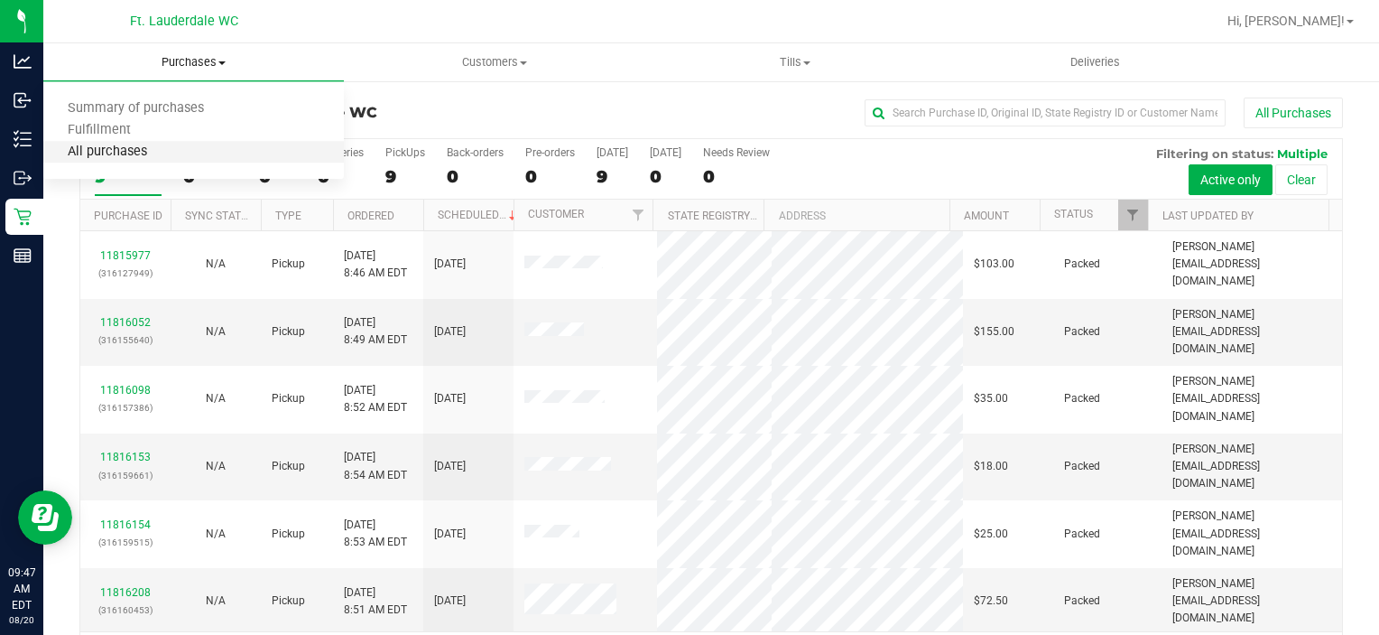
click at [165, 147] on span "All purchases" at bounding box center [107, 151] width 128 height 15
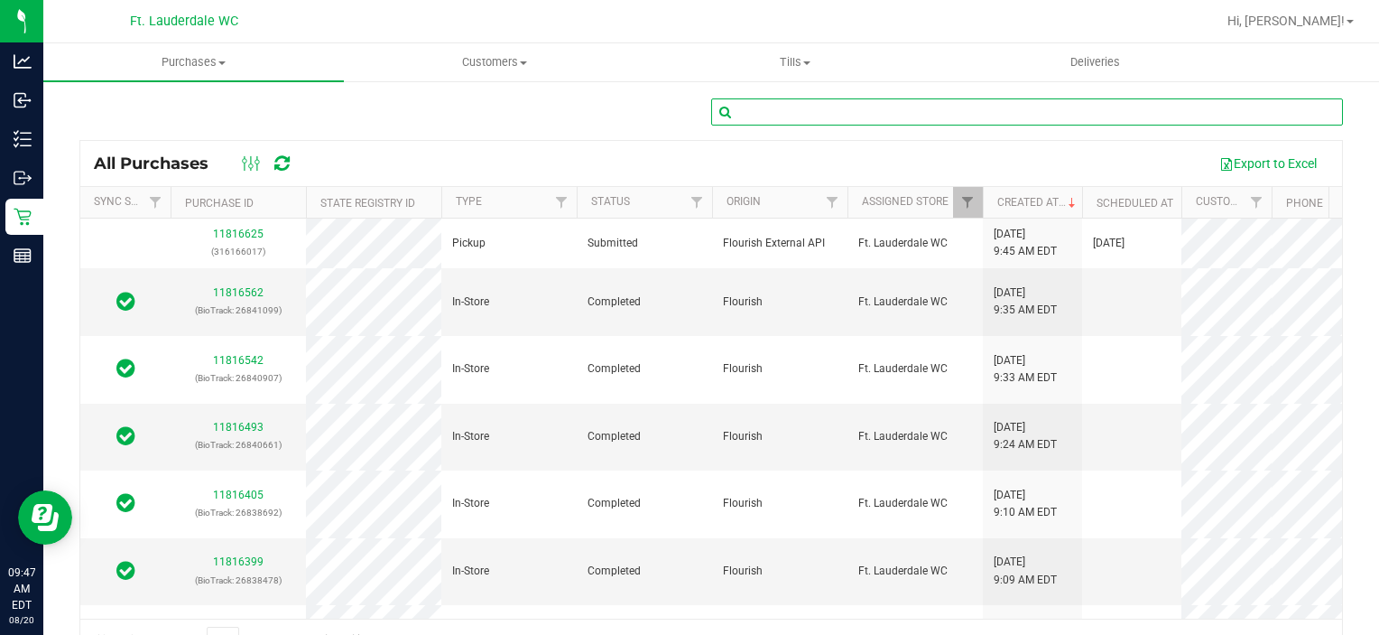
click at [819, 112] on input "text" at bounding box center [1027, 111] width 632 height 27
paste input "11685013"
type input "11685013"
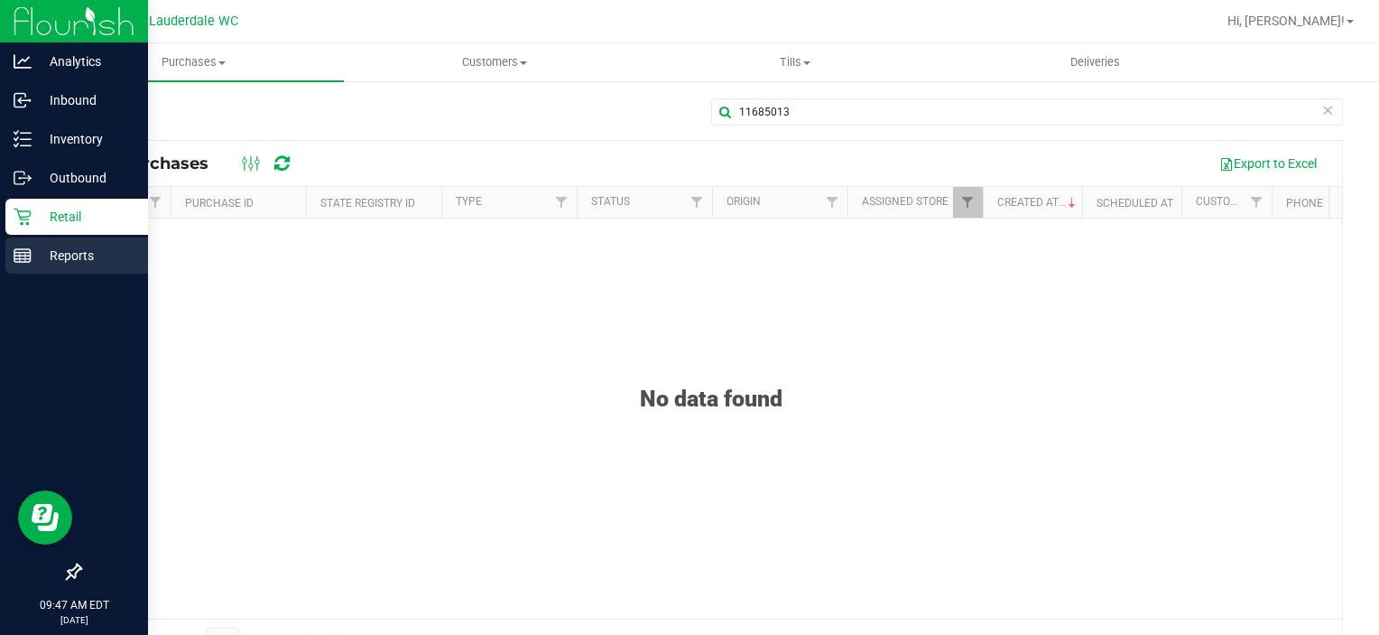
click at [21, 259] on line at bounding box center [22, 259] width 16 height 0
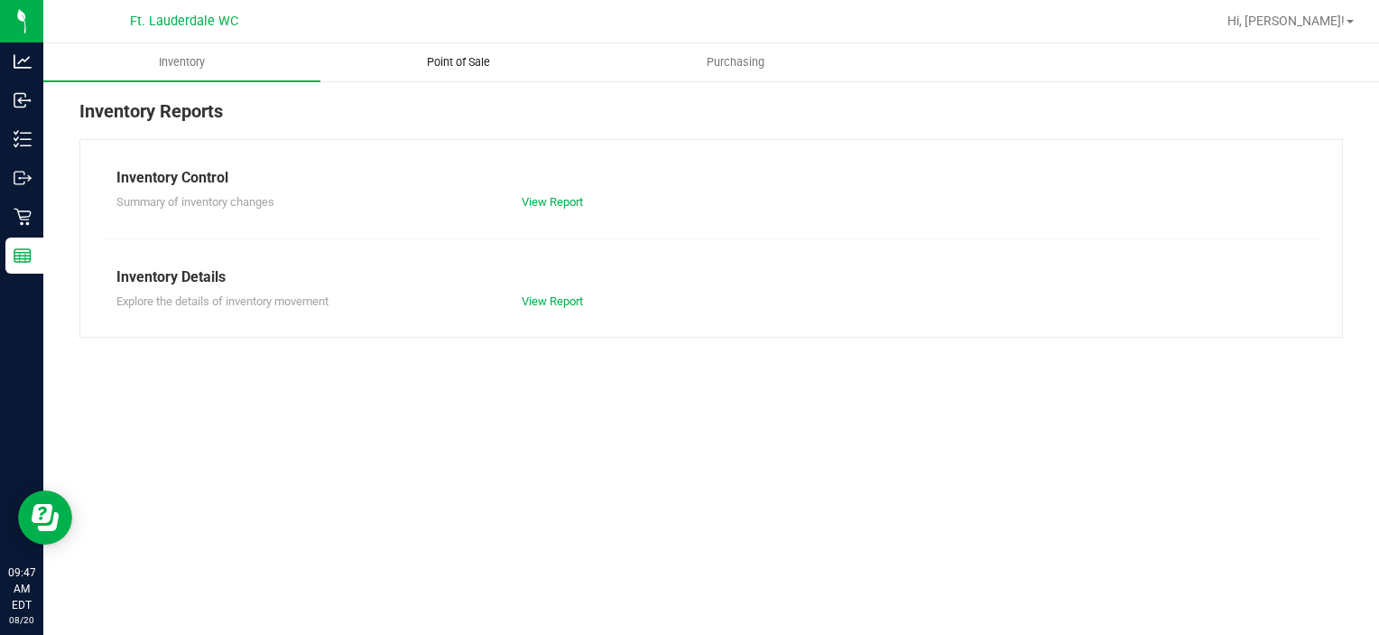
click at [422, 78] on uib-tab-heading "Point of Sale" at bounding box center [458, 62] width 275 height 36
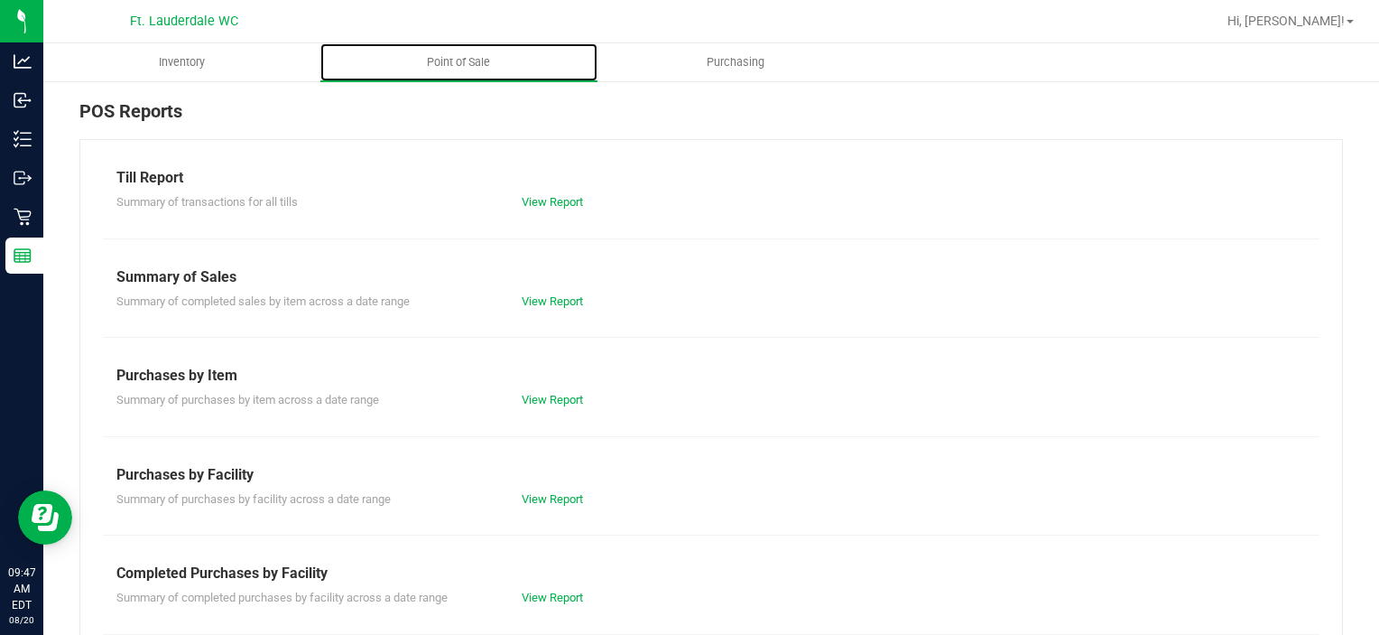
scroll to position [233, 0]
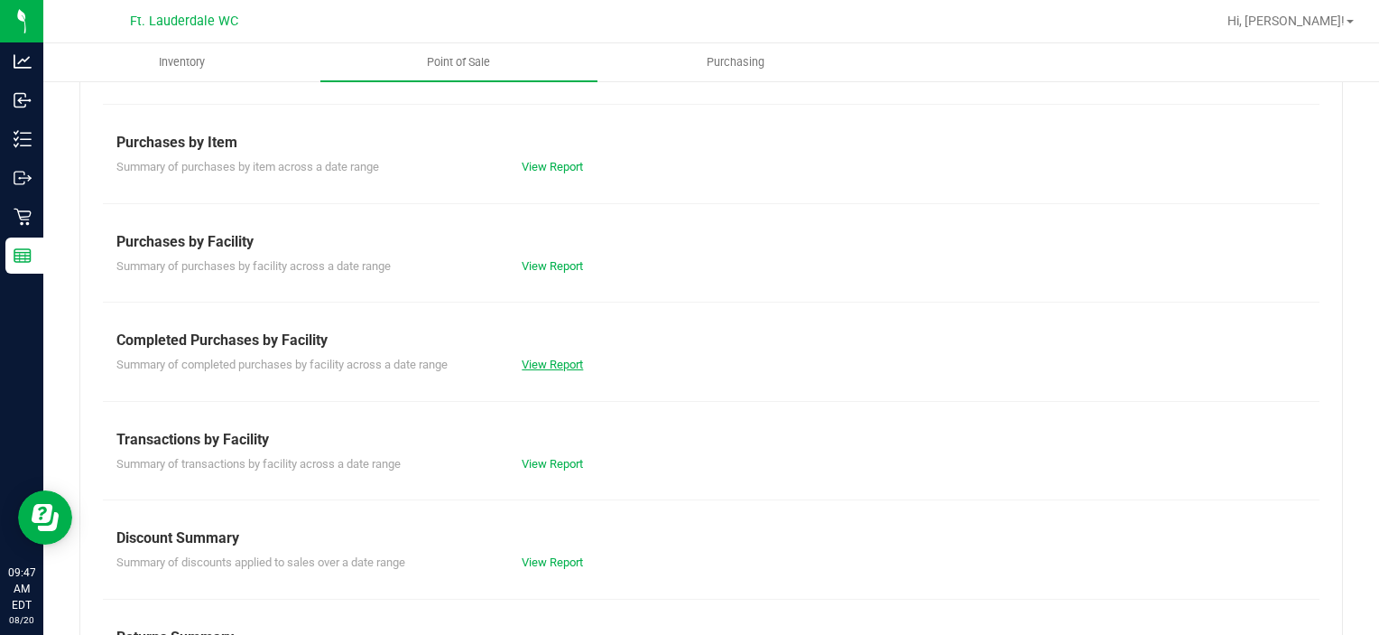
click at [570, 369] on link "View Report" at bounding box center [552, 364] width 61 height 14
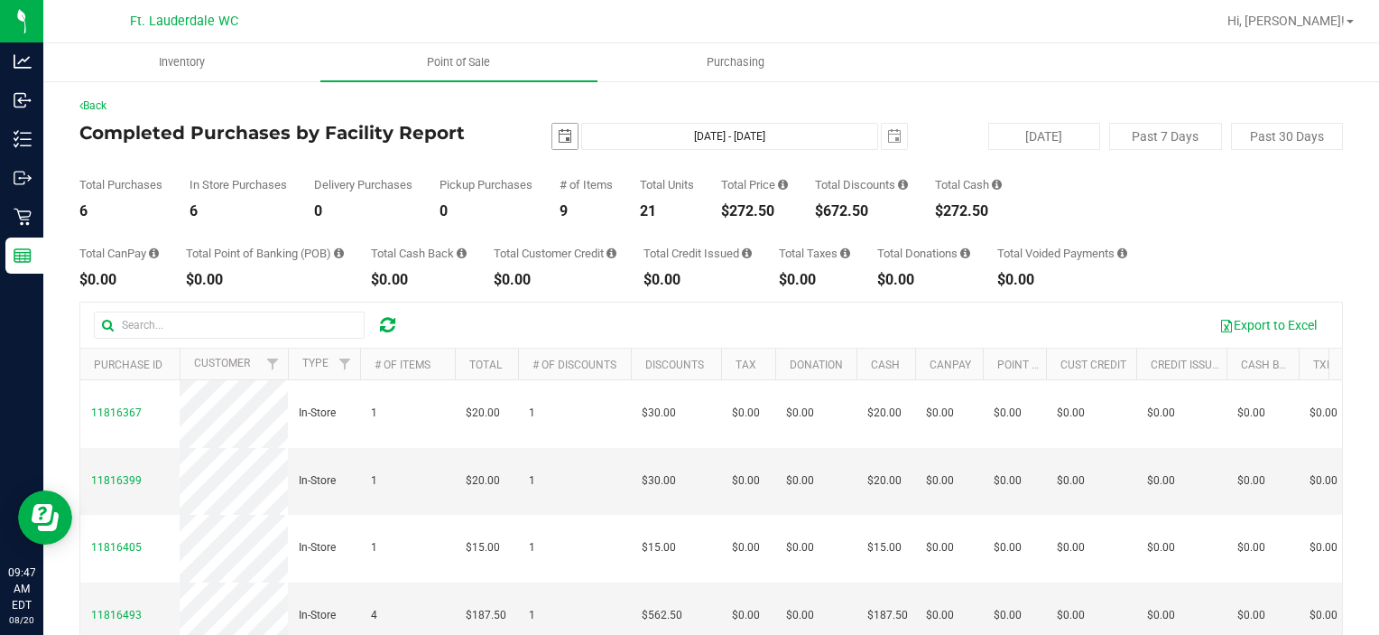
click at [563, 137] on span "select" at bounding box center [565, 136] width 14 height 14
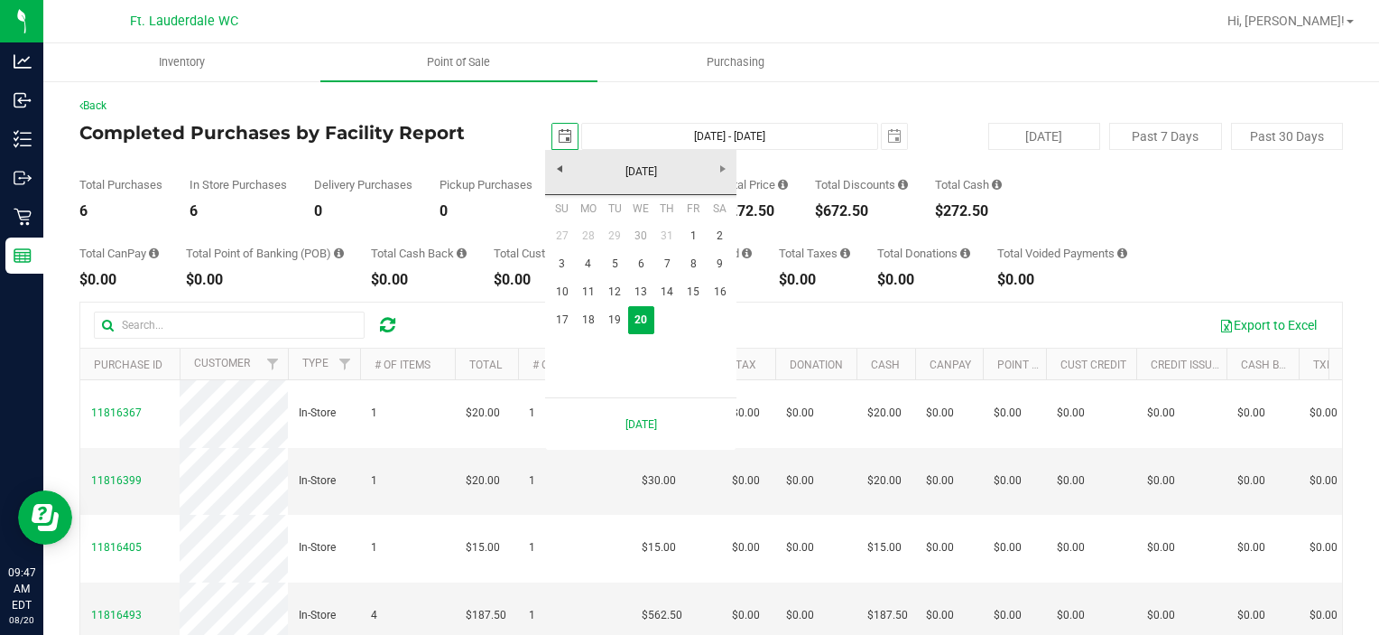
scroll to position [0, 44]
click at [608, 322] on link "19" at bounding box center [614, 320] width 26 height 28
type input "[DATE]"
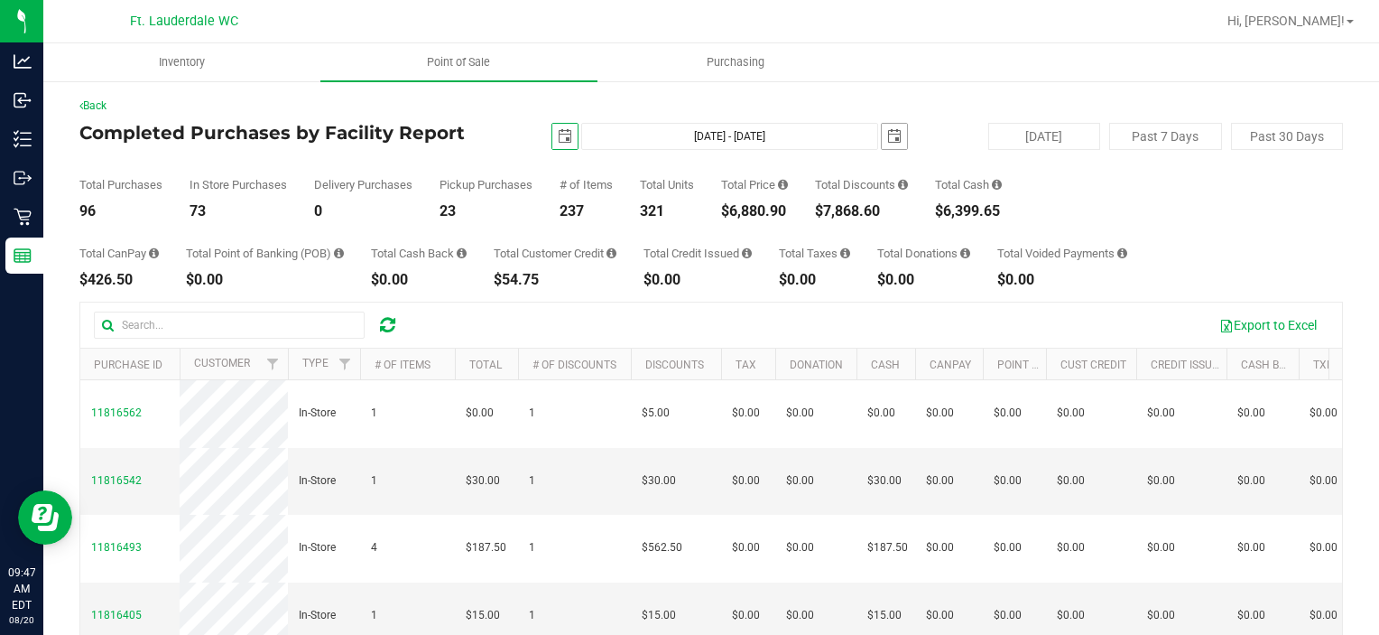
click at [887, 130] on span "select" at bounding box center [894, 136] width 14 height 14
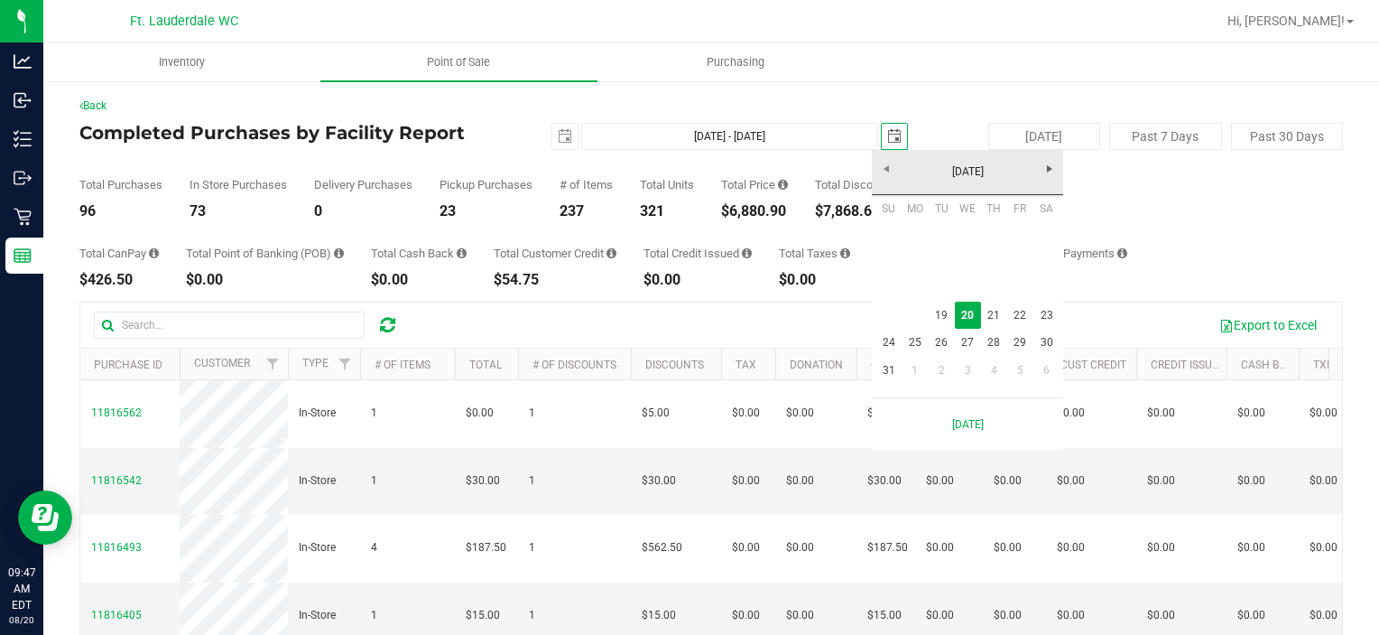
scroll to position [0, 44]
click at [944, 295] on td at bounding box center [941, 287] width 26 height 26
click at [942, 304] on link "19" at bounding box center [941, 315] width 26 height 28
type input "[DATE] - [DATE]"
type input "[DATE]"
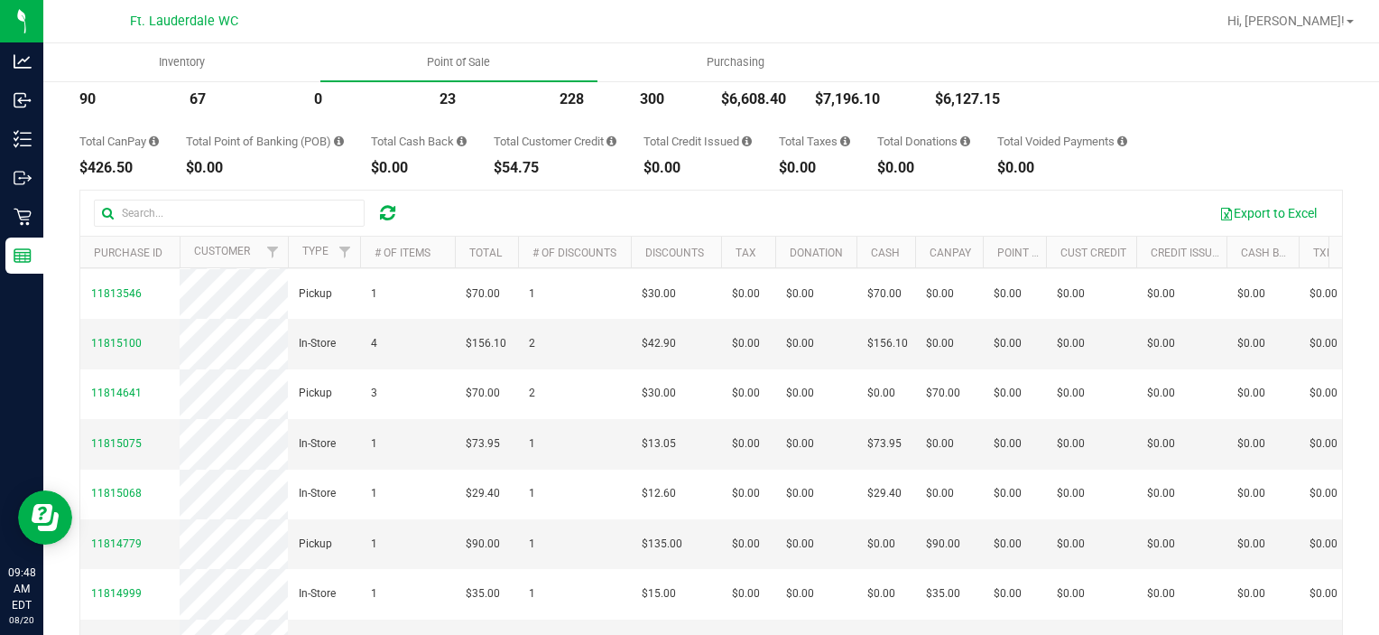
scroll to position [208, 0]
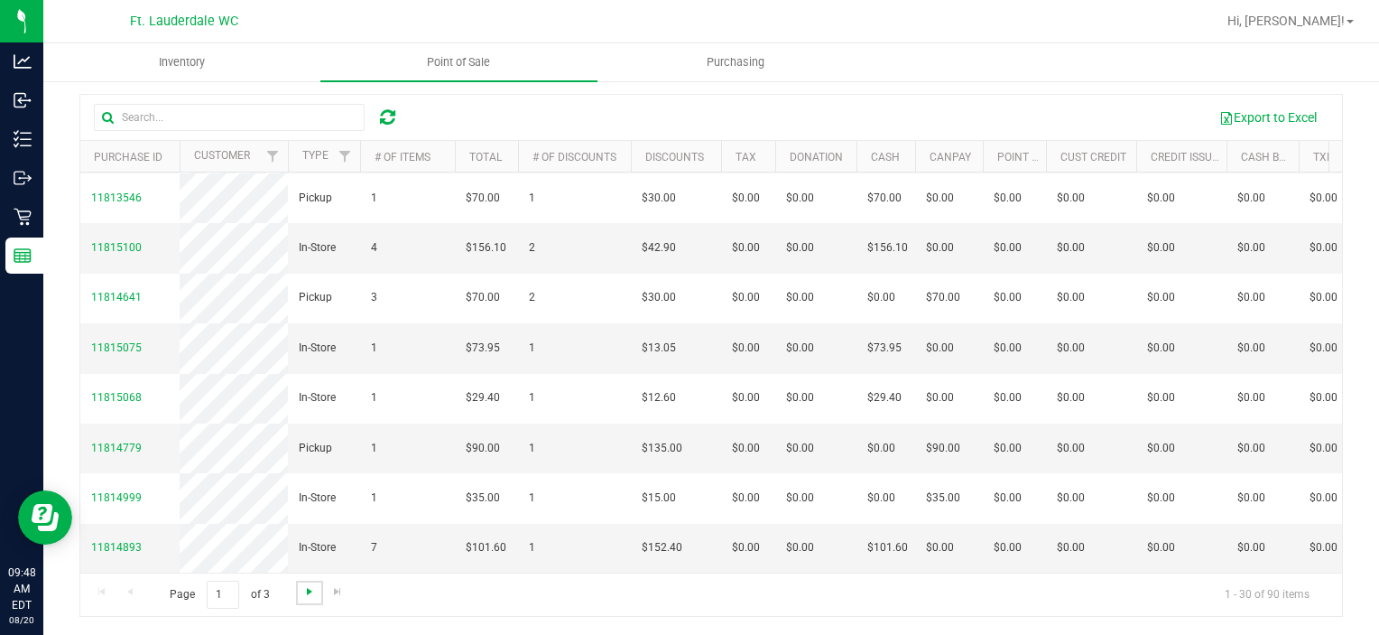
click at [307, 591] on span "Go to the next page" at bounding box center [309, 591] width 14 height 14
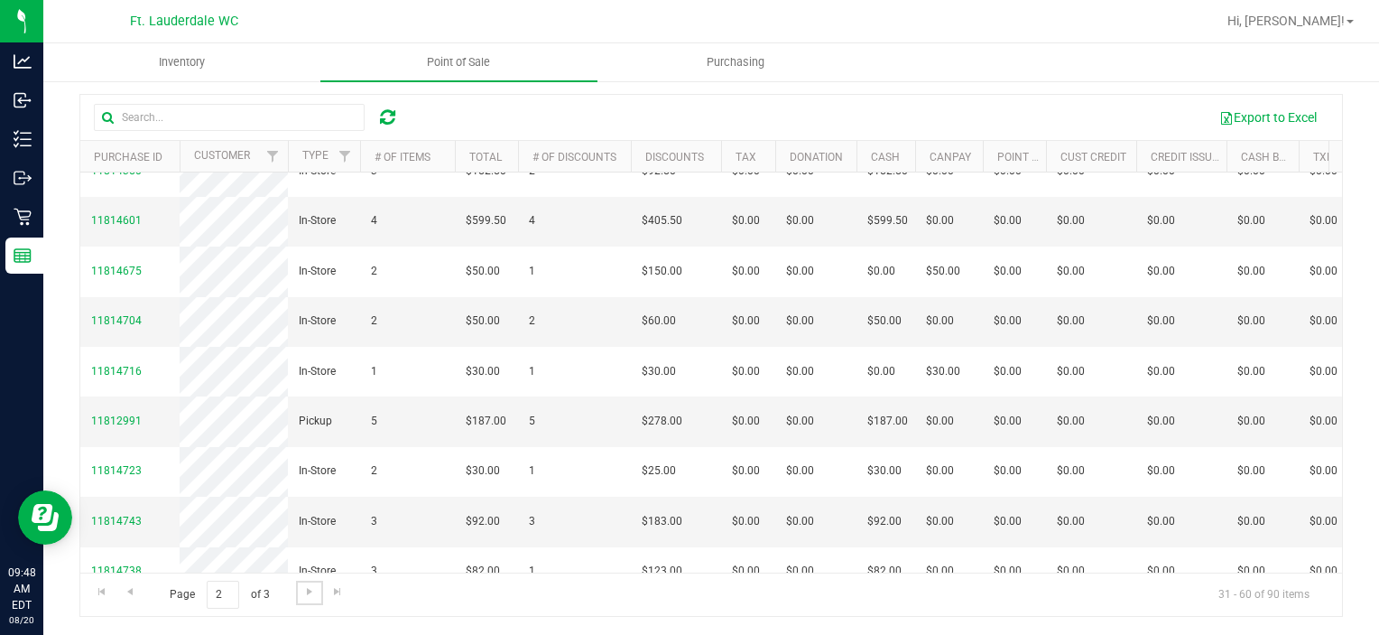
scroll to position [927, 0]
click at [118, 228] on span "11814601" at bounding box center [116, 219] width 51 height 17
click at [118, 226] on span "11814601" at bounding box center [116, 219] width 51 height 13
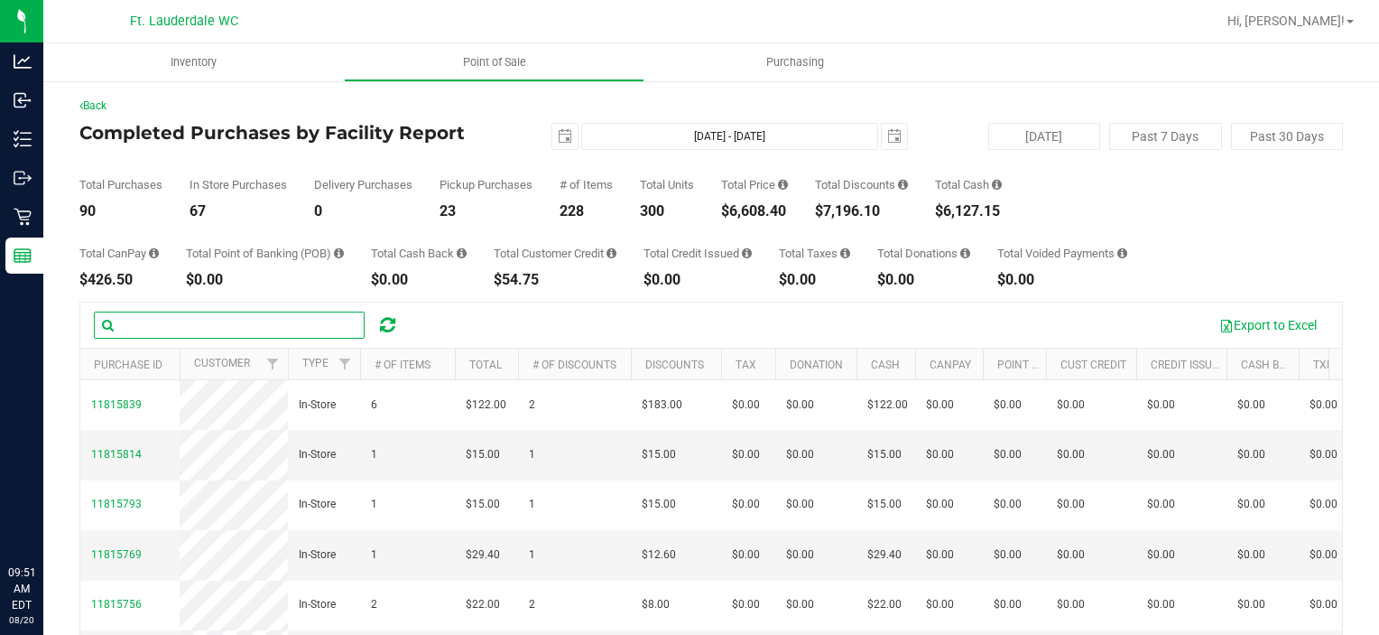
click at [242, 326] on input "text" at bounding box center [229, 324] width 271 height 27
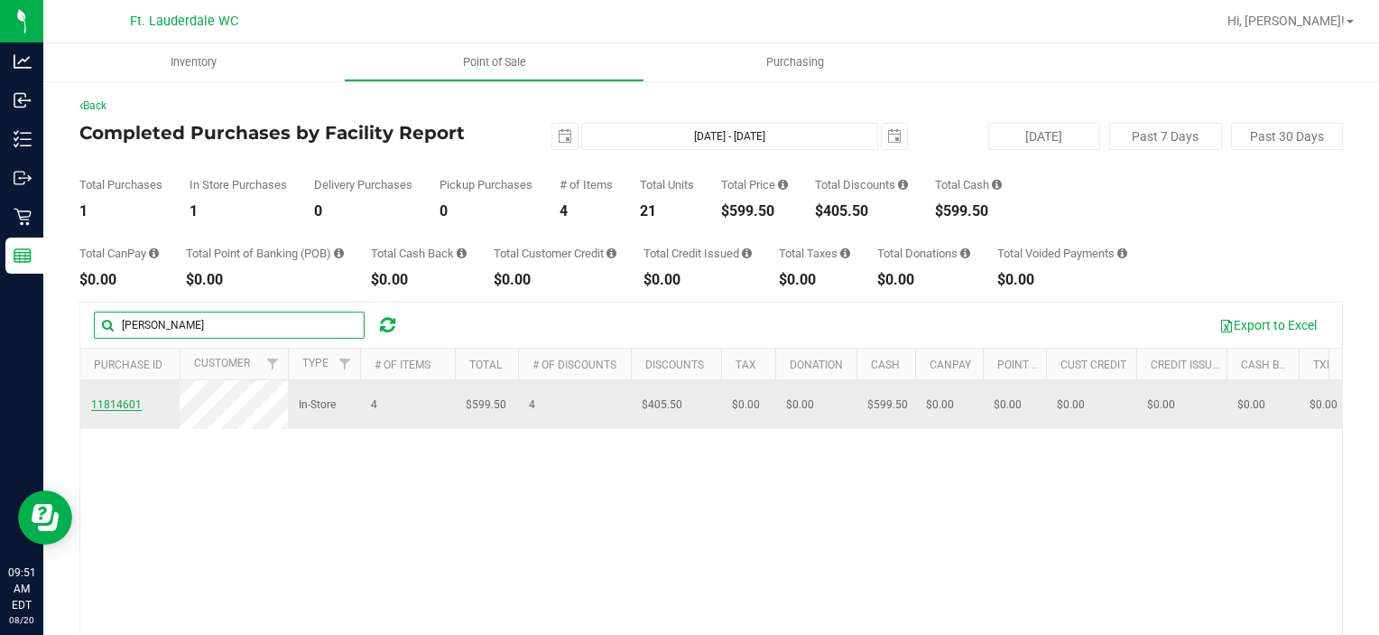
type input "feit"
click at [119, 411] on span "11814601" at bounding box center [116, 404] width 51 height 13
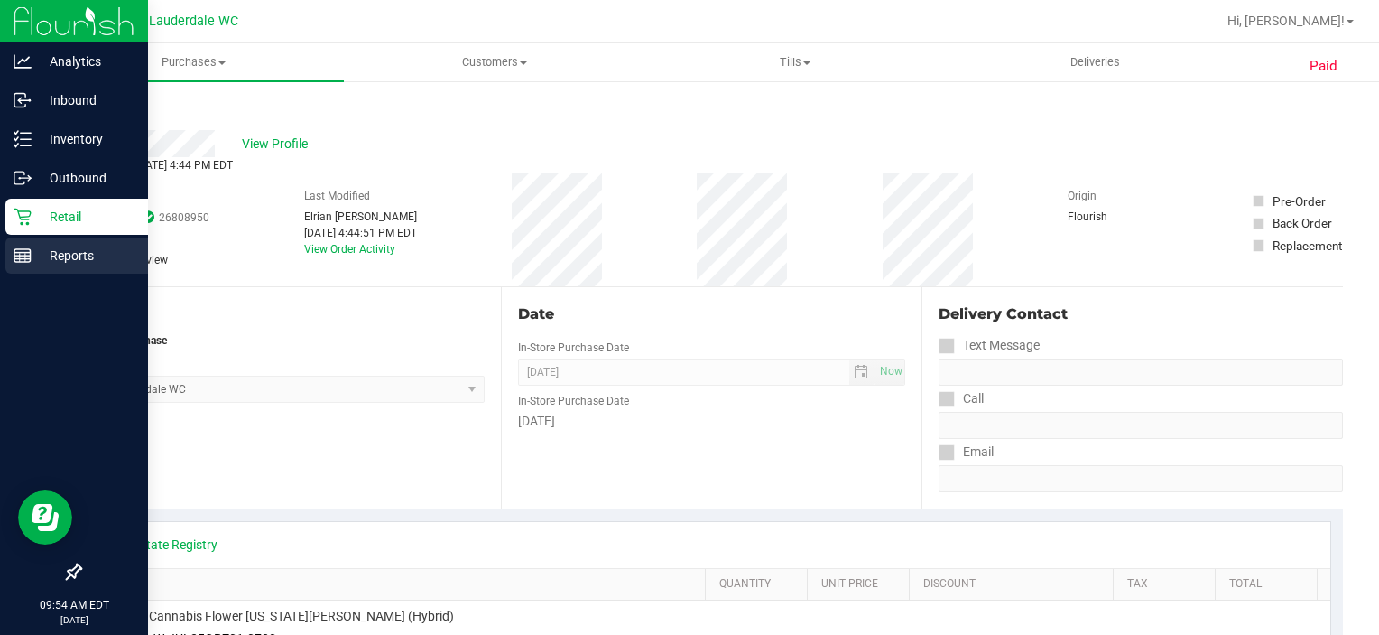
click at [15, 251] on icon at bounding box center [23, 255] width 18 height 18
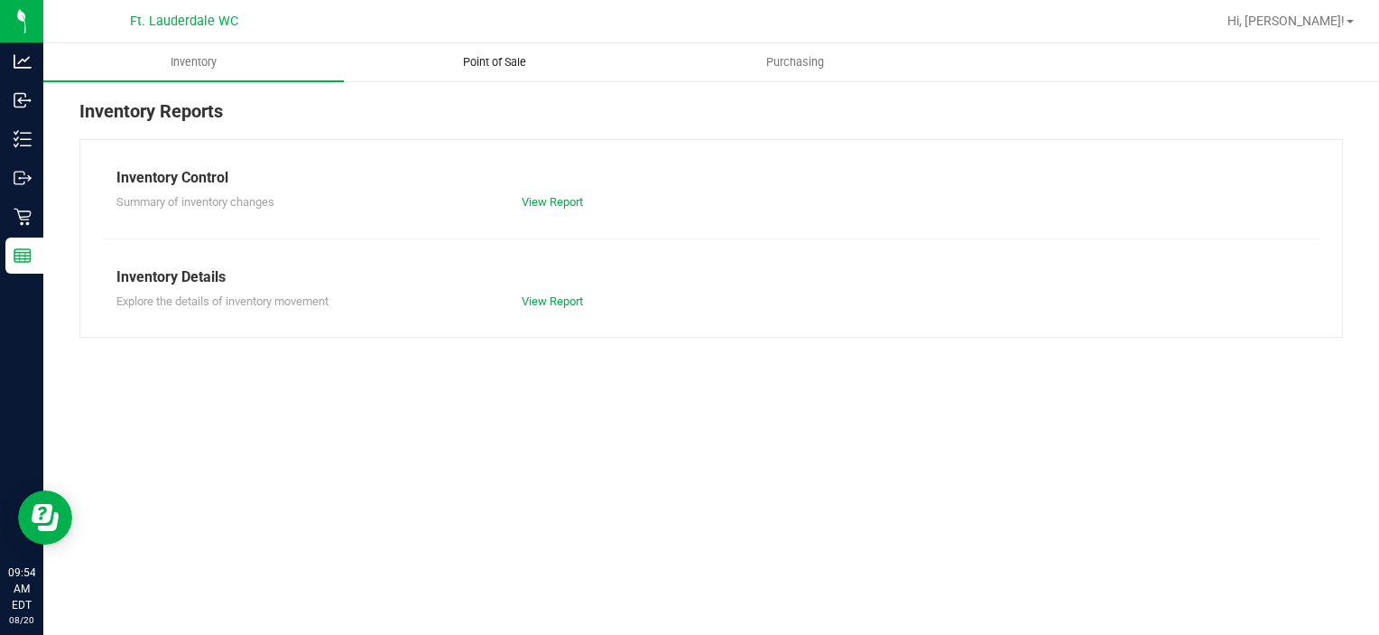
click at [518, 60] on span "Point of Sale" at bounding box center [495, 62] width 112 height 16
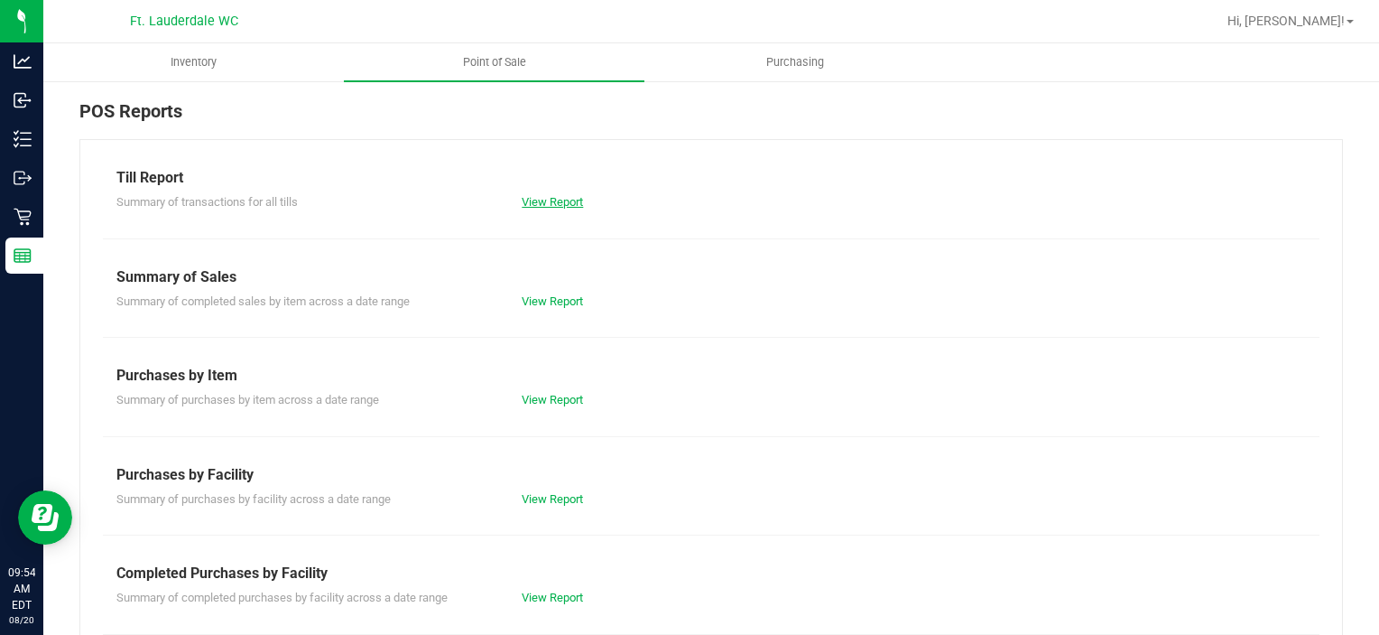
click at [539, 203] on link "View Report" at bounding box center [552, 202] width 61 height 14
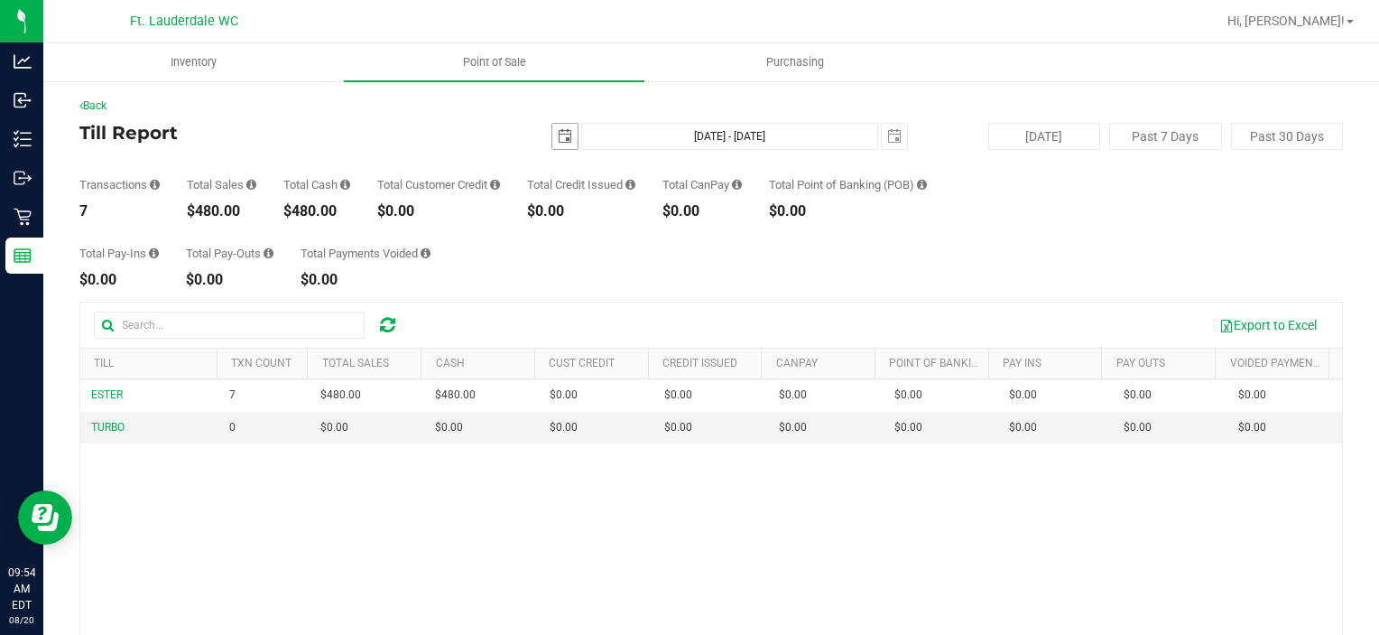
click at [552, 131] on span "select" at bounding box center [564, 136] width 25 height 25
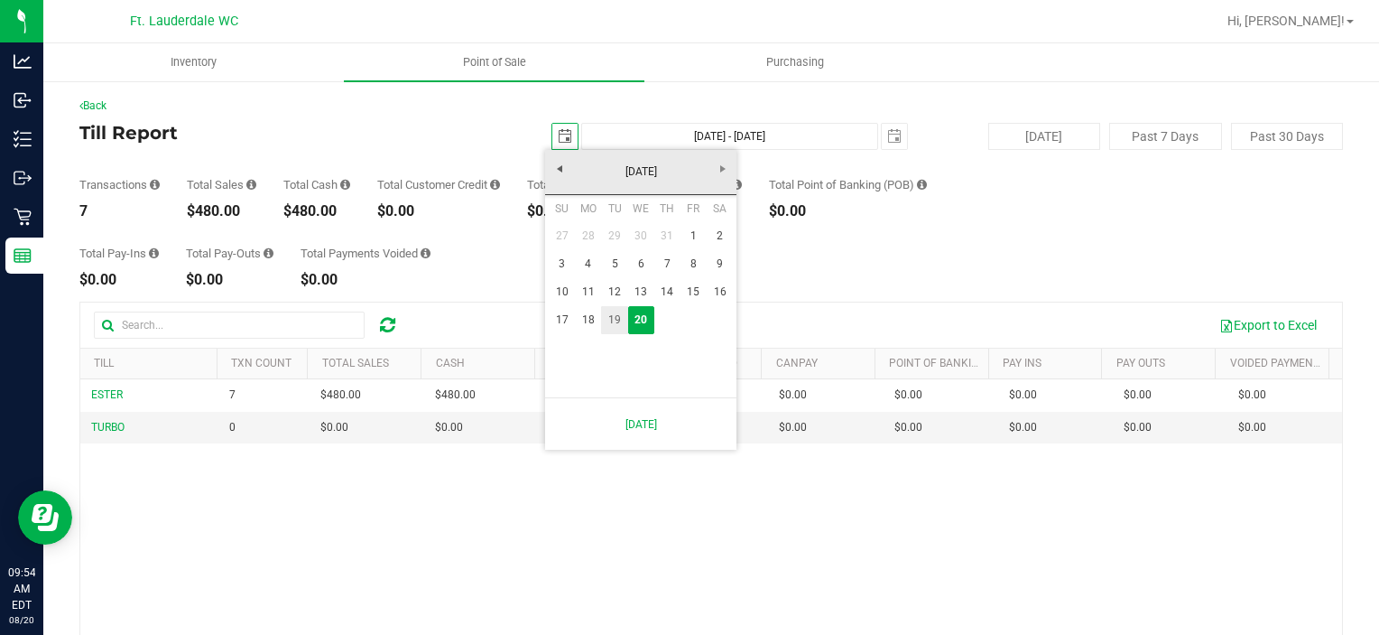
click at [610, 323] on link "19" at bounding box center [614, 320] width 26 height 28
type input "[DATE]"
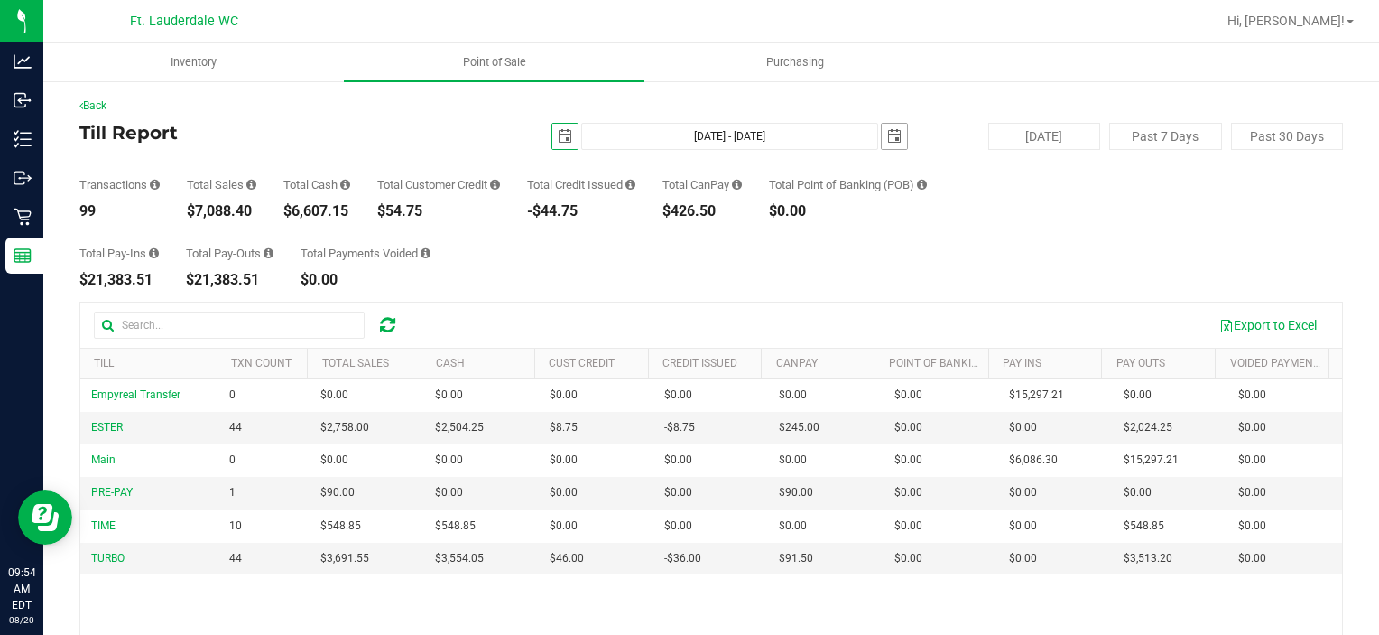
click at [890, 140] on span "select" at bounding box center [894, 136] width 14 height 14
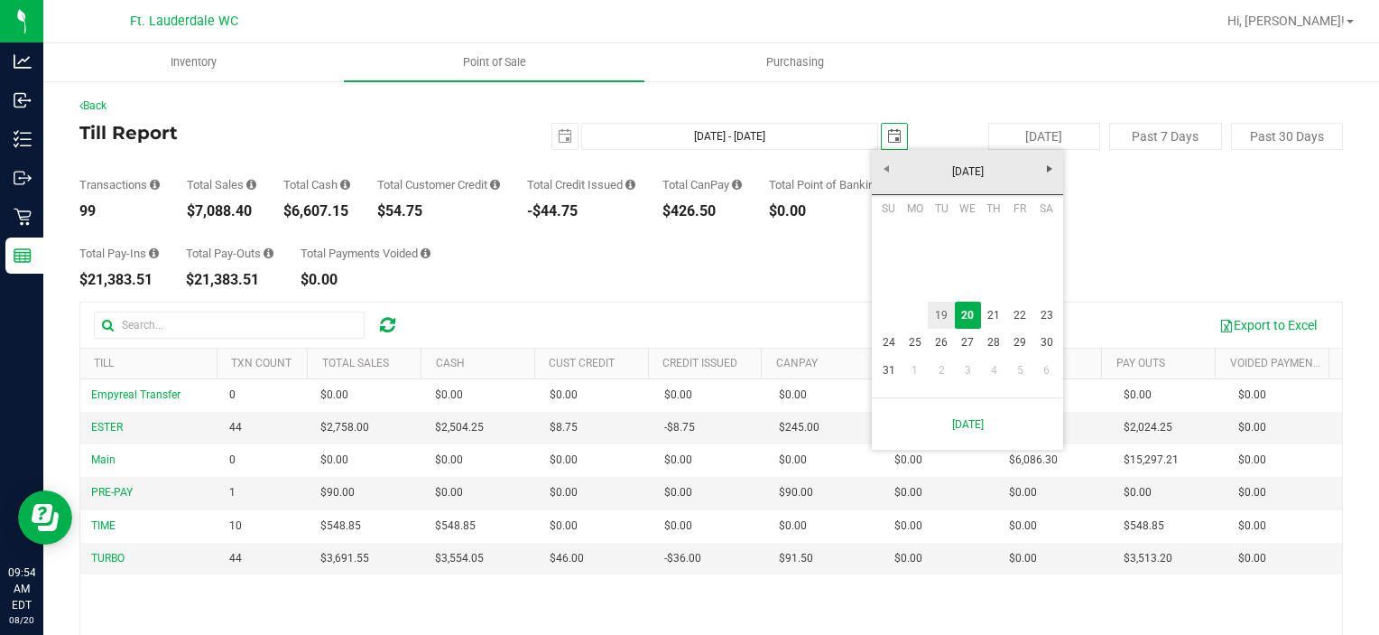
click at [945, 313] on link "19" at bounding box center [941, 315] width 26 height 28
type input "[DATE] - [DATE]"
type input "[DATE]"
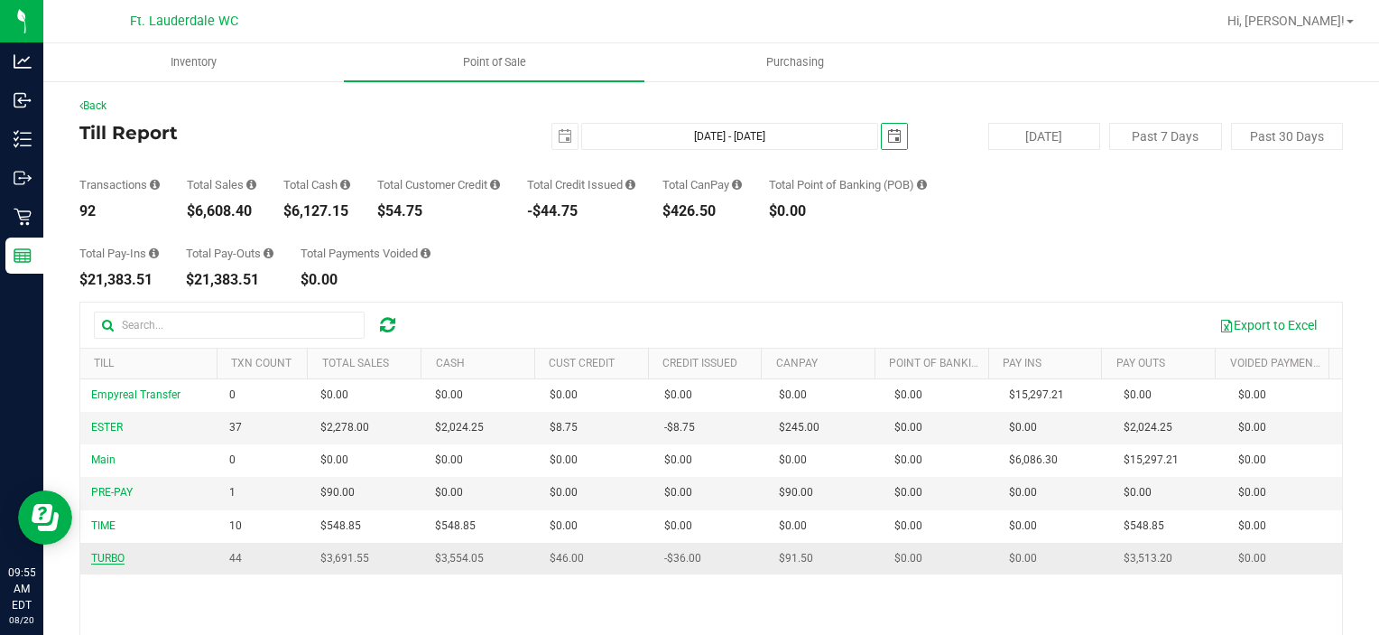
click at [112, 561] on span "TURBO" at bounding box center [107, 557] width 33 height 13
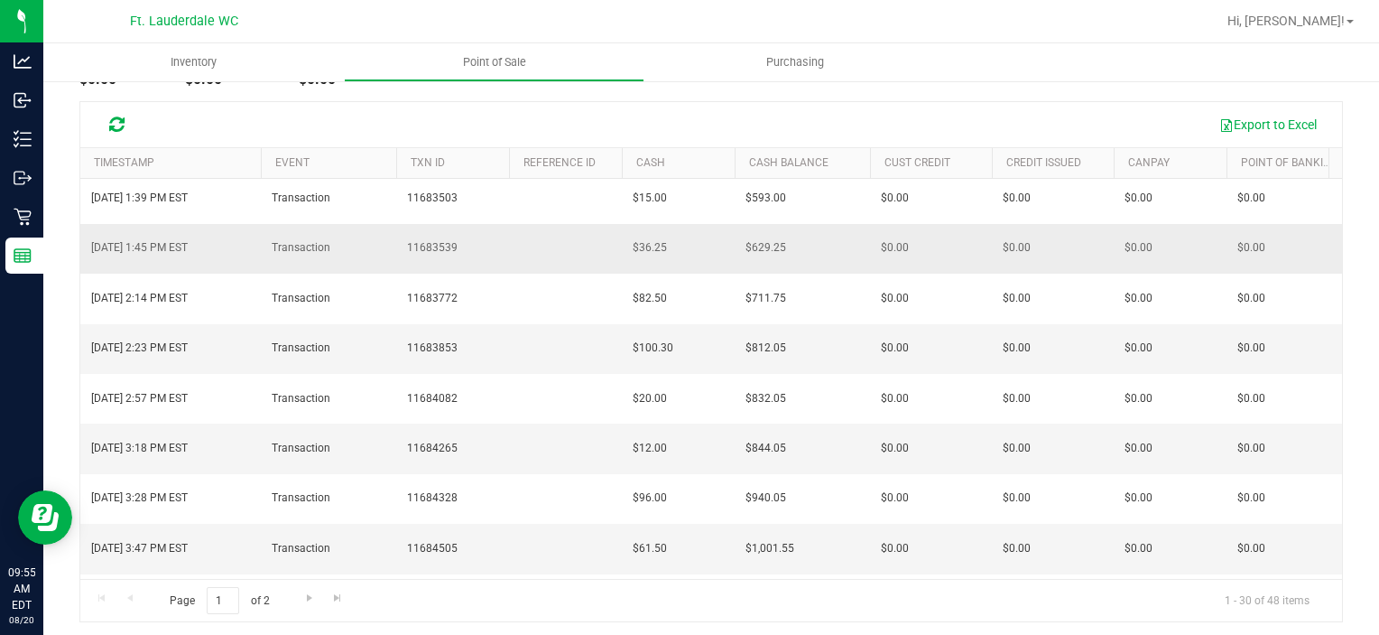
scroll to position [207, 0]
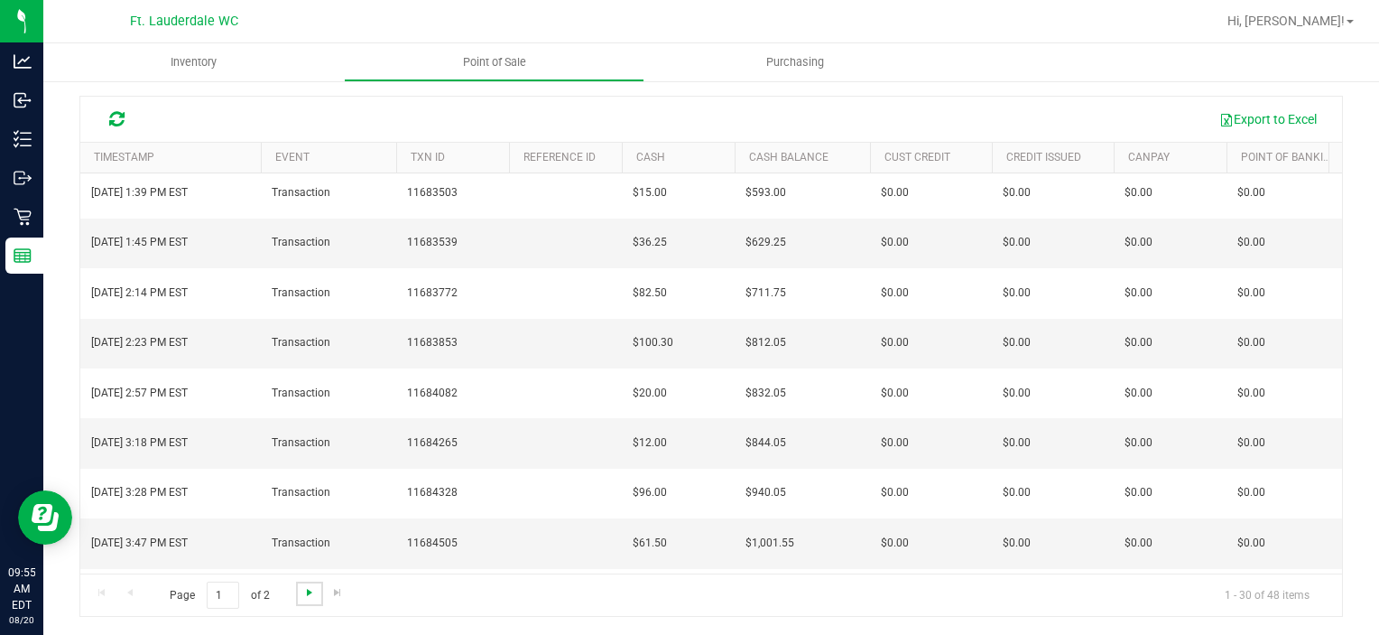
click at [302, 589] on span "Go to the next page" at bounding box center [309, 592] width 14 height 14
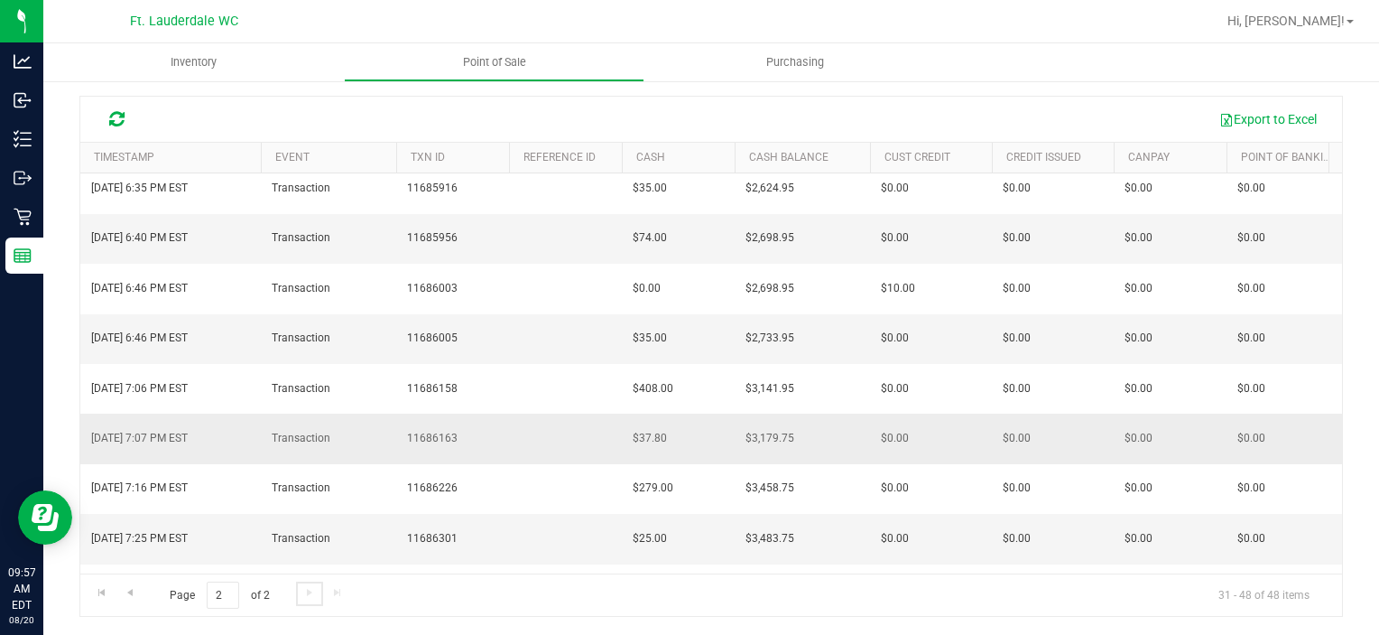
scroll to position [150, 0]
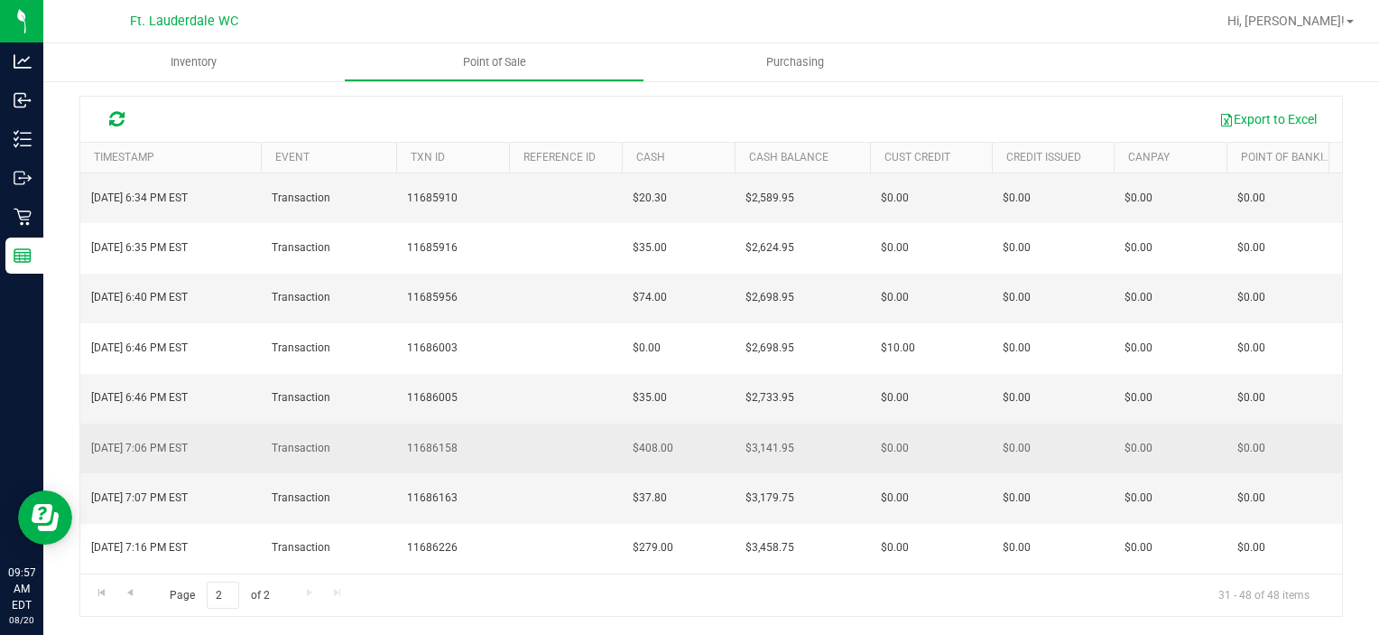
click at [430, 440] on span "11686158" at bounding box center [432, 448] width 51 height 17
copy span "11686158"
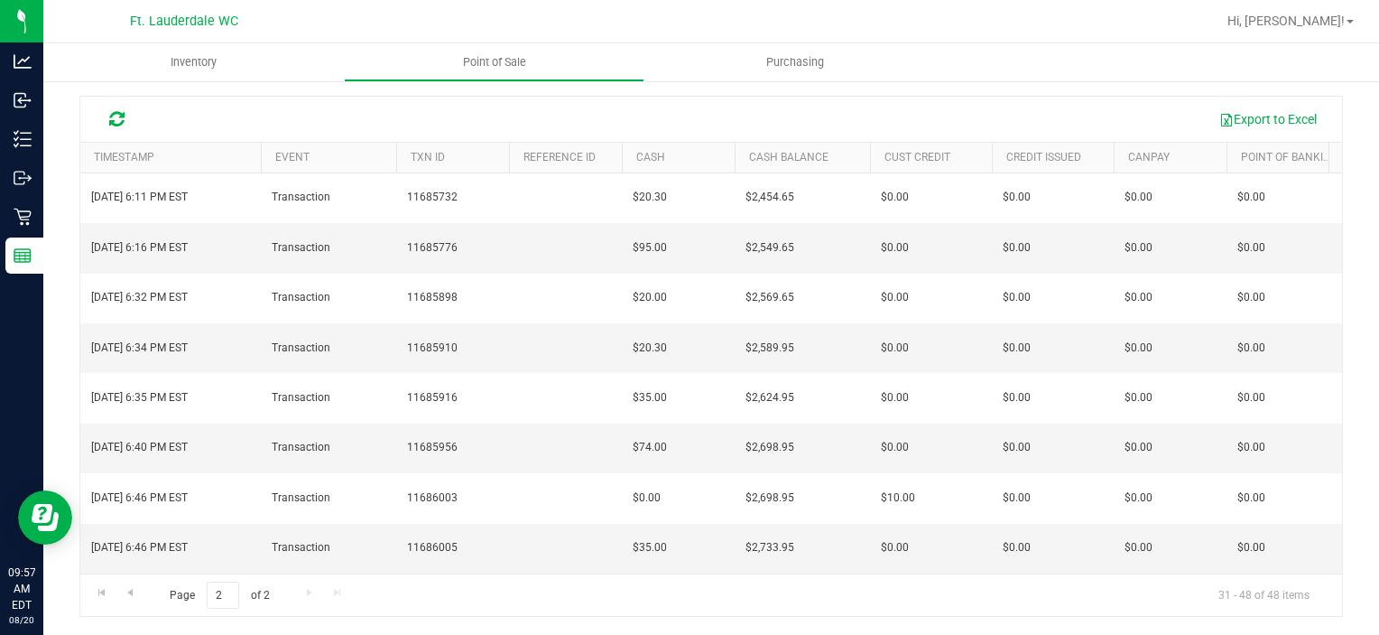
copy span "11686158"
click at [449, 68] on span "Point of Sale" at bounding box center [495, 62] width 112 height 16
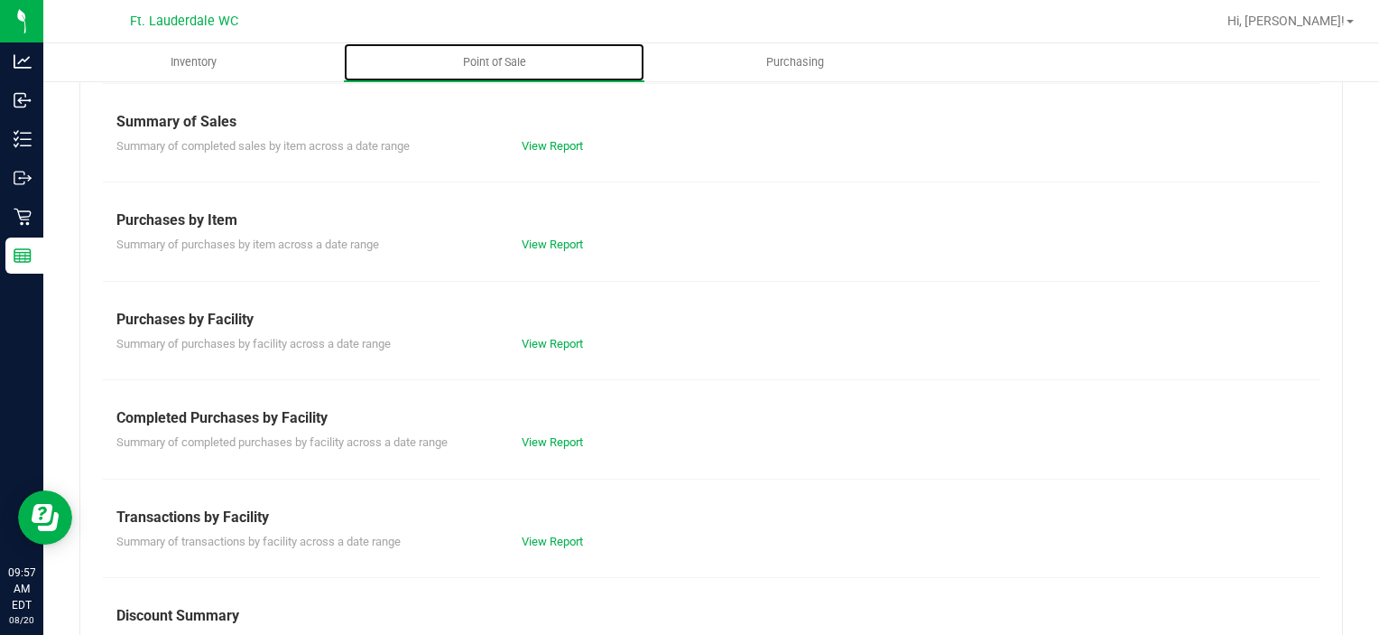
scroll to position [148, 0]
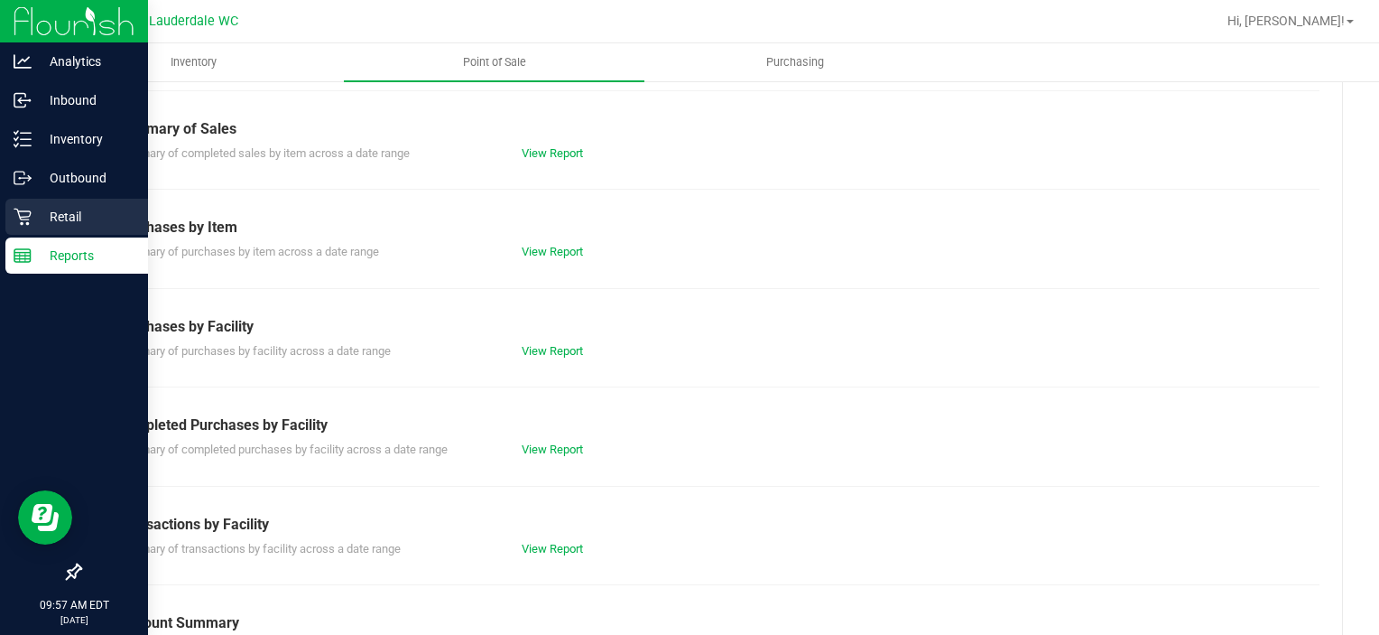
click at [15, 222] on icon at bounding box center [23, 217] width 18 height 18
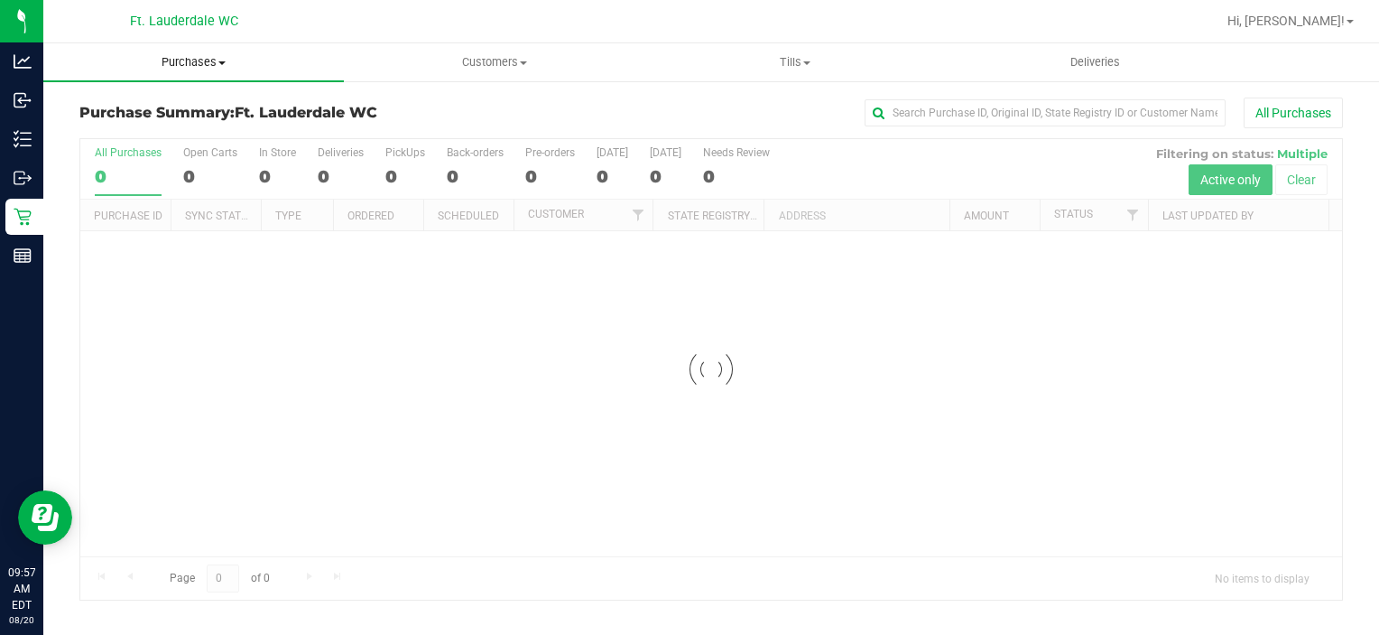
click at [233, 64] on span "Purchases" at bounding box center [193, 62] width 301 height 16
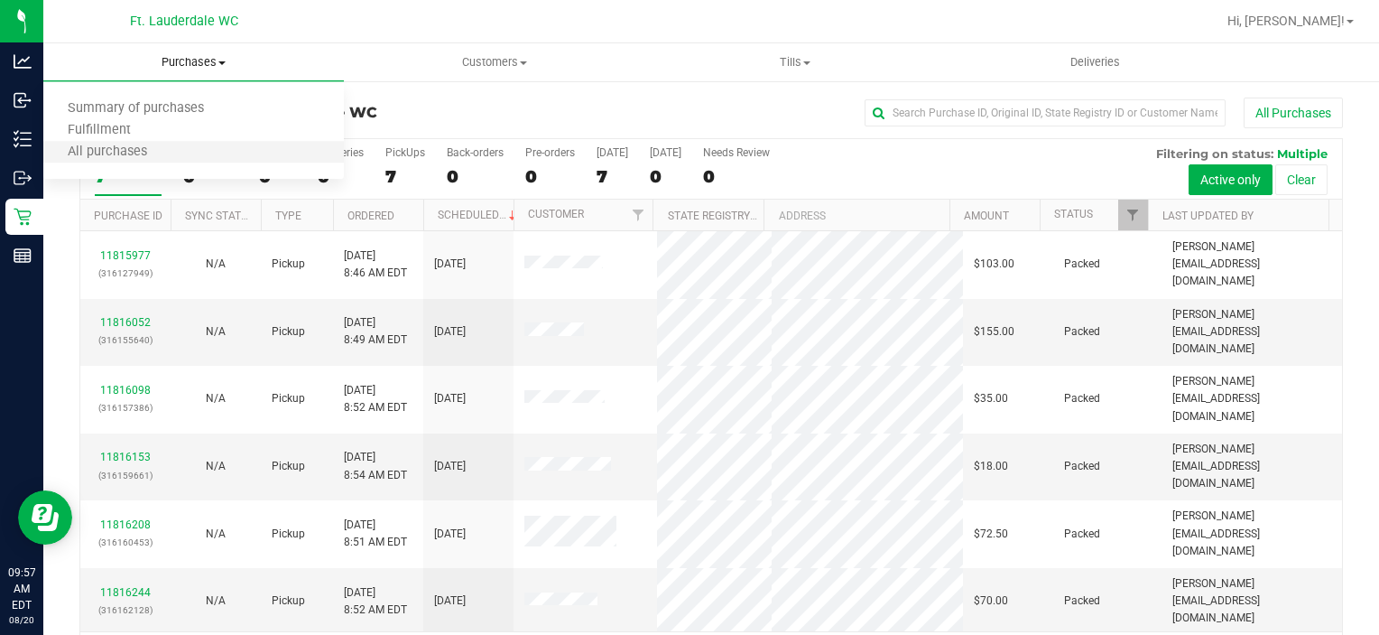
click at [177, 151] on li "All purchases" at bounding box center [193, 153] width 301 height 22
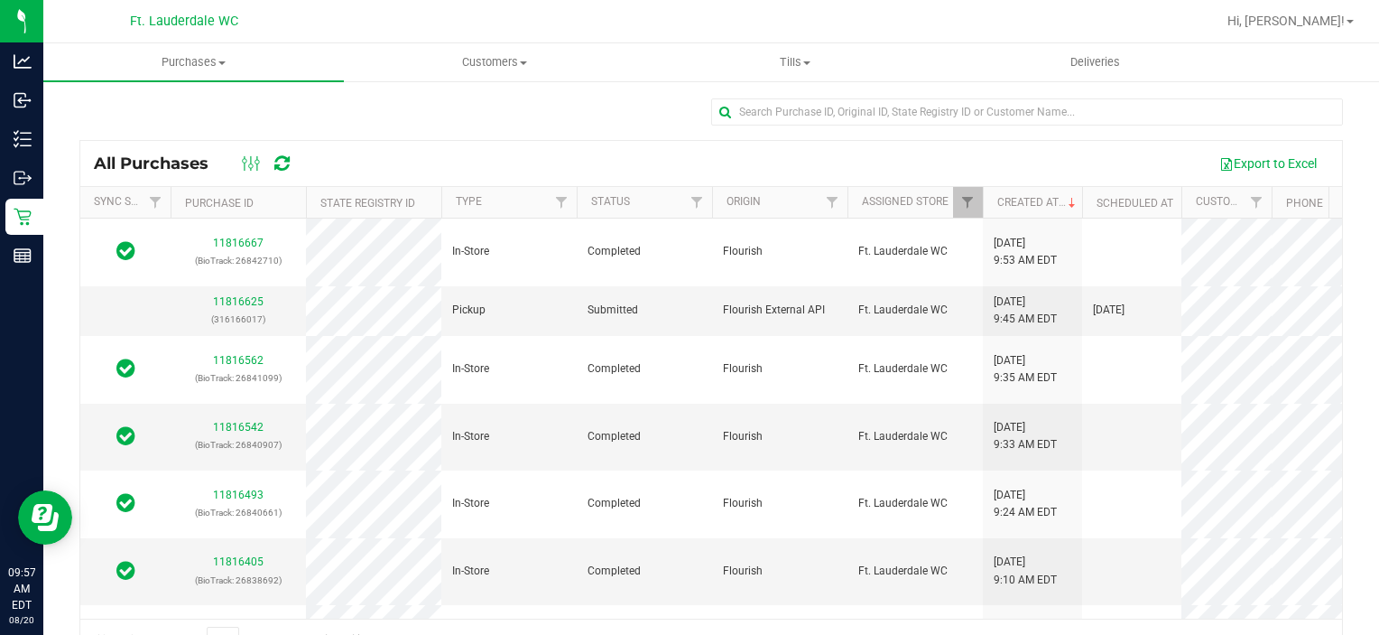
click at [858, 97] on div "All Purchases Export to Excel Sync Status Purchase ID State Registry ID Type St…" at bounding box center [711, 379] width 1264 height 565
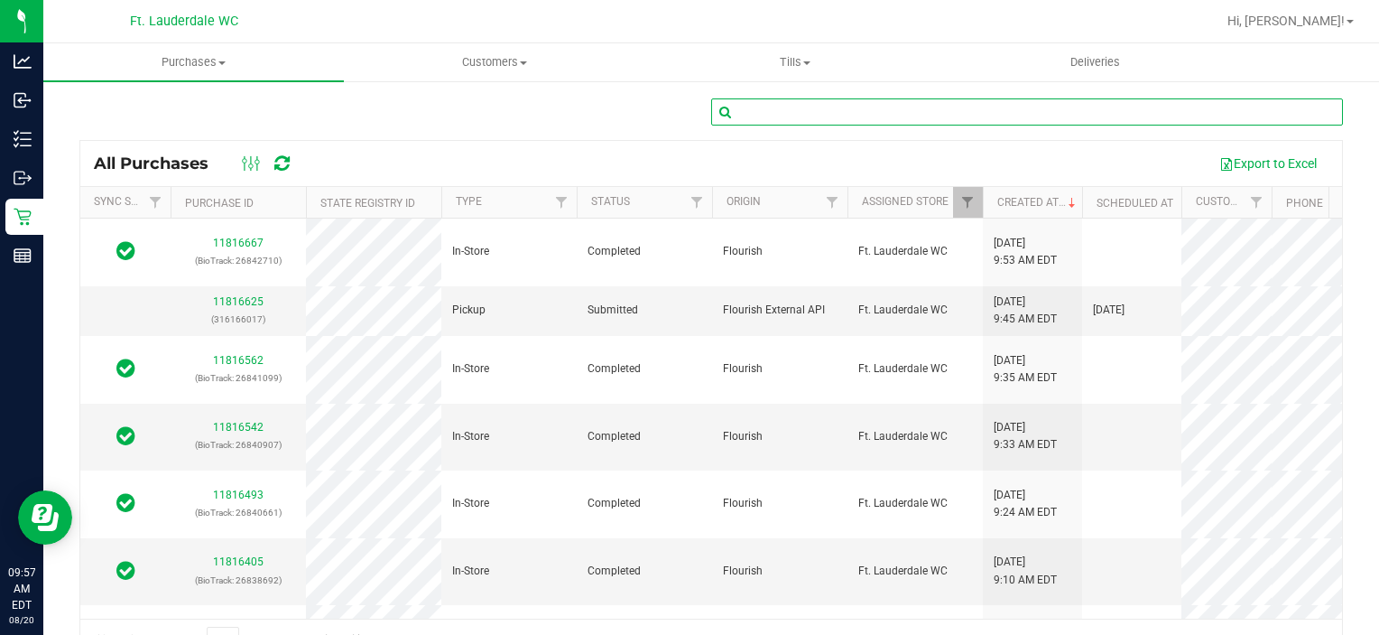
click at [857, 103] on input "text" at bounding box center [1027, 111] width 632 height 27
paste input "11686158"
type input "11686158"
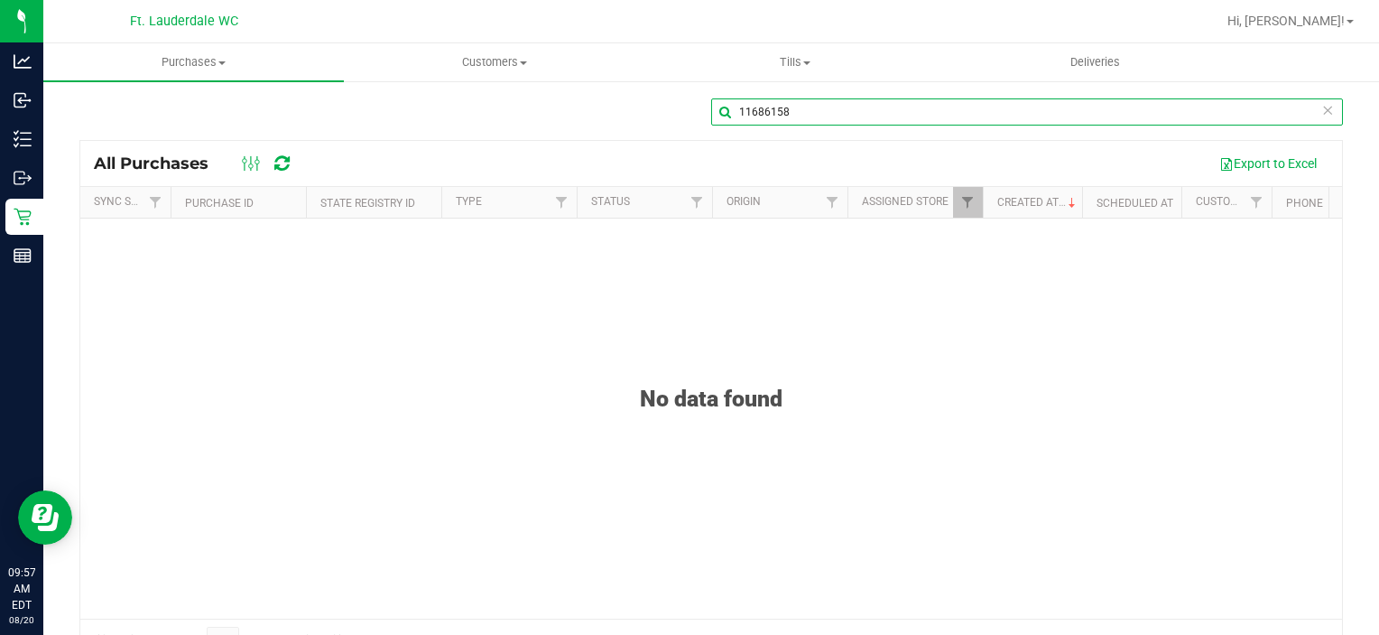
click at [725, 104] on input "11686158" at bounding box center [1027, 111] width 632 height 27
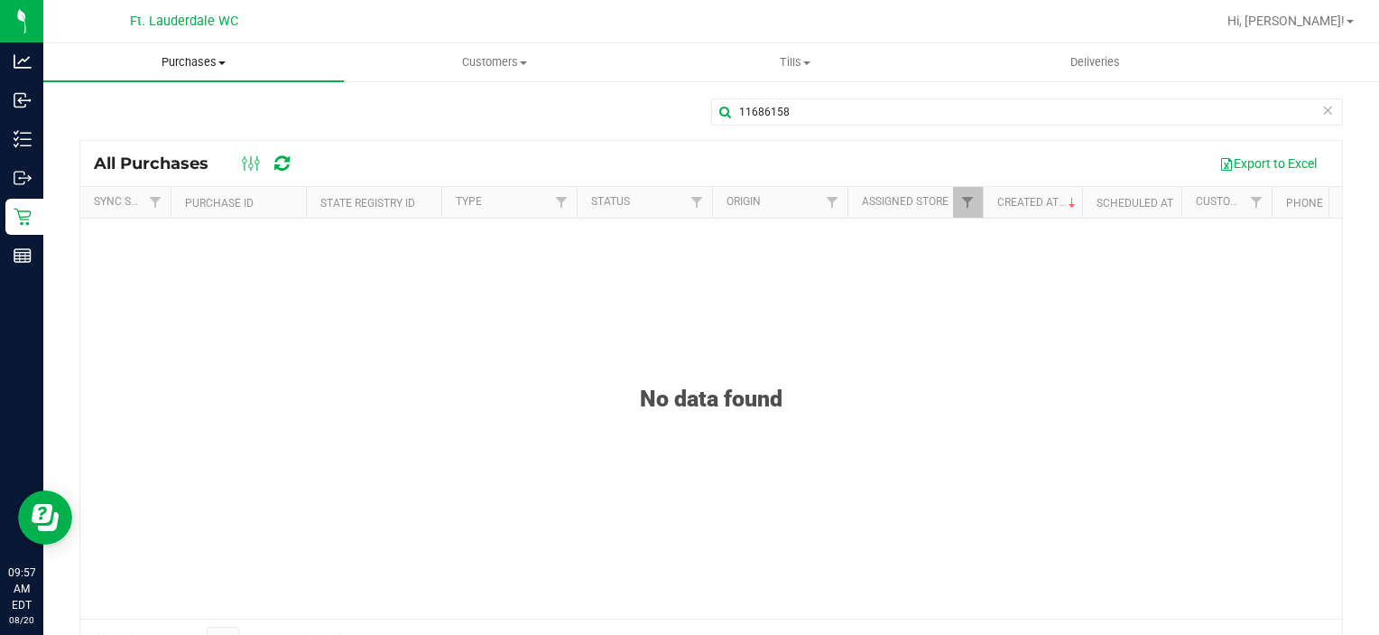
click at [214, 72] on uib-tab-heading "Purchases Summary of purchases Fulfillment All purchases" at bounding box center [193, 62] width 301 height 38
click at [140, 157] on span "All purchases" at bounding box center [107, 151] width 128 height 15
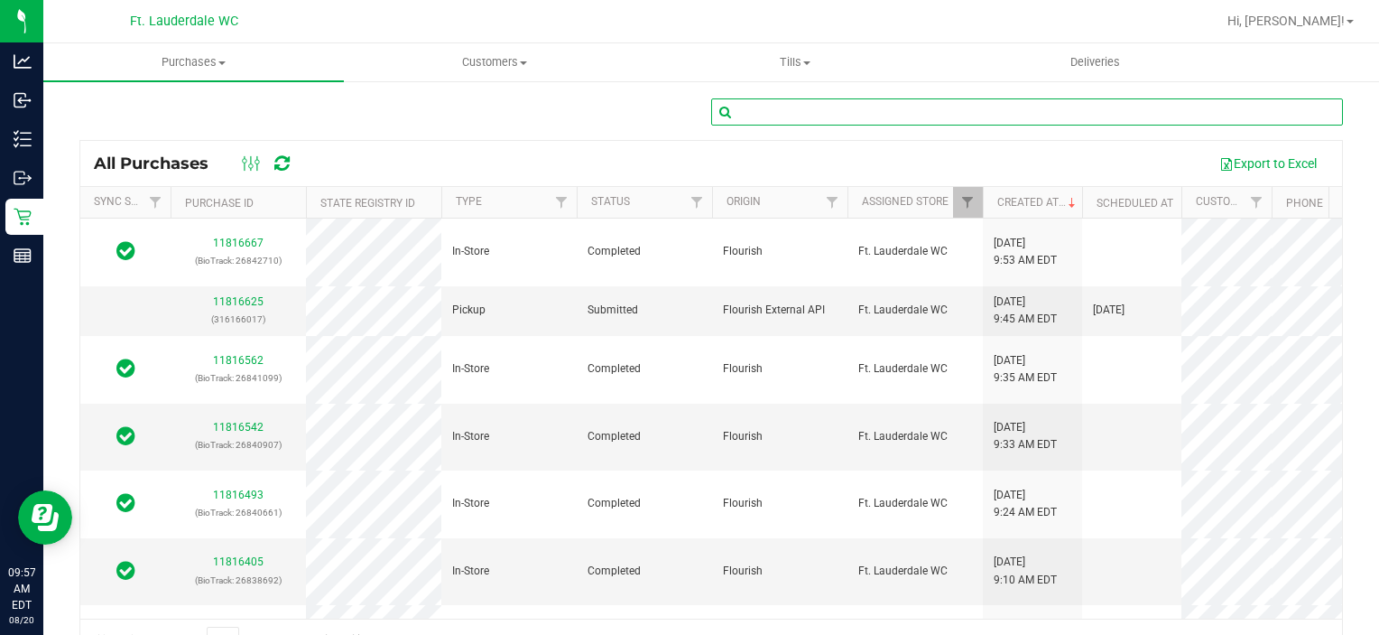
click at [867, 118] on input "text" at bounding box center [1027, 111] width 632 height 27
paste input "11686158"
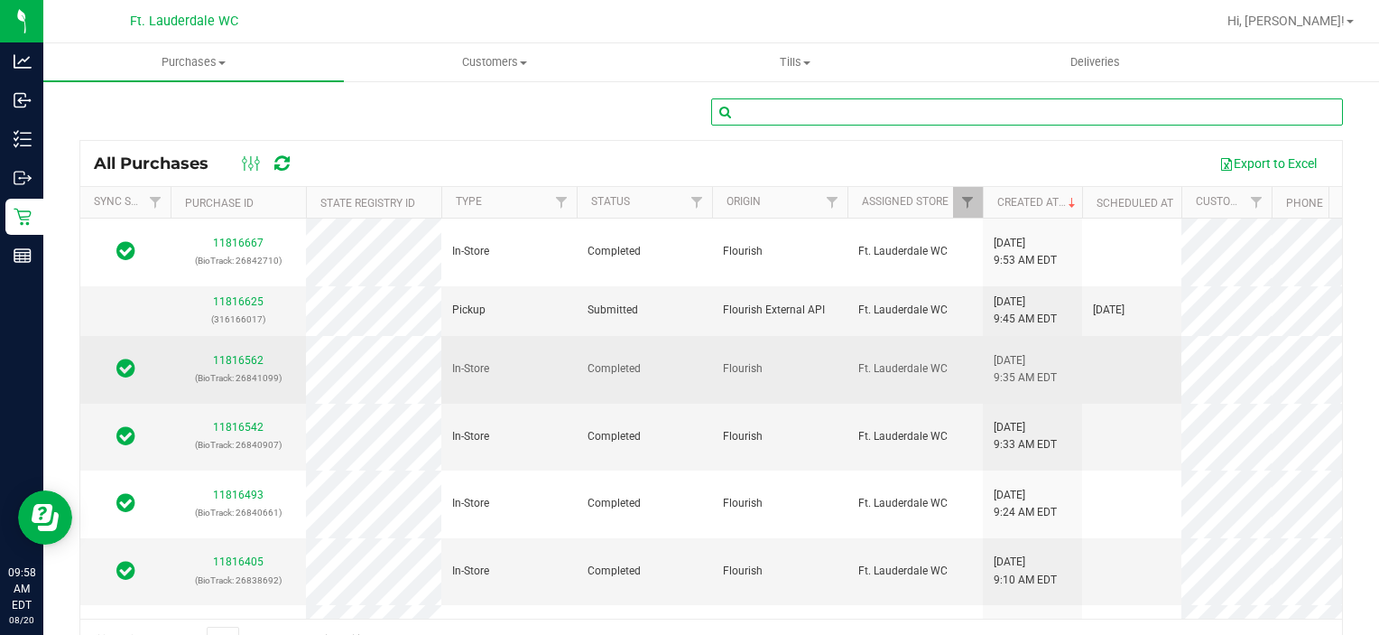
type input "11686158"
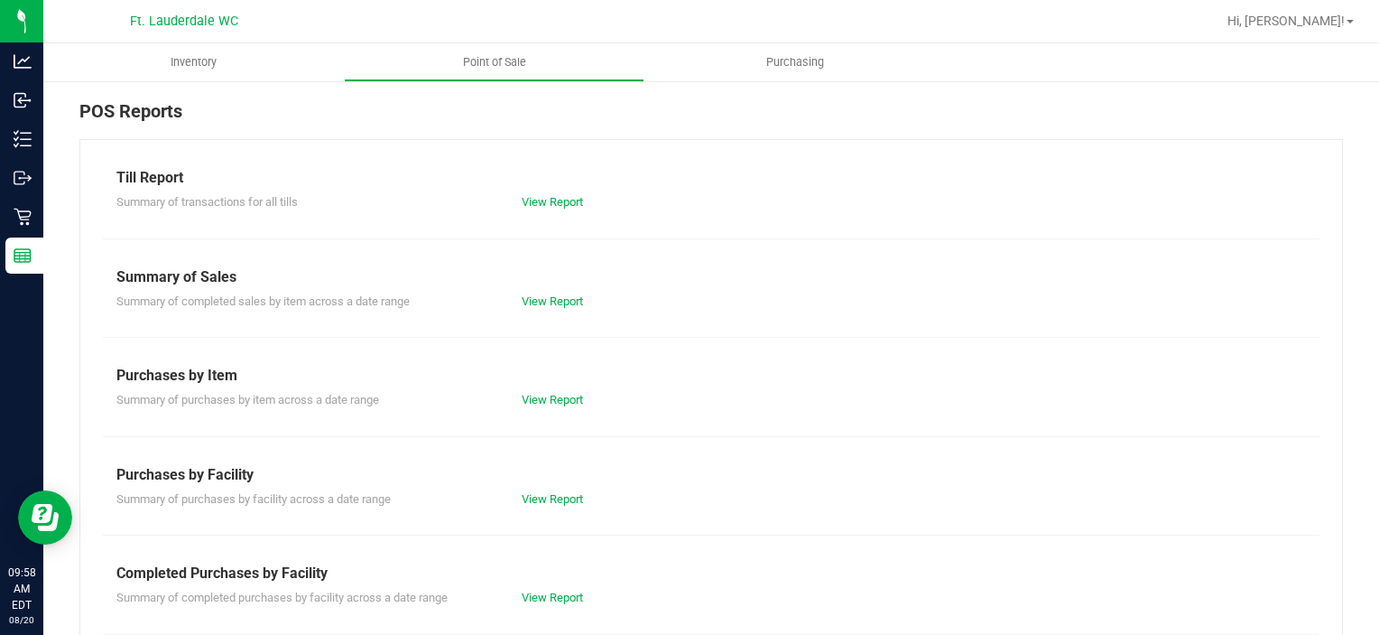
scroll to position [58, 0]
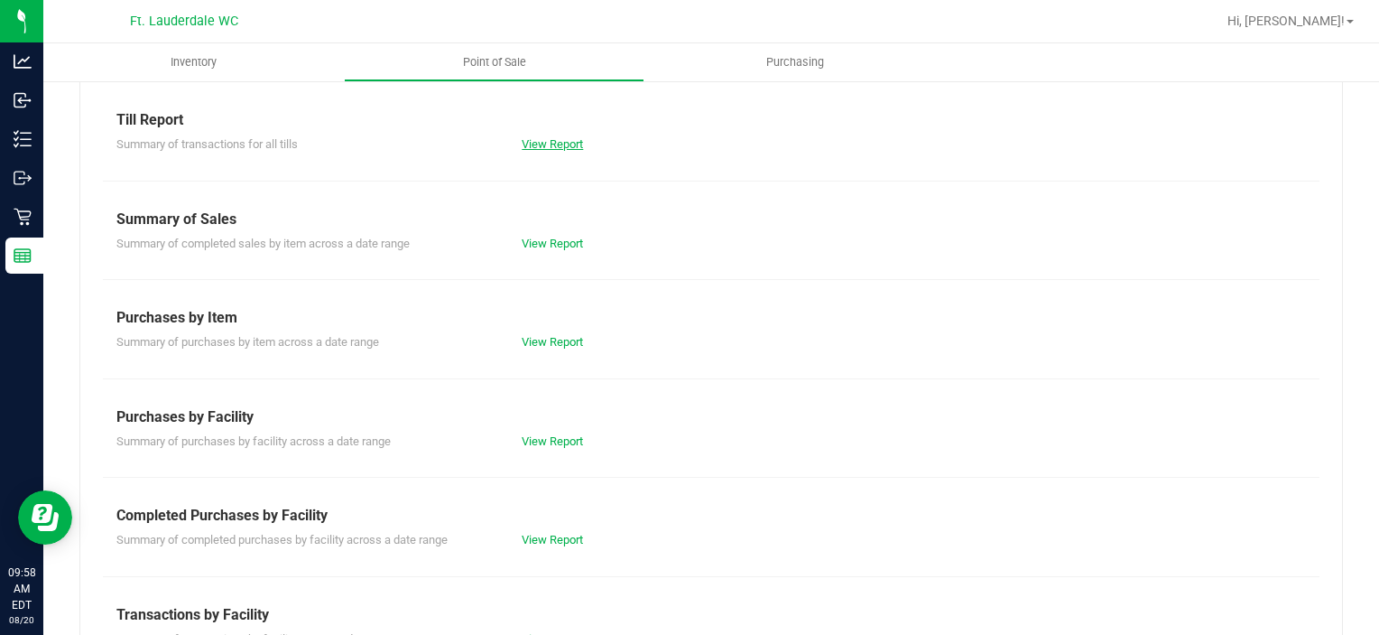
click at [555, 147] on link "View Report" at bounding box center [552, 144] width 61 height 14
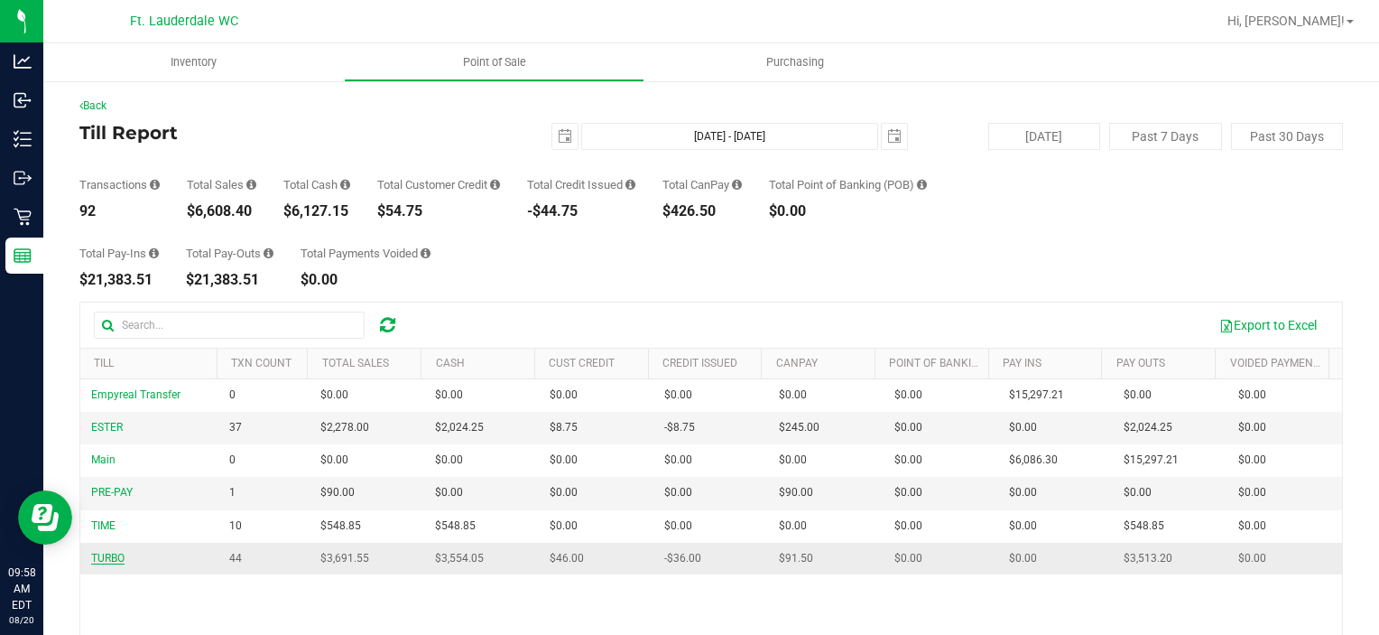
click at [112, 555] on span "TURBO" at bounding box center [107, 557] width 33 height 13
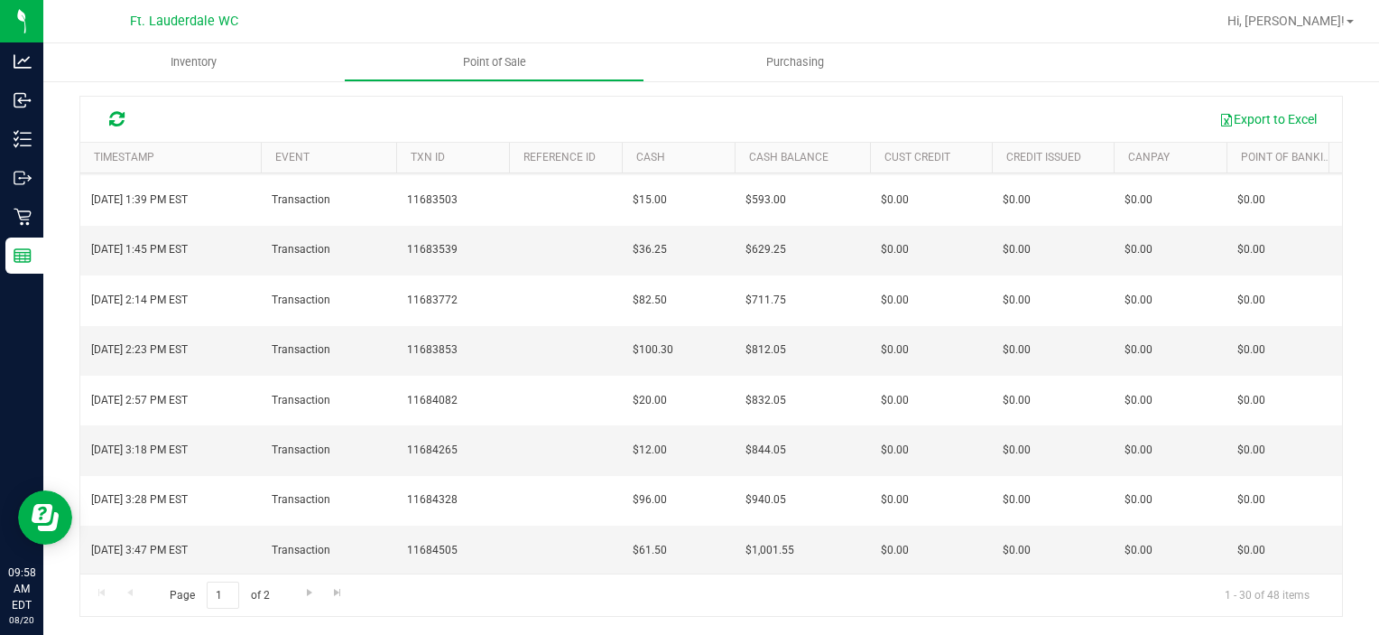
scroll to position [588, 0]
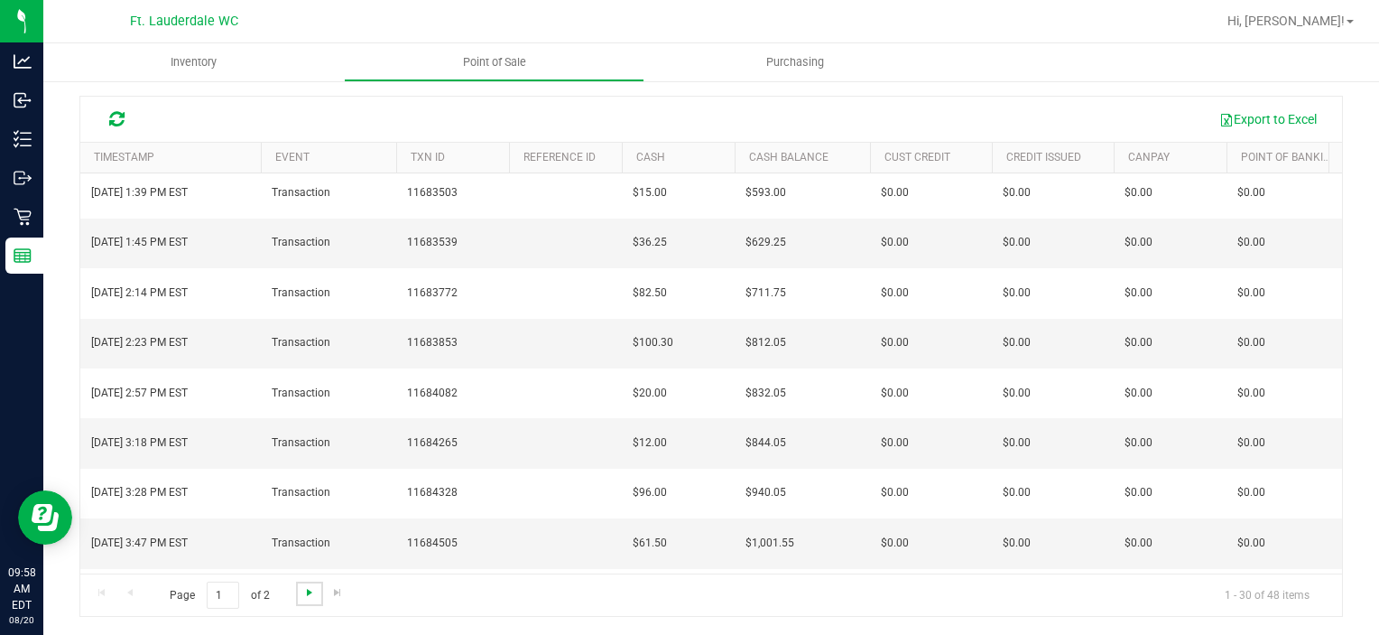
click at [307, 593] on span "Go to the next page" at bounding box center [309, 592] width 14 height 14
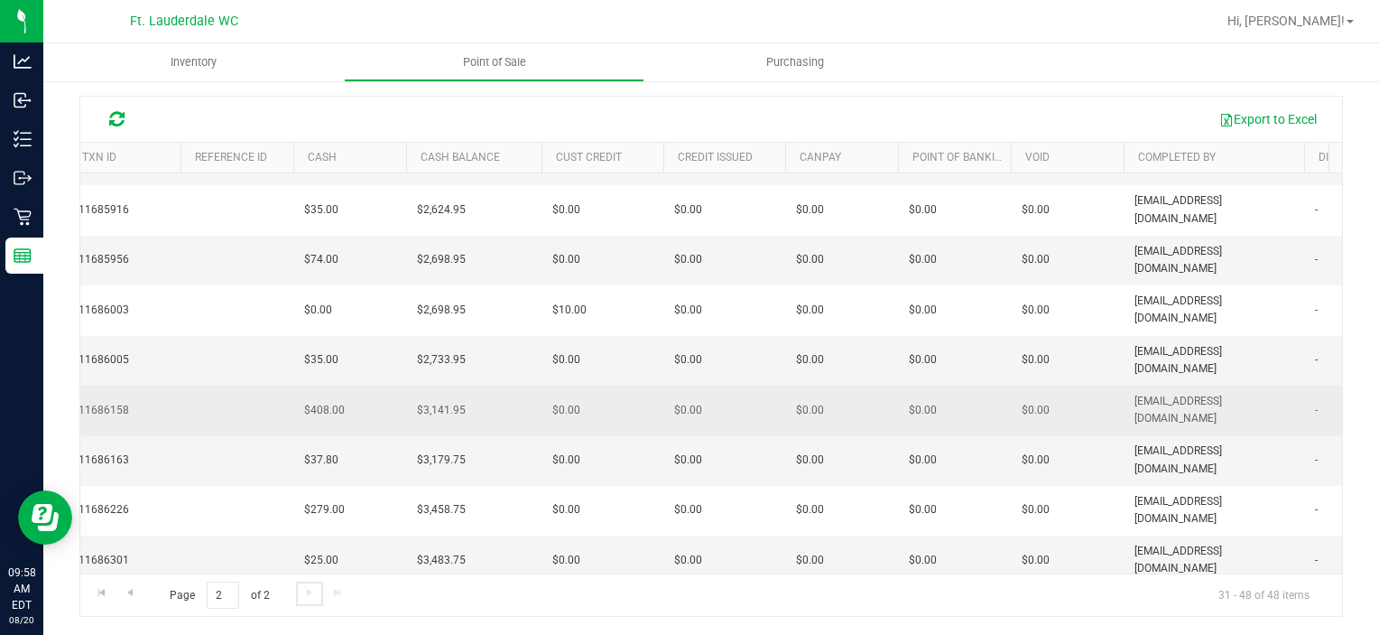
scroll to position [0, 0]
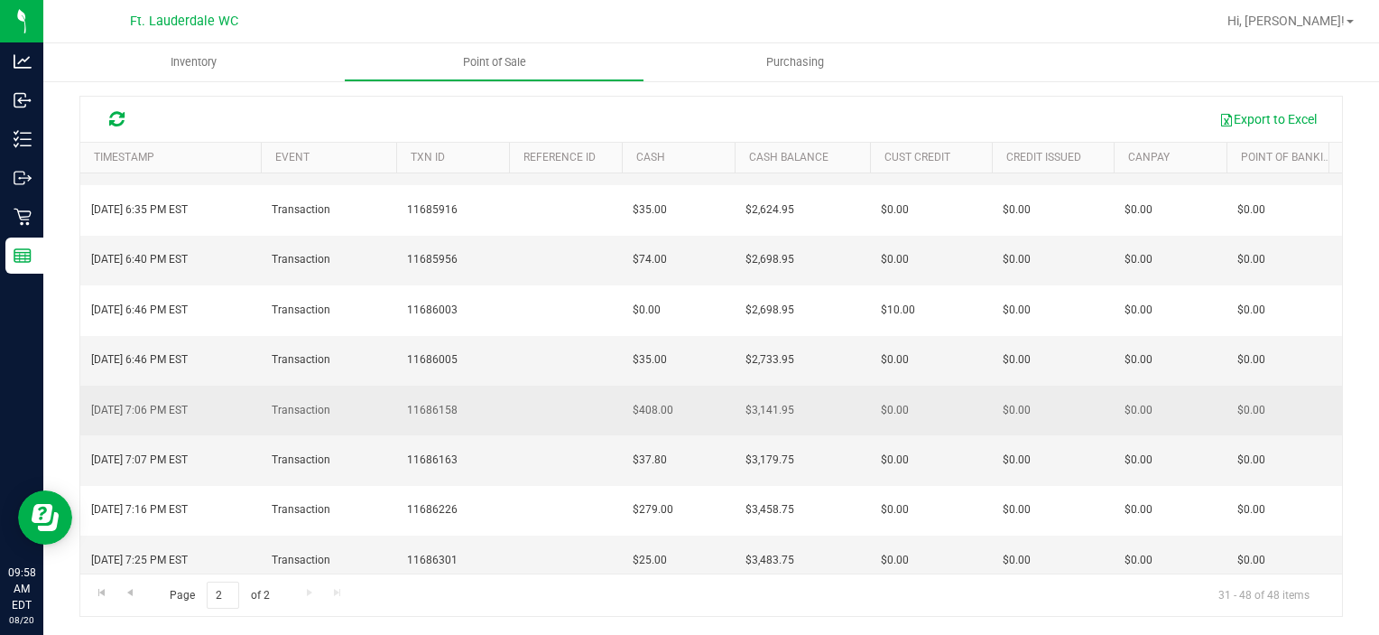
click at [307, 402] on span "Transaction" at bounding box center [301, 410] width 59 height 17
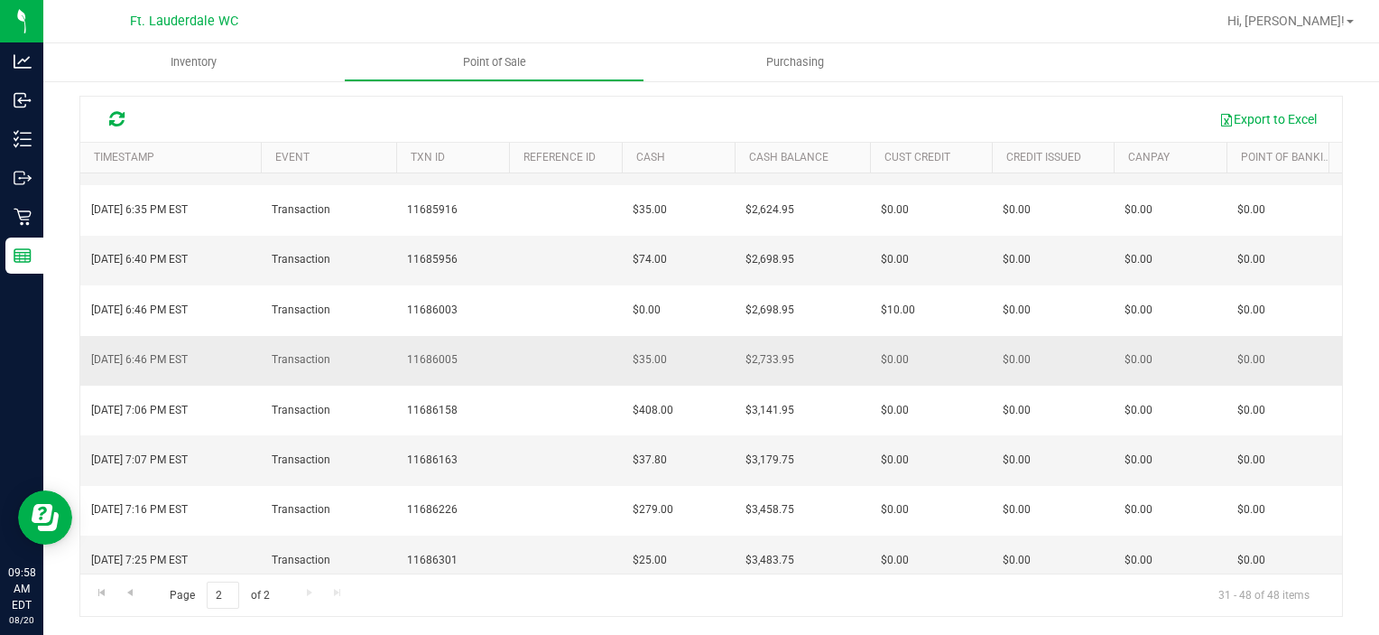
click at [434, 336] on td "11686005" at bounding box center [452, 361] width 113 height 50
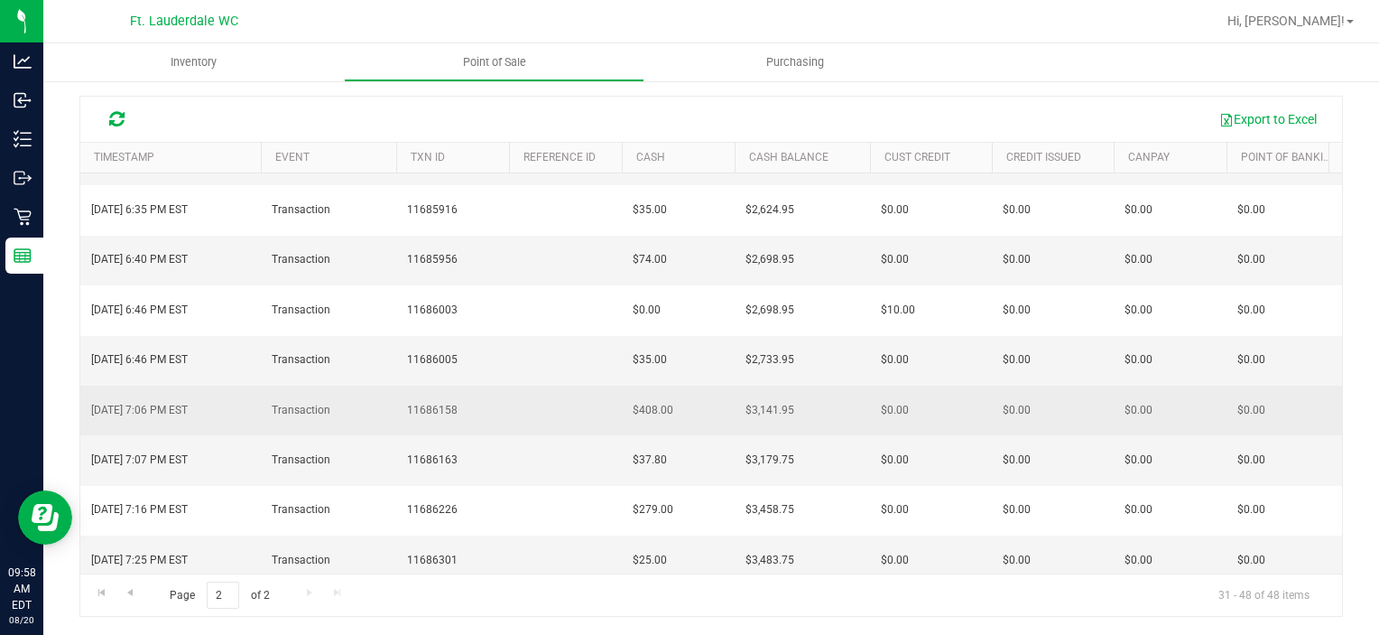
click at [434, 402] on span "11686158" at bounding box center [432, 410] width 51 height 17
copy span "11686158"
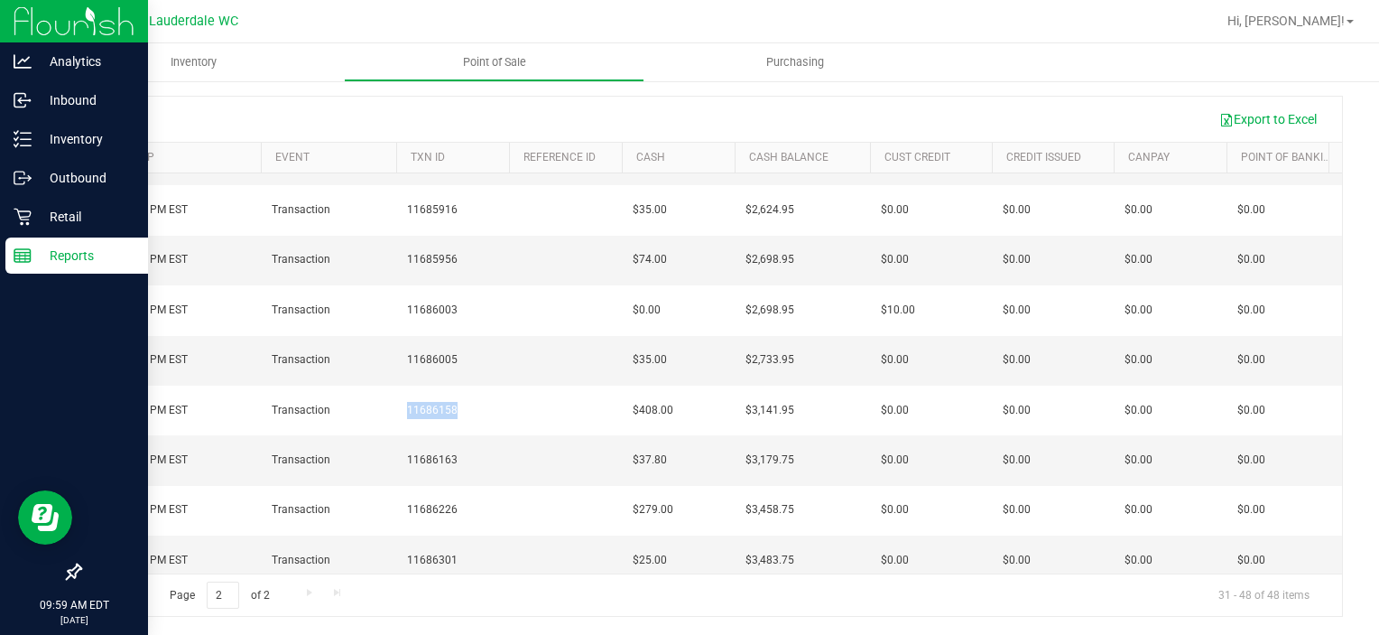
click at [27, 255] on line at bounding box center [22, 255] width 16 height 0
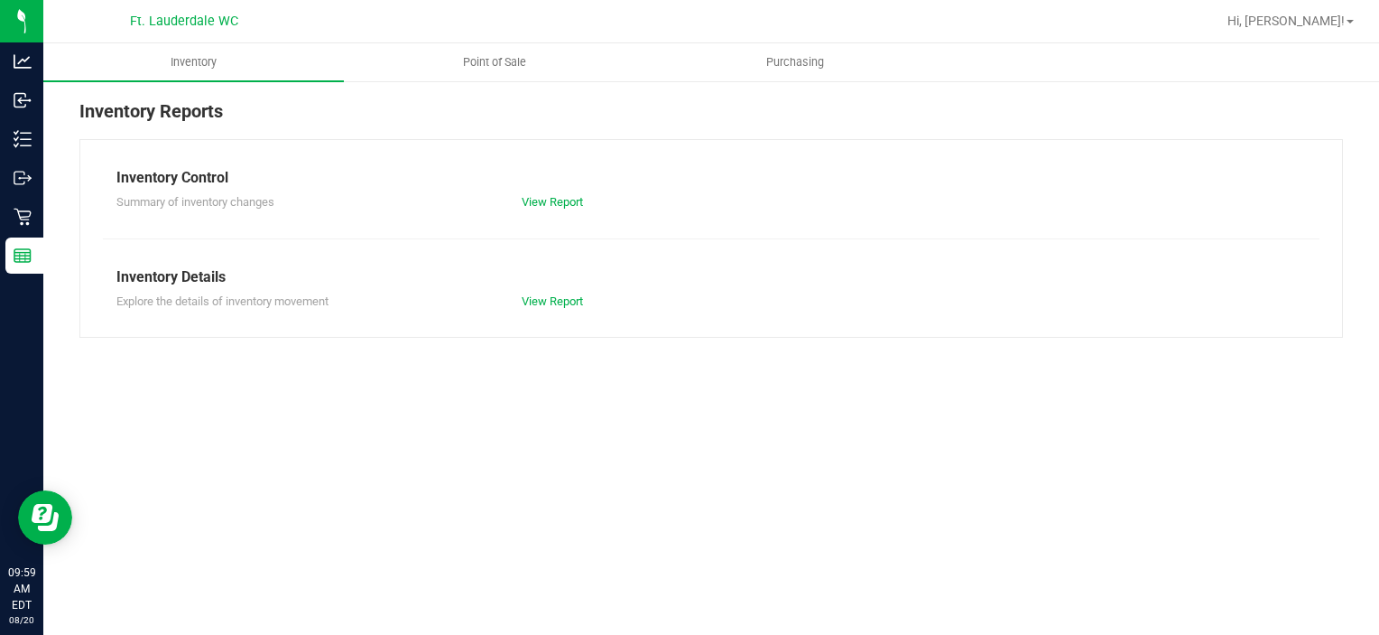
click at [445, 86] on div "Inventory Reports Inventory Control Summary of inventory changes View Report In…" at bounding box center [711, 217] width 1336 height 276
click at [455, 70] on uib-tab-heading "Point of Sale" at bounding box center [494, 62] width 299 height 36
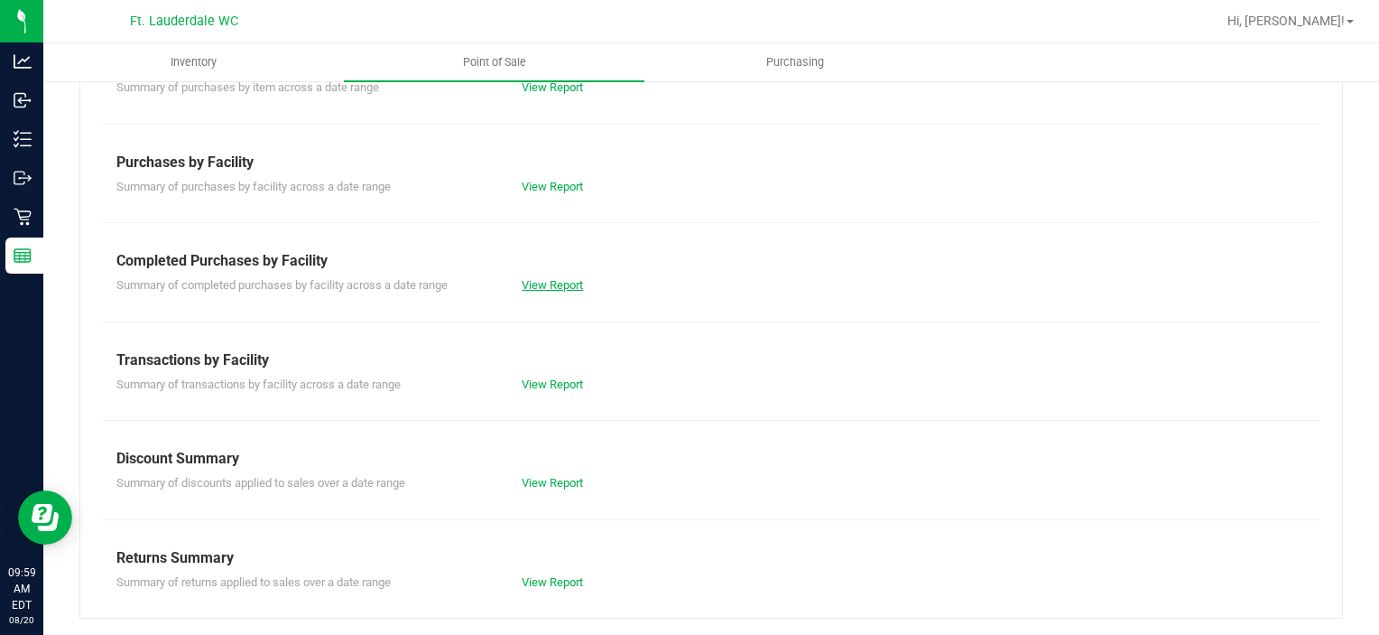
click at [544, 278] on link "View Report" at bounding box center [552, 285] width 61 height 14
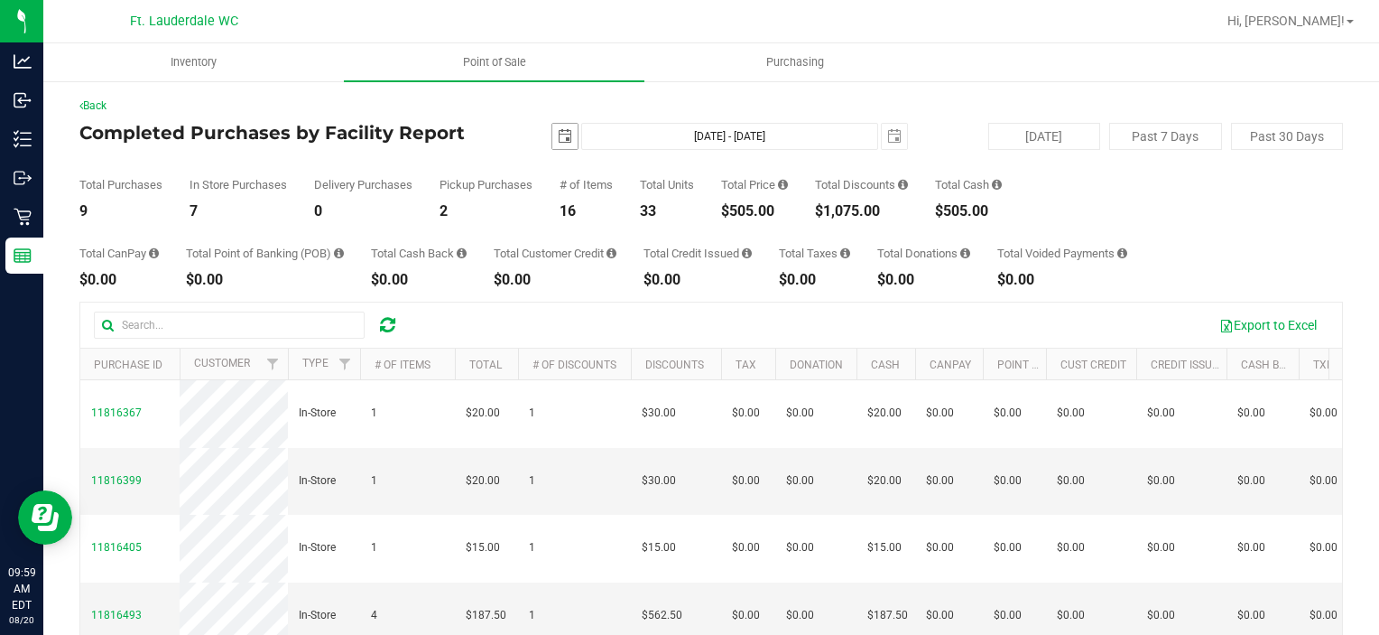
click at [562, 139] on span "select" at bounding box center [565, 136] width 14 height 14
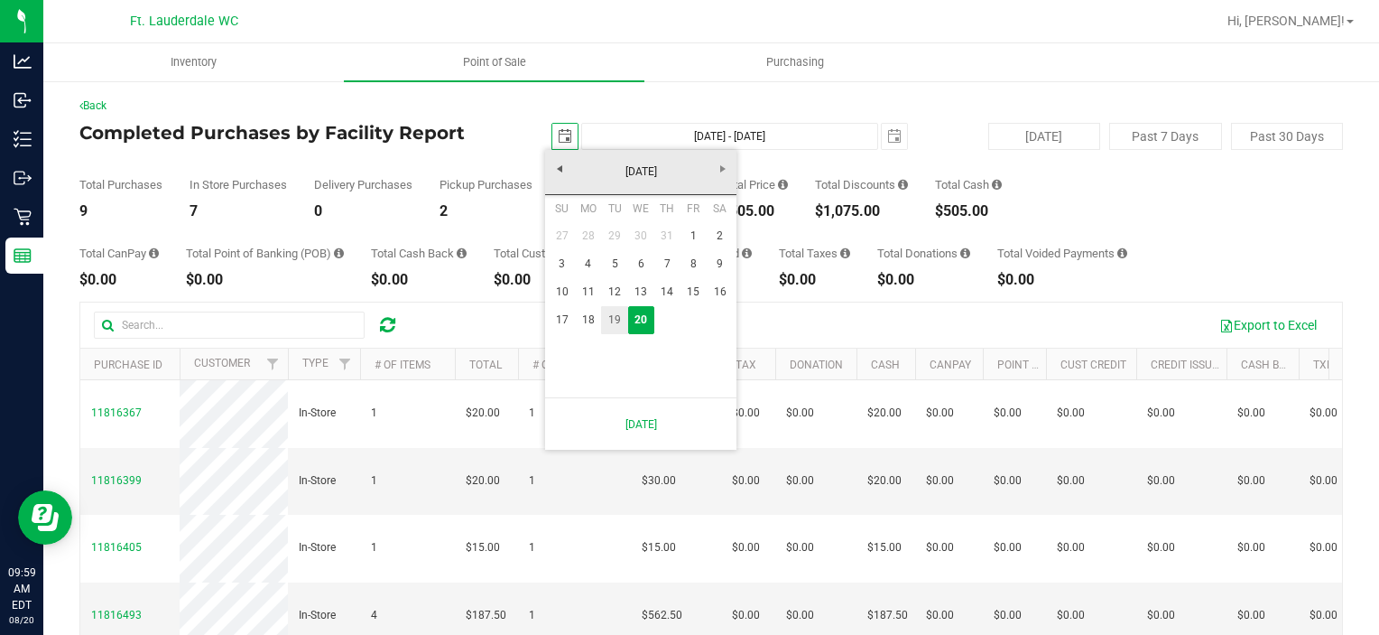
click at [607, 324] on link "19" at bounding box center [614, 320] width 26 height 28
type input "[DATE]"
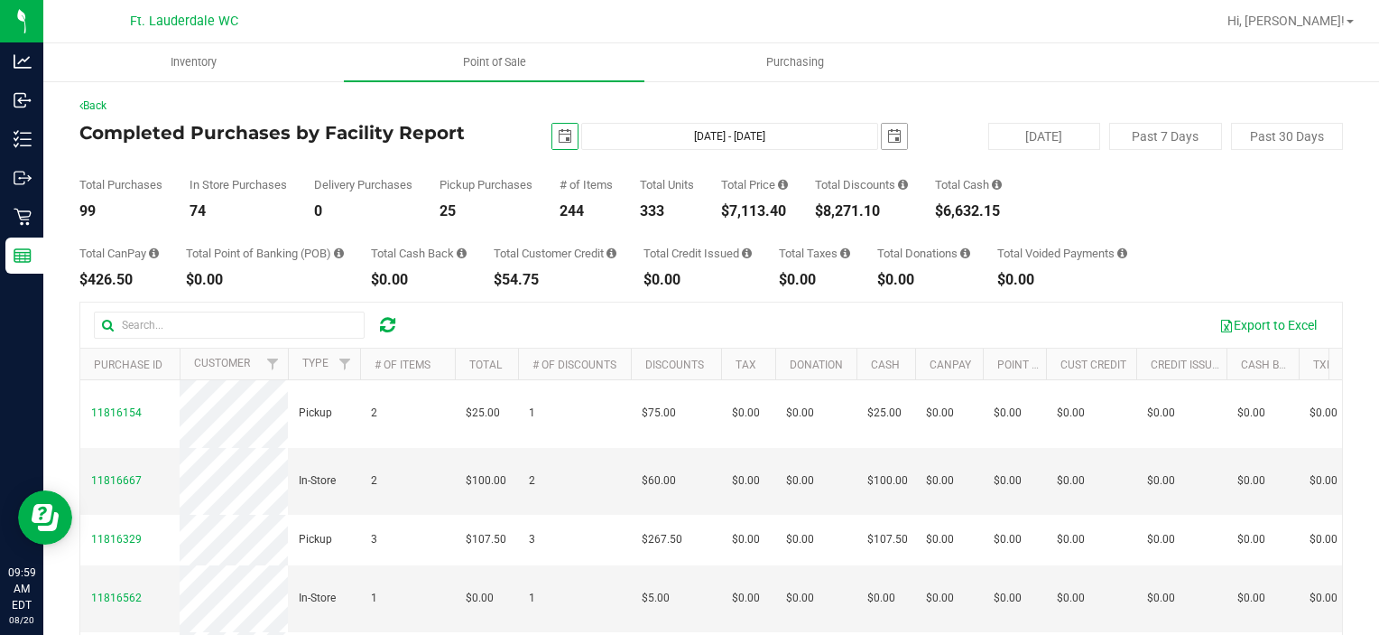
click at [882, 138] on span "select" at bounding box center [894, 136] width 25 height 25
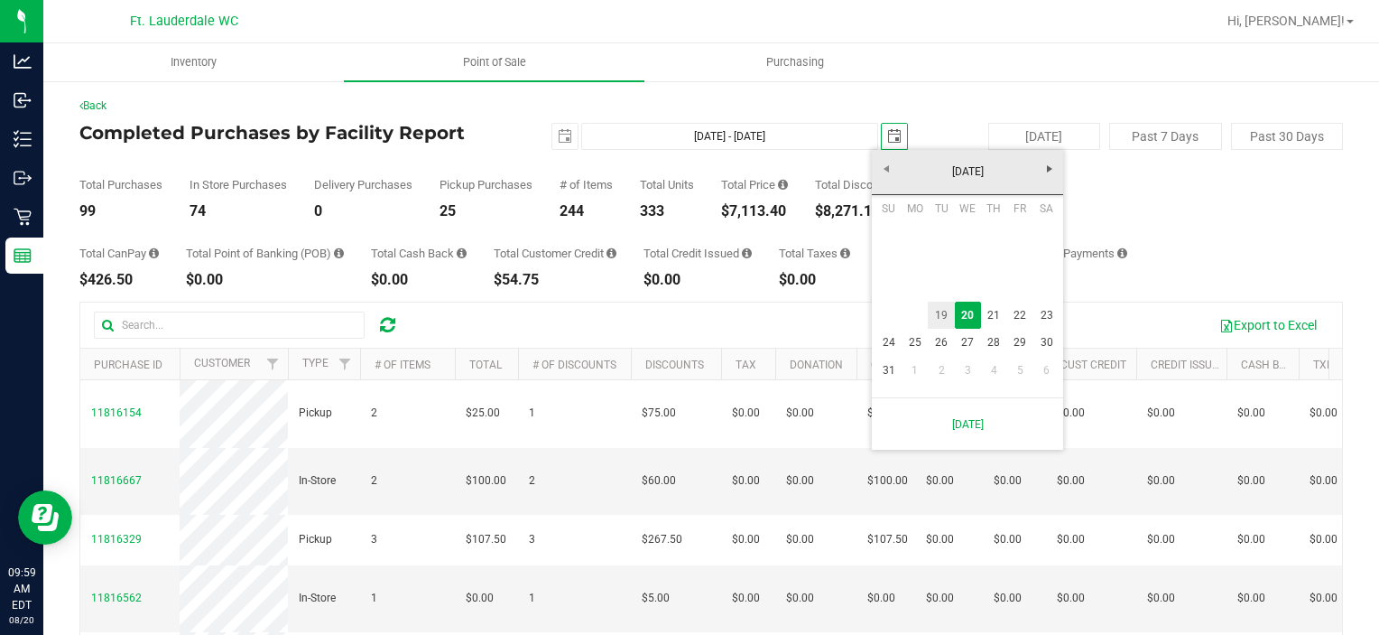
click at [942, 308] on link "19" at bounding box center [941, 315] width 26 height 28
type input "[DATE] - [DATE]"
type input "[DATE]"
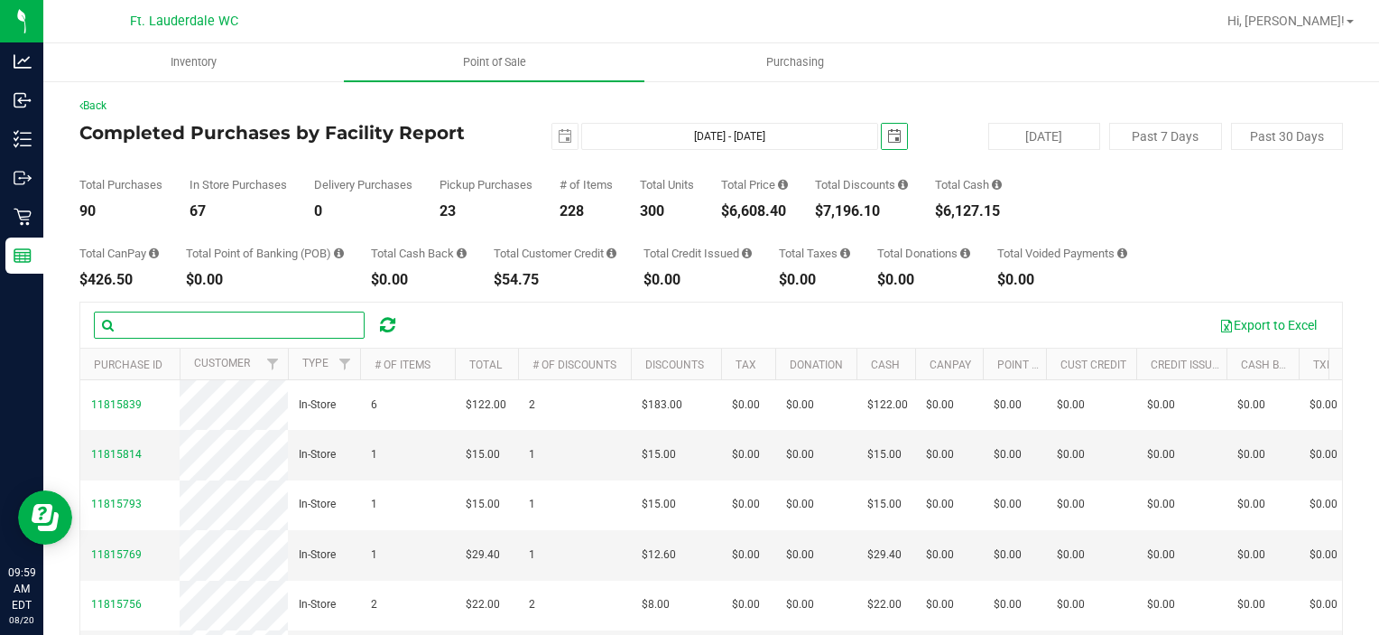
click at [255, 320] on input "text" at bounding box center [229, 324] width 271 height 27
paste input "11686158"
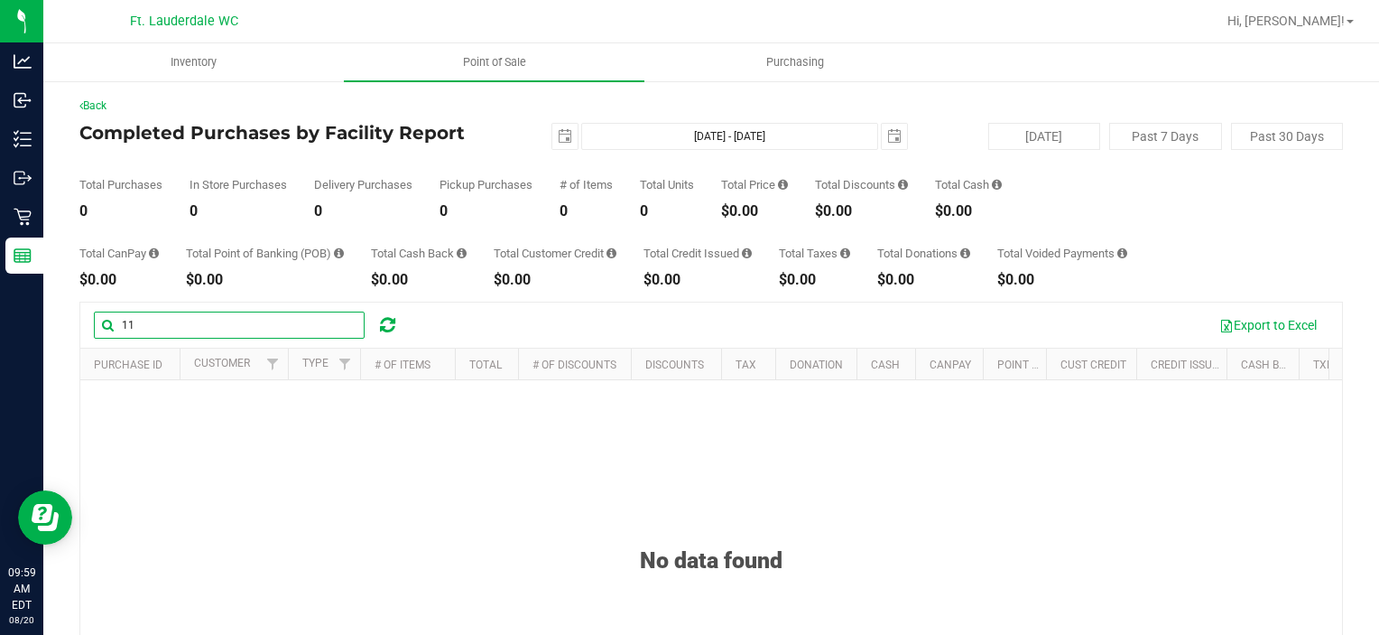
type input "1"
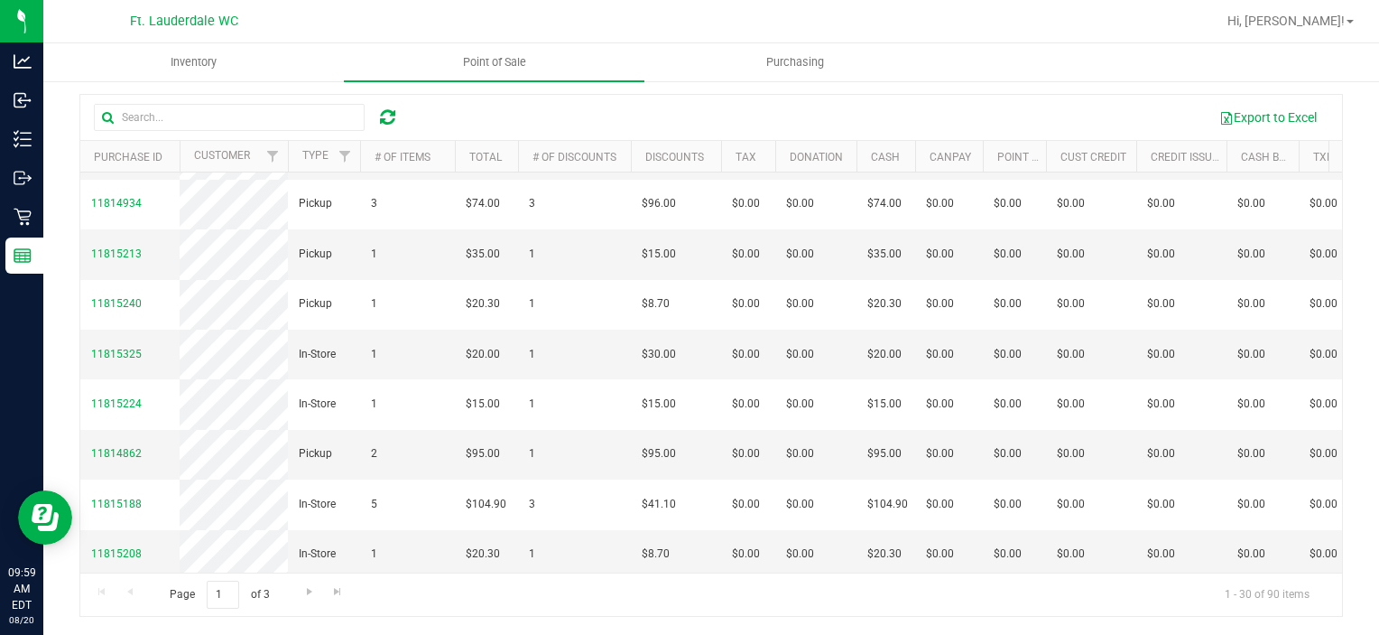
click at [118, 109] on span "11815480" at bounding box center [116, 103] width 51 height 13
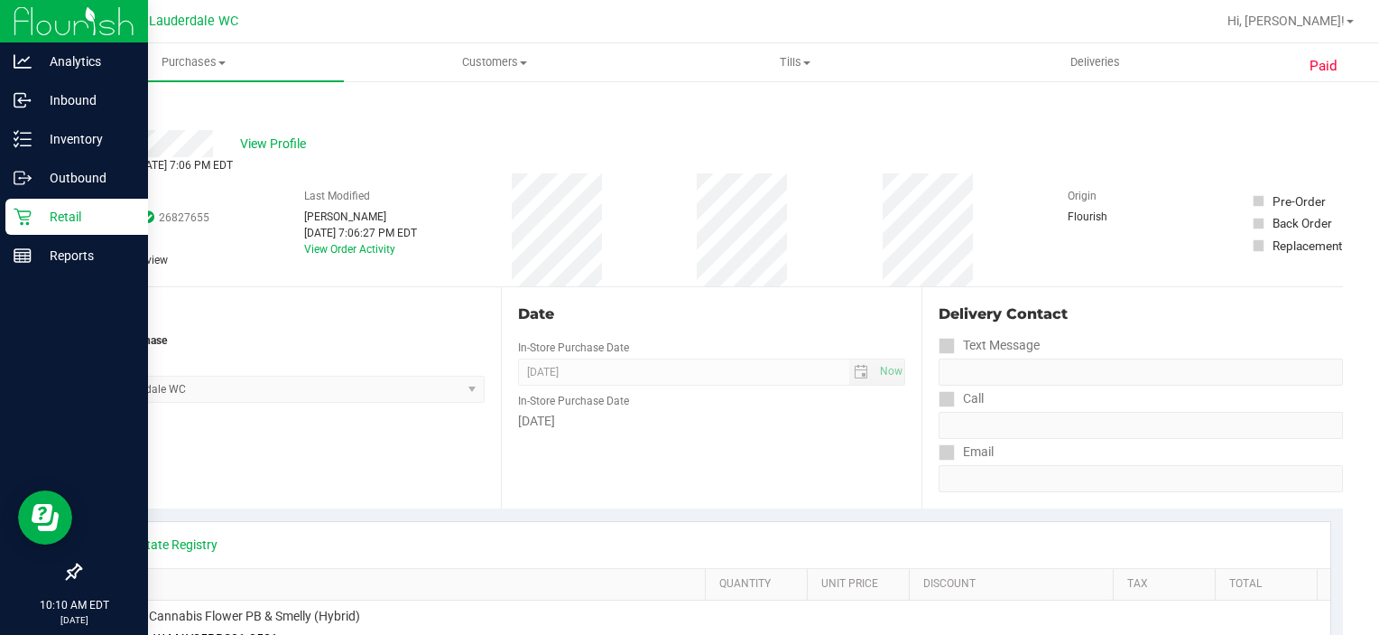
click at [35, 209] on p "Retail" at bounding box center [86, 217] width 108 height 22
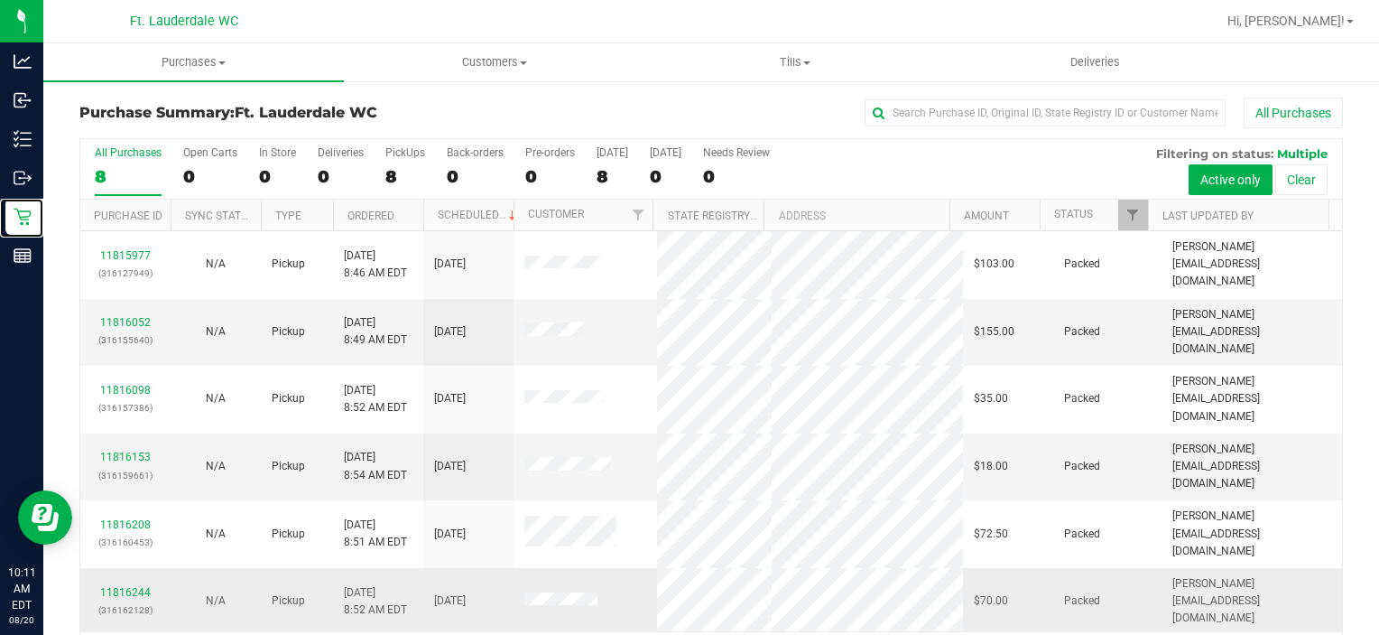
scroll to position [56, 0]
